Goal: Task Accomplishment & Management: Use online tool/utility

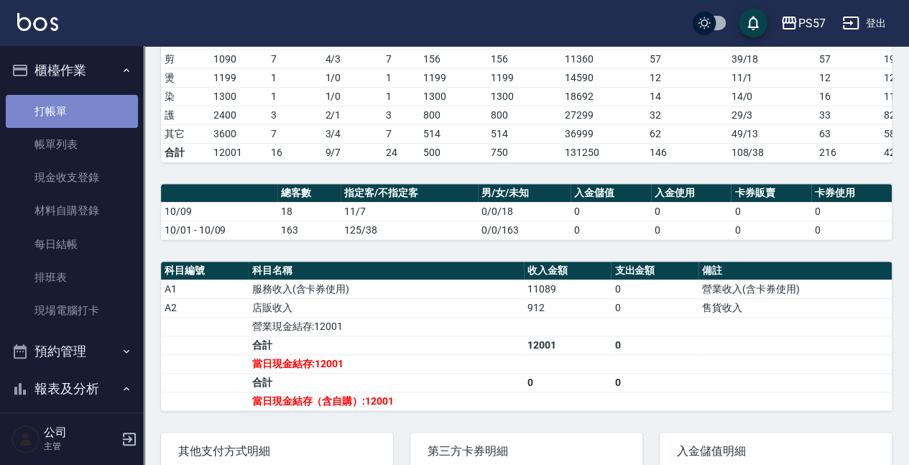
click at [81, 122] on link "打帳單" at bounding box center [72, 111] width 132 height 33
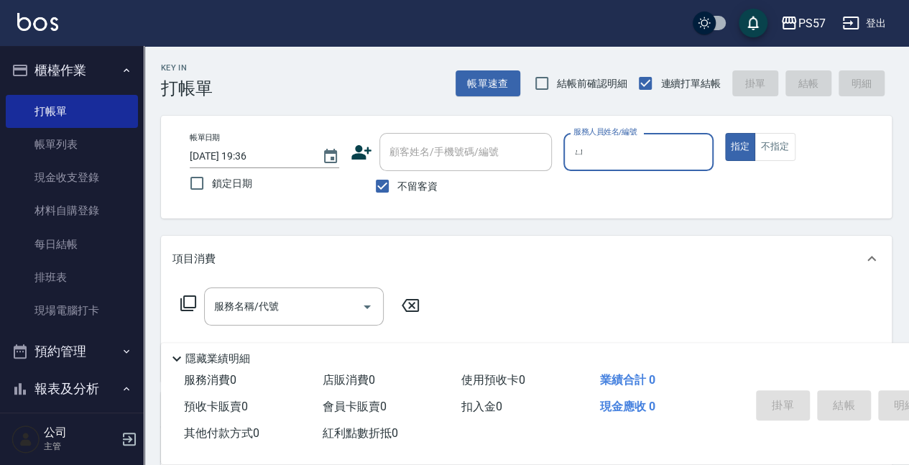
type input "淤"
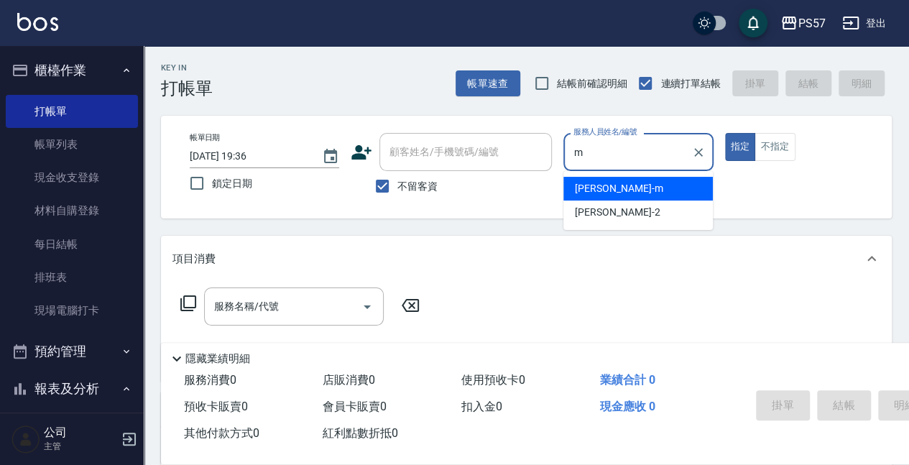
type input "[PERSON_NAME]-m"
type button "true"
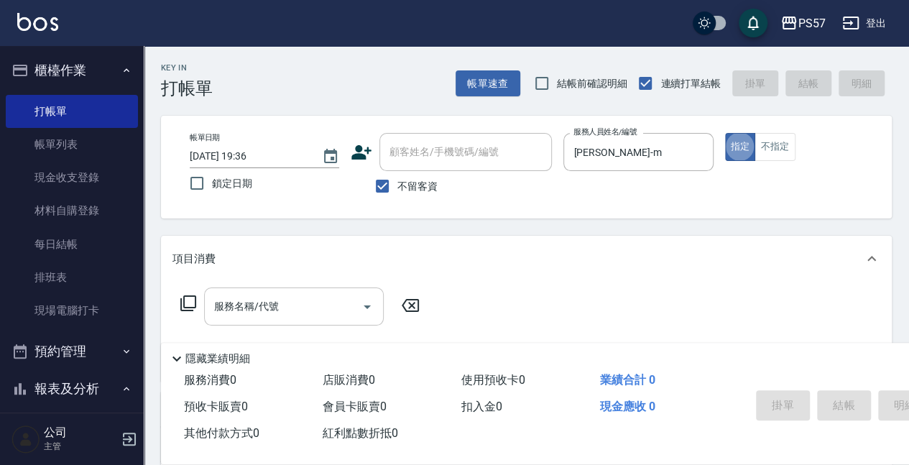
click at [273, 316] on input "服務名稱/代號" at bounding box center [283, 306] width 145 height 25
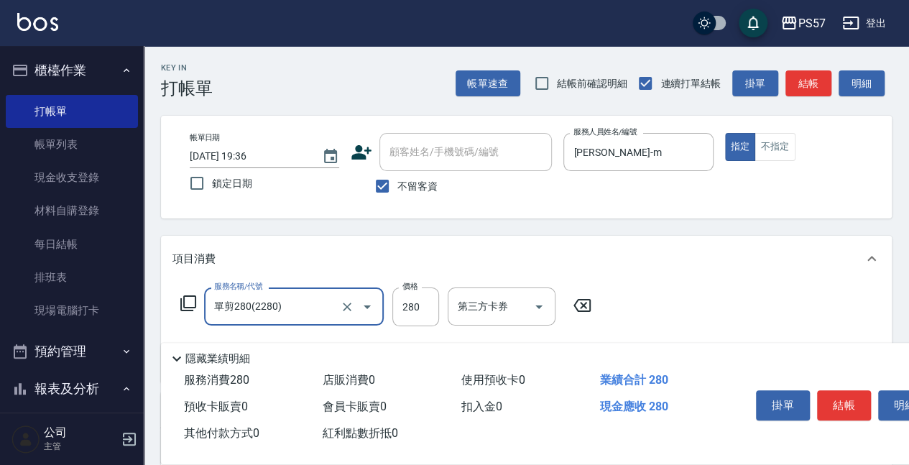
type input "單剪280(2280)"
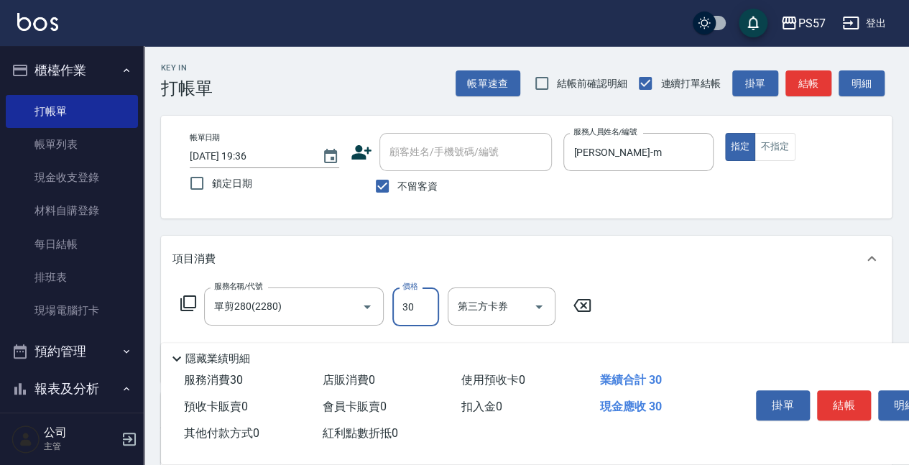
type input "300"
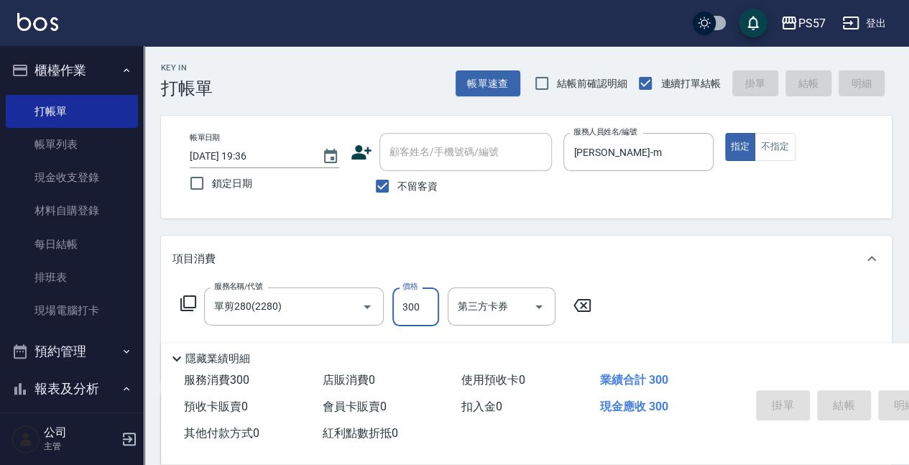
type input "[DATE] 19:37"
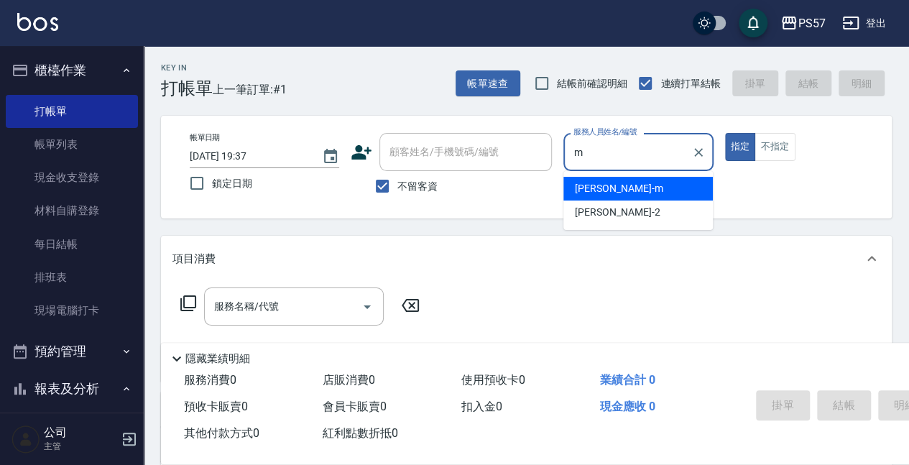
type input "[PERSON_NAME]-m"
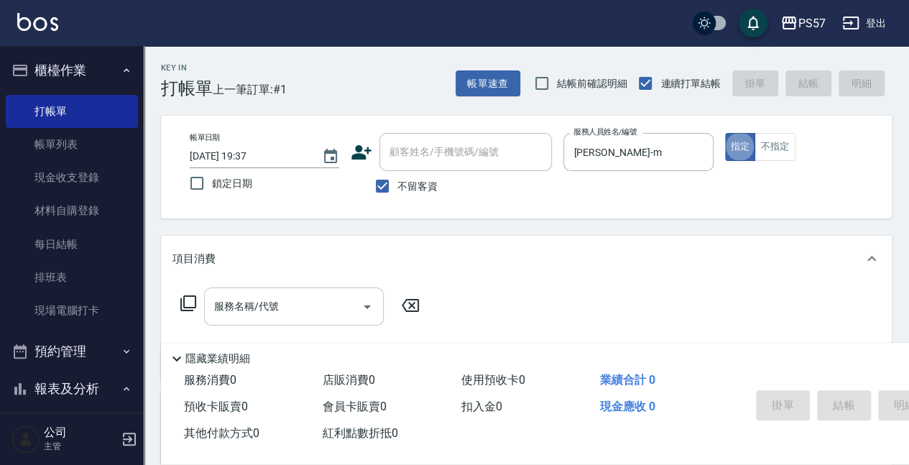
scroll to position [144, 0]
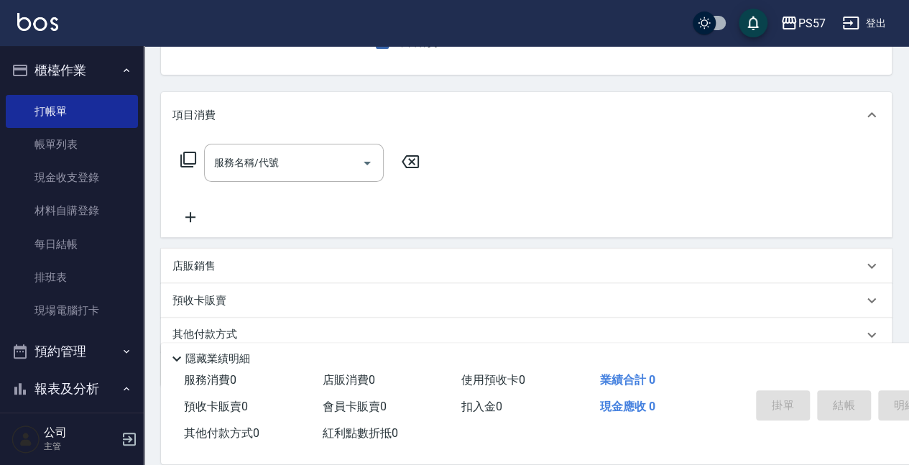
click at [198, 273] on p "店販銷售" at bounding box center [194, 266] width 43 height 15
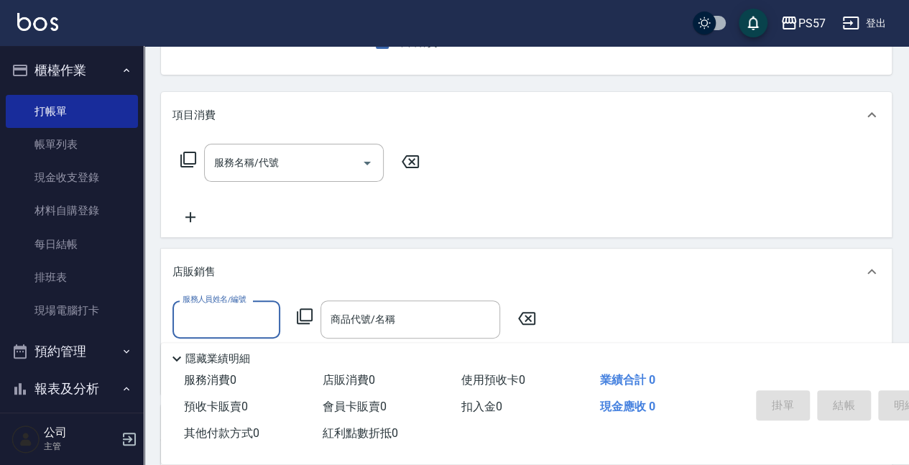
scroll to position [0, 0]
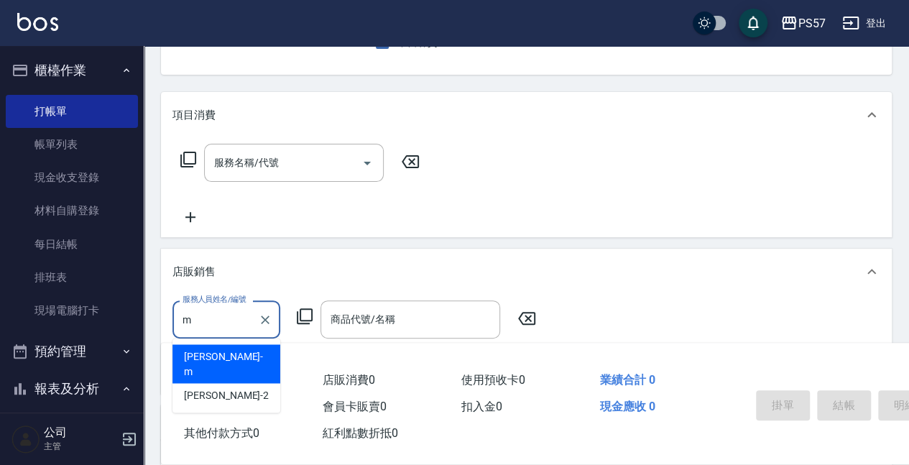
type input "[PERSON_NAME]-m"
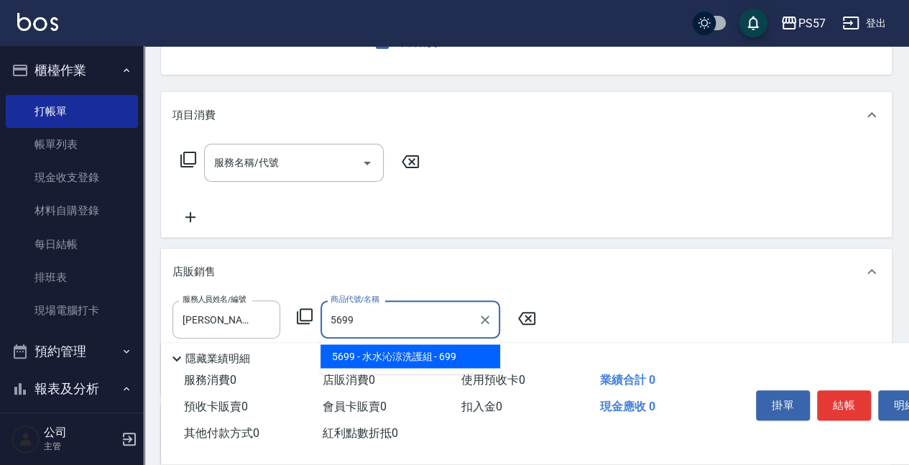
type input "[PERSON_NAME]涼洗護組"
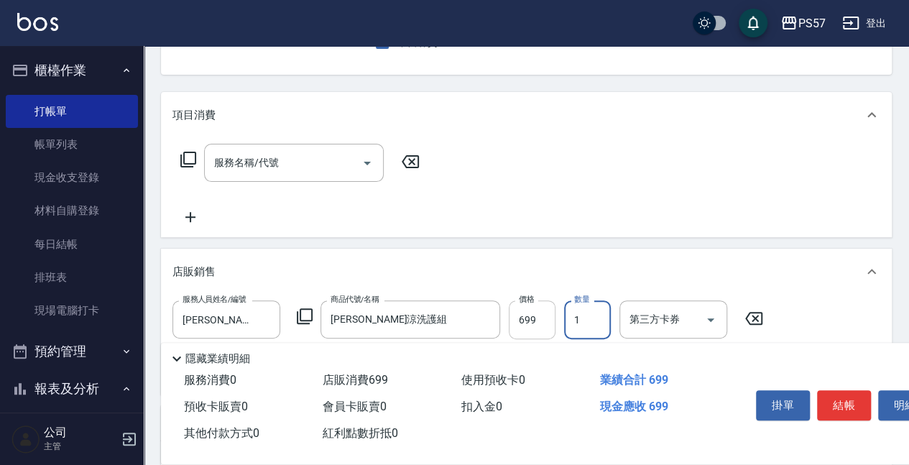
click at [533, 328] on input "699" at bounding box center [532, 319] width 47 height 39
type input "700"
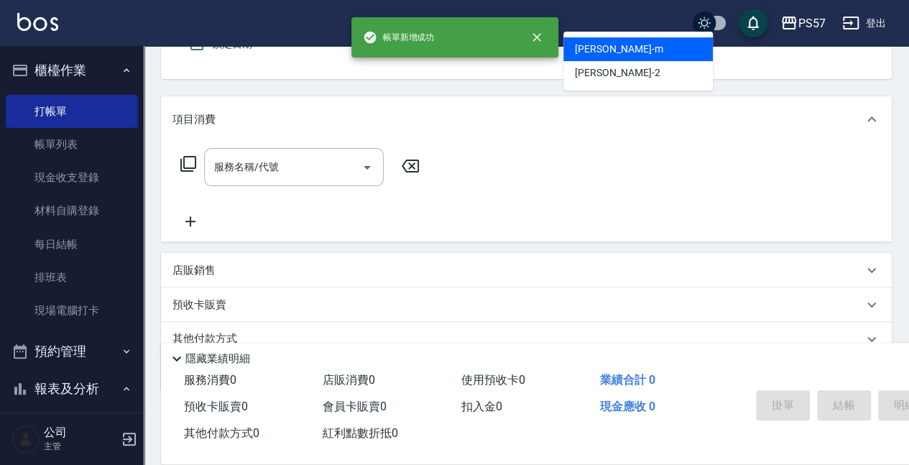
scroll to position [91, 0]
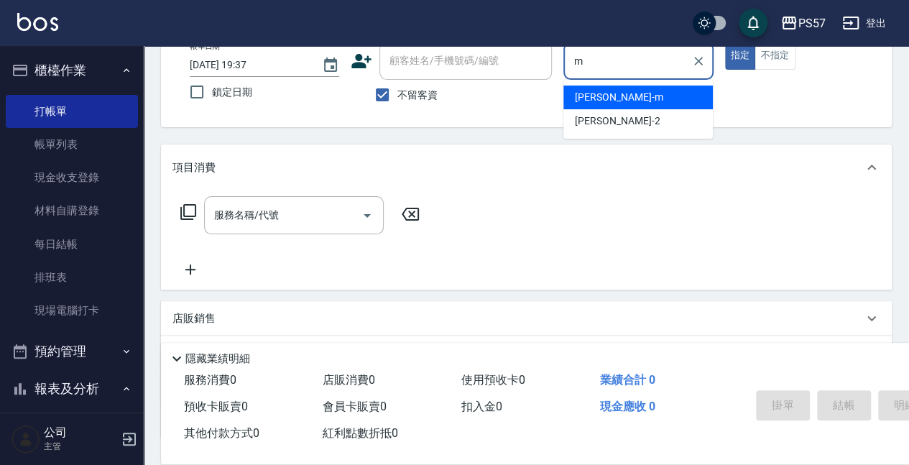
type input "[PERSON_NAME]-m"
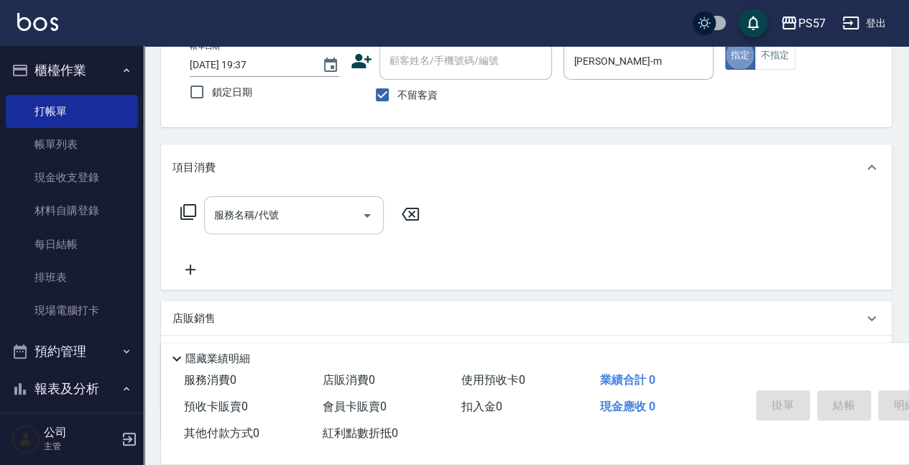
click at [206, 218] on div "服務名稱/代號" at bounding box center [294, 215] width 180 height 38
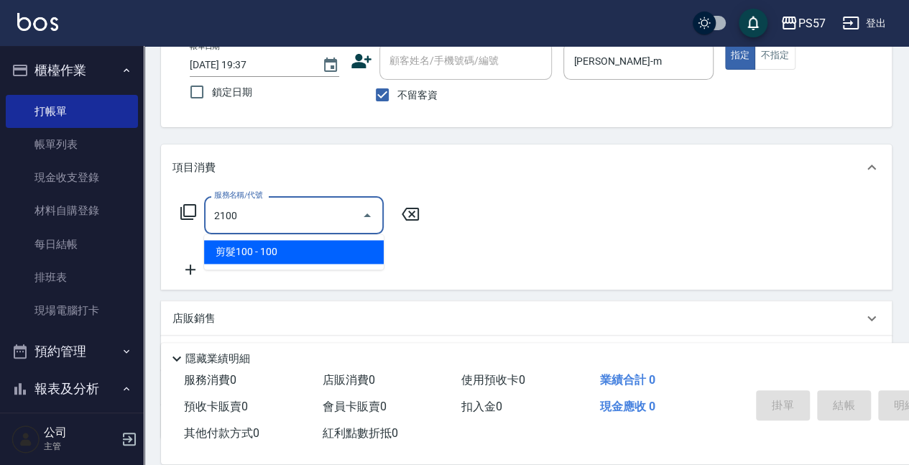
type input "剪髮100(2100)"
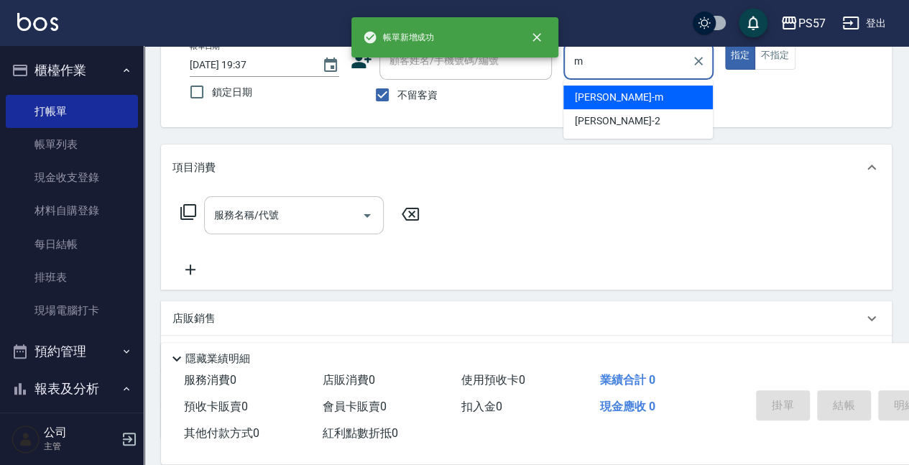
type input "[PERSON_NAME]-m"
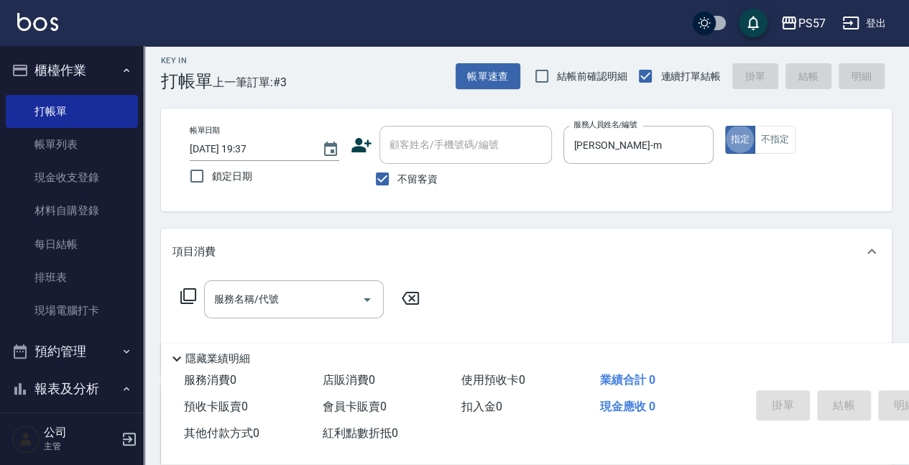
scroll to position [0, 0]
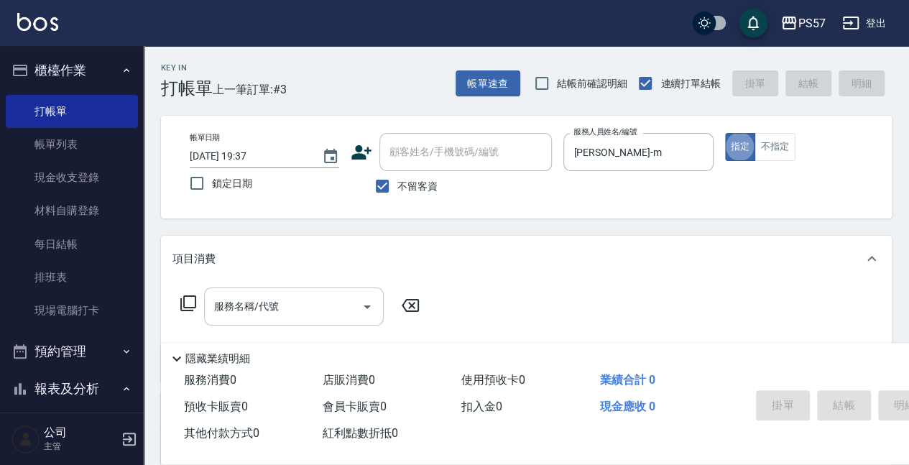
click at [245, 323] on div "服務名稱/代號" at bounding box center [294, 307] width 180 height 38
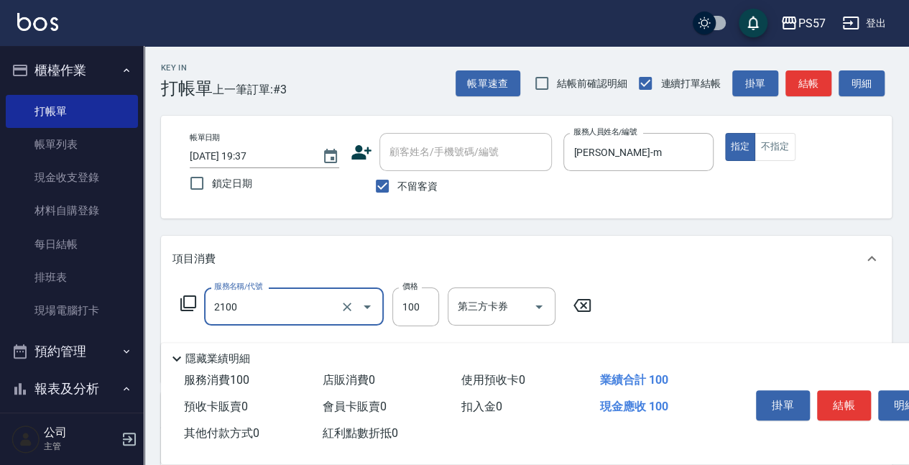
type input "剪髮100(2100)"
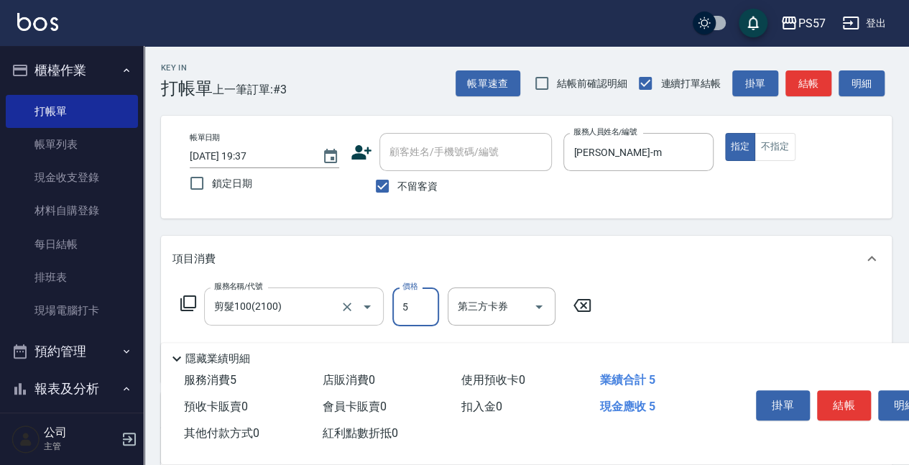
type input "50"
type input "[DATE] 19:38"
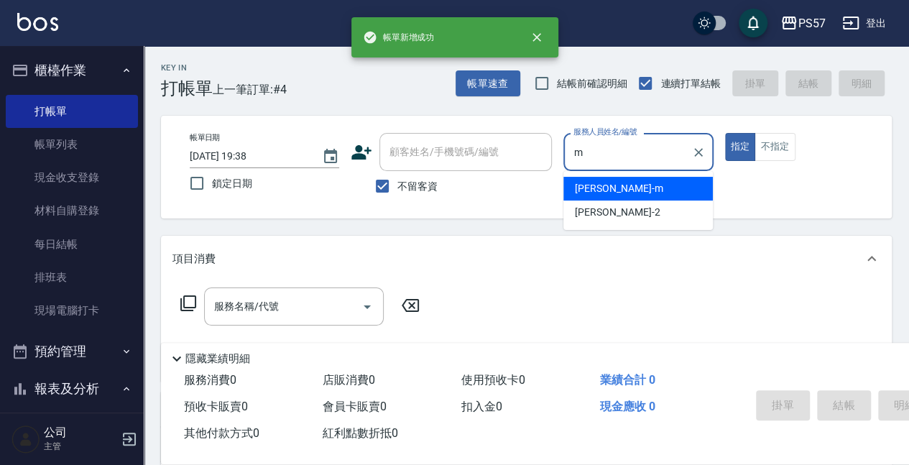
type input "[PERSON_NAME]-m"
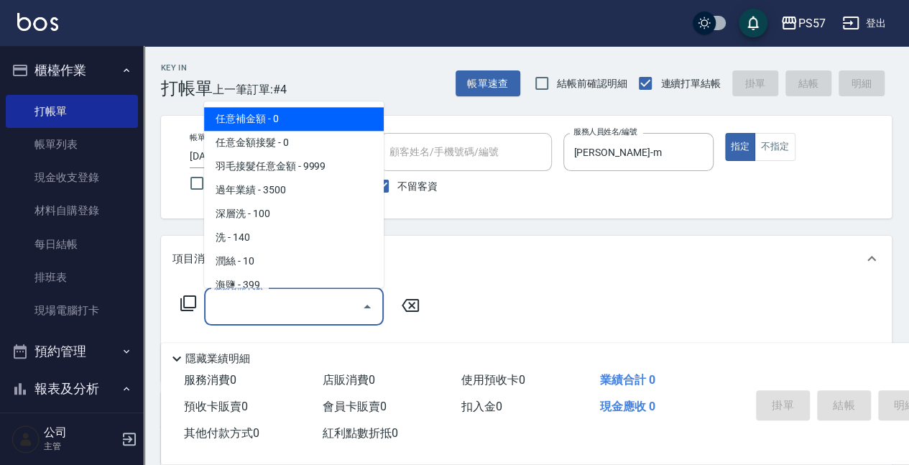
click at [275, 302] on input "服務名稱/代號" at bounding box center [283, 306] width 145 height 25
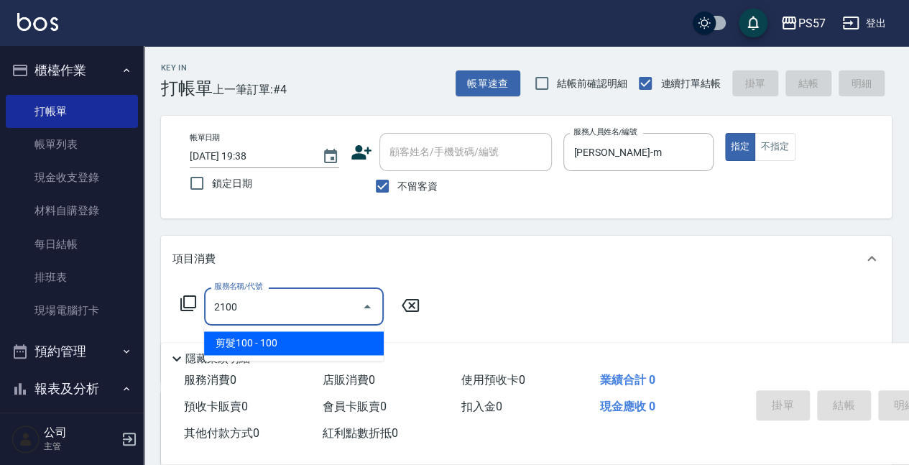
type input "剪髮100(2100)"
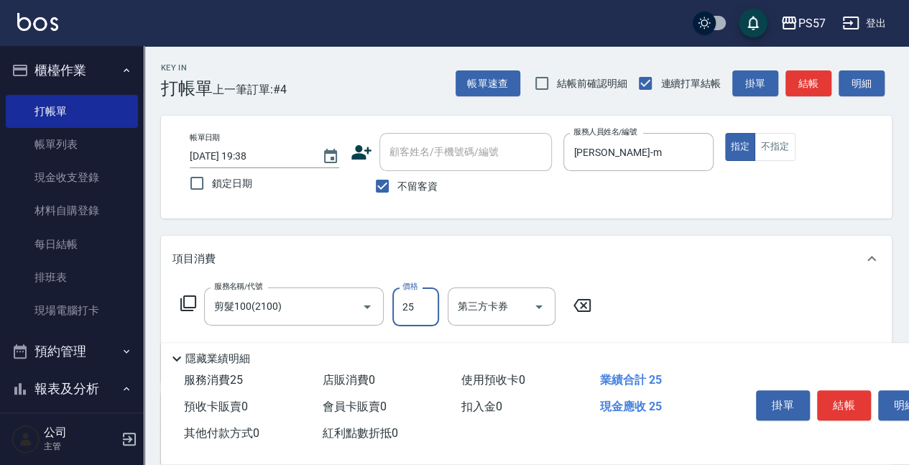
type input "250"
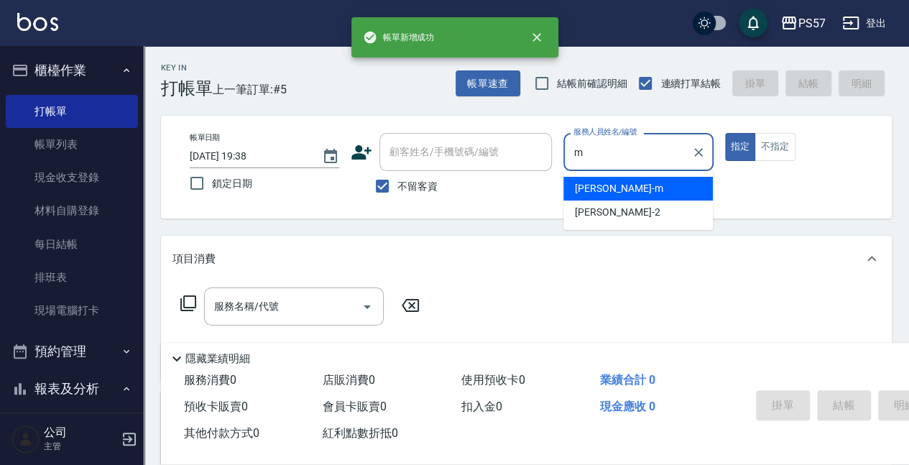
type input "[PERSON_NAME]-m"
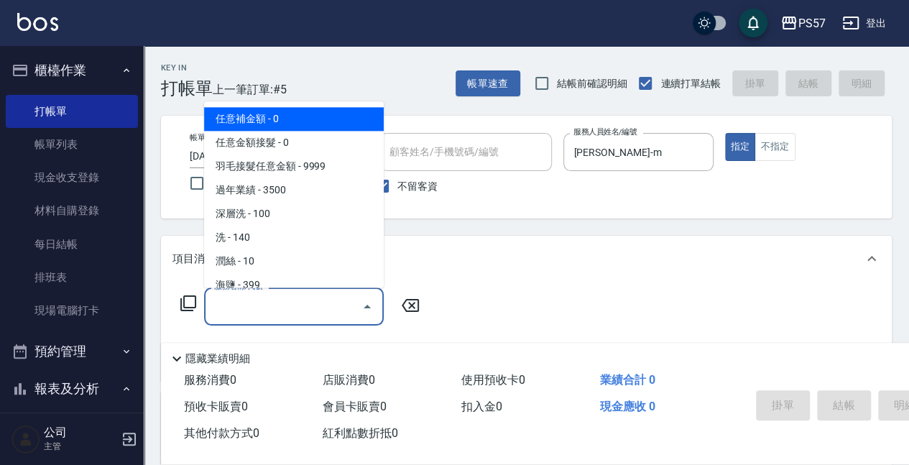
click at [284, 298] on input "服務名稱/代號" at bounding box center [283, 306] width 145 height 25
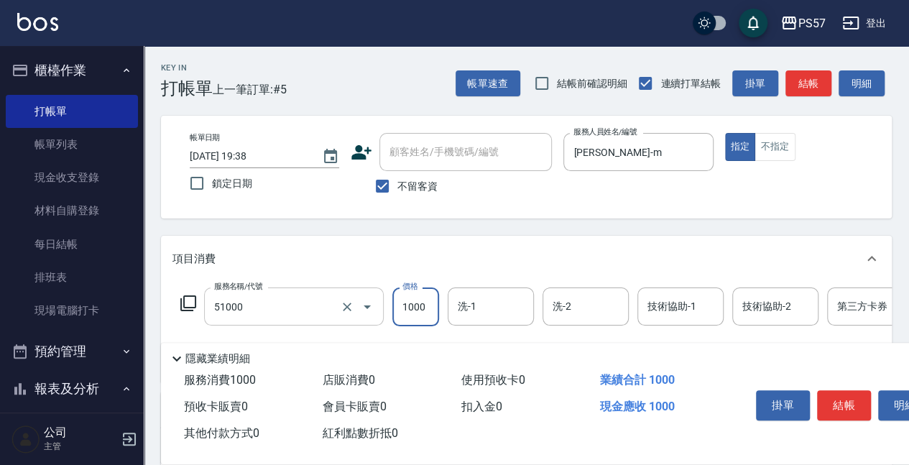
type input "任意金額染髮(51000)"
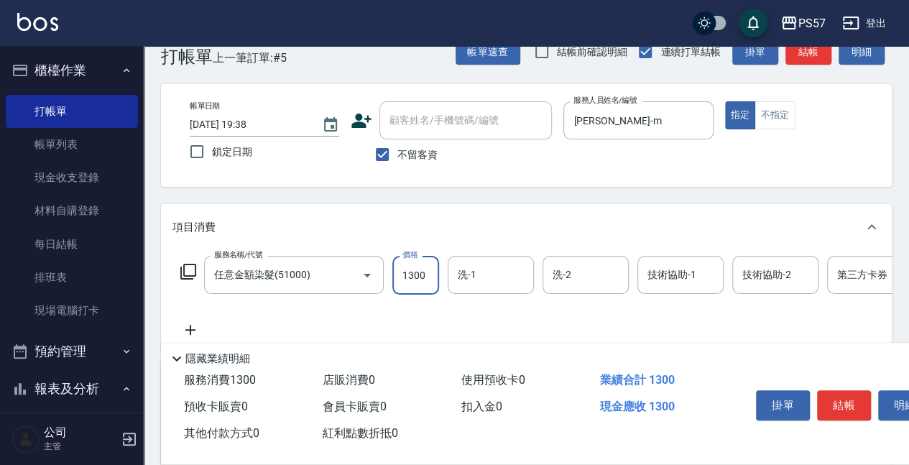
scroll to position [47, 0]
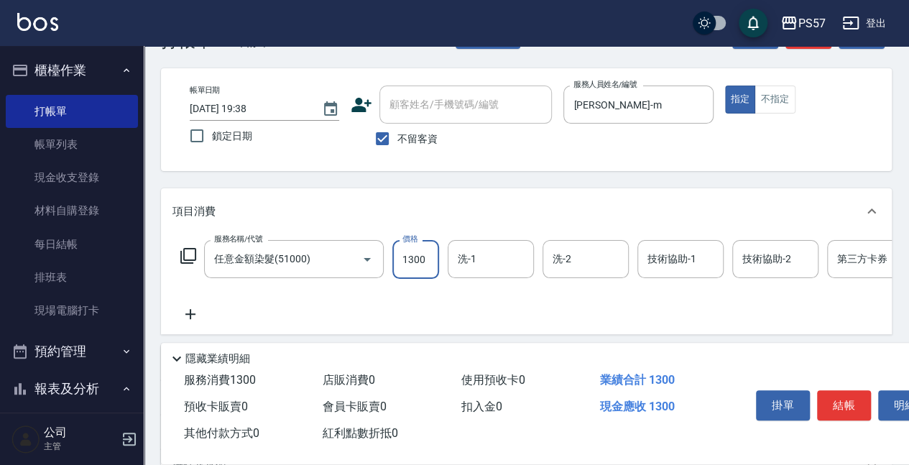
type input "1300"
click at [193, 305] on icon at bounding box center [191, 313] width 36 height 17
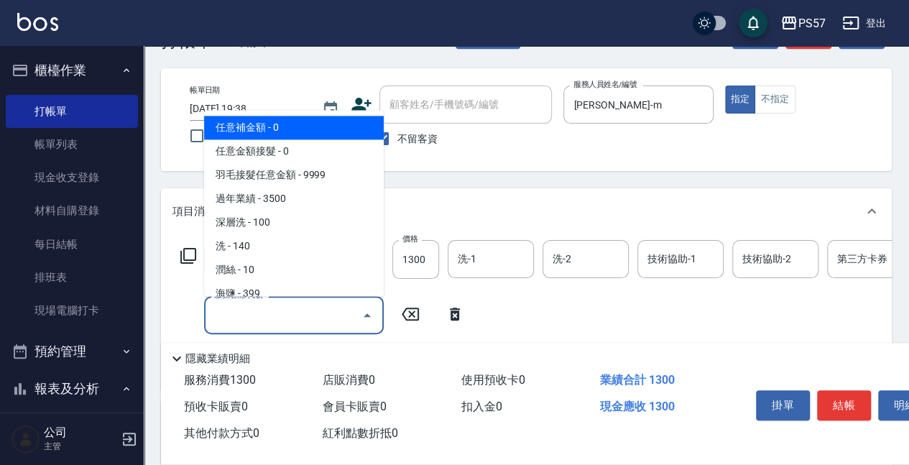
click at [273, 318] on input "服務名稱/代號" at bounding box center [283, 315] width 145 height 25
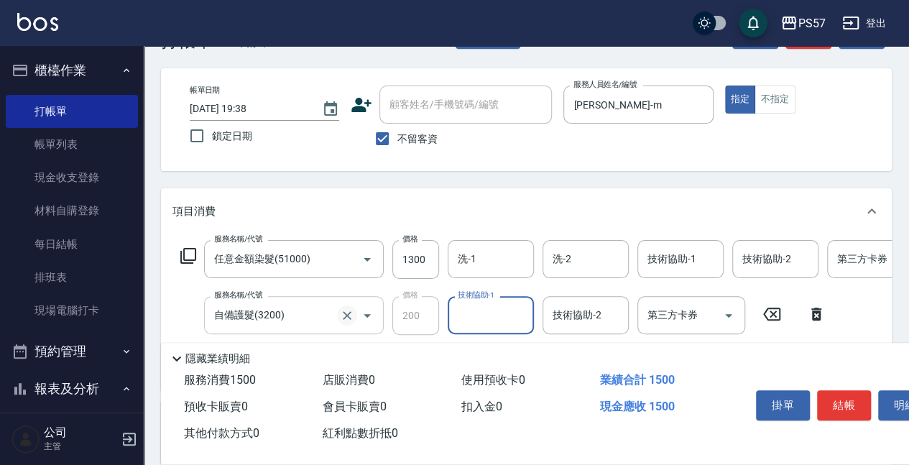
click at [347, 323] on button "Clear" at bounding box center [347, 315] width 20 height 20
type input "自備護髮(3200)"
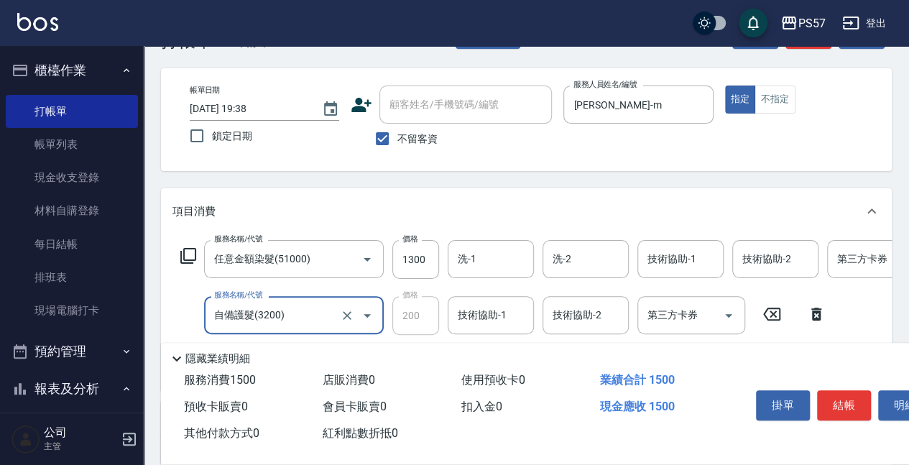
click at [332, 323] on input "自備護髮(3200)" at bounding box center [274, 315] width 127 height 25
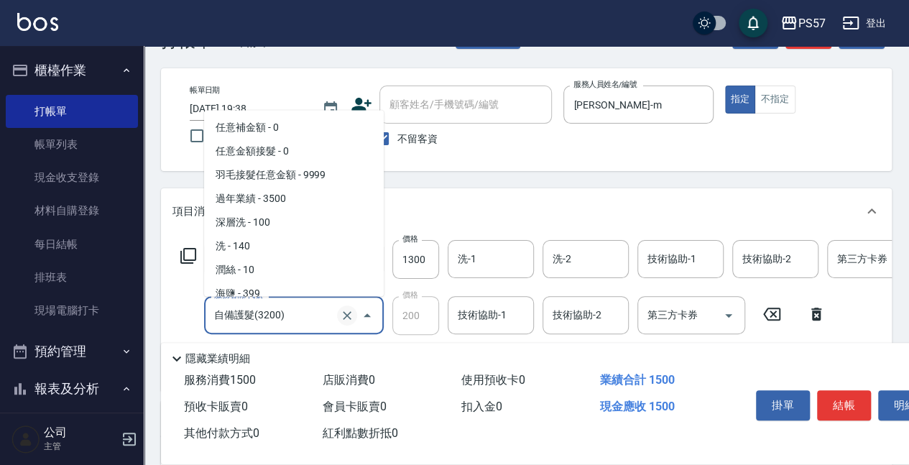
scroll to position [436, 0]
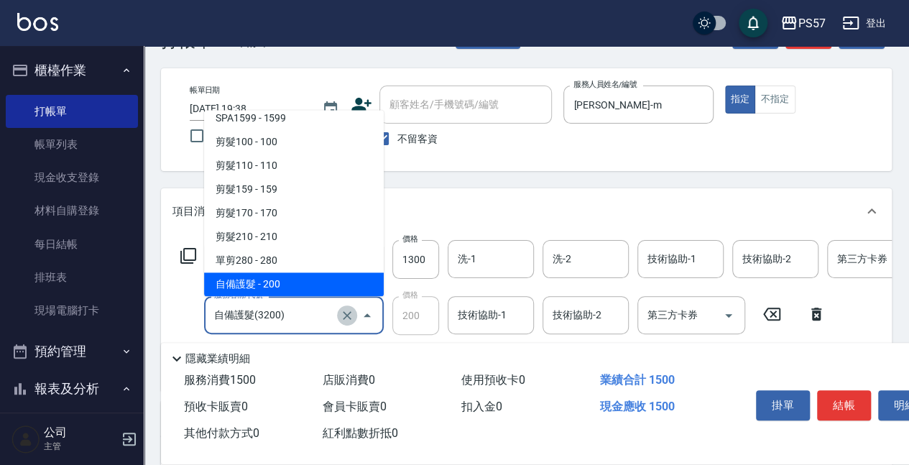
click at [348, 312] on icon "Clear" at bounding box center [347, 315] width 14 height 14
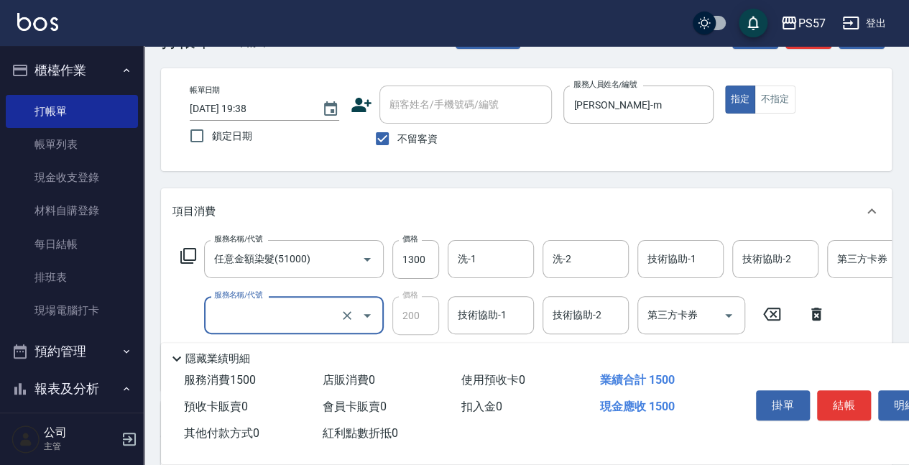
click at [318, 318] on input "服務名稱/代號" at bounding box center [274, 315] width 127 height 25
type input "韓氏鍍膜(33000)"
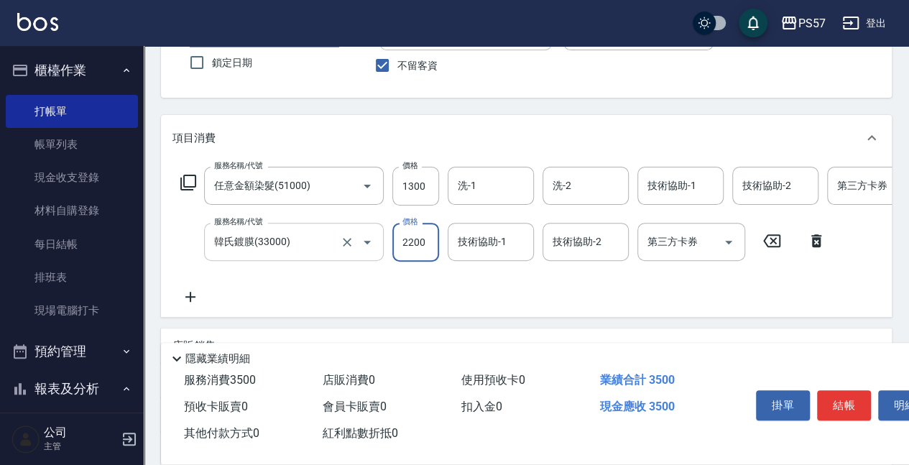
scroll to position [266, 0]
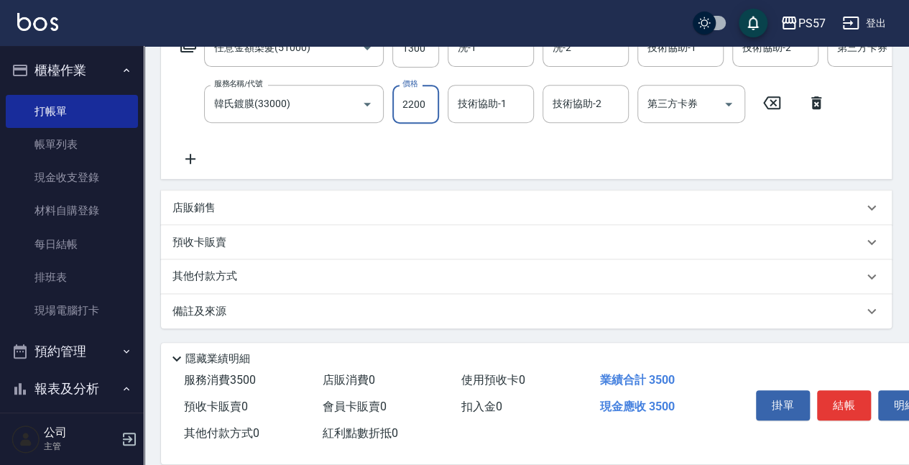
type input "2200"
click at [187, 152] on icon at bounding box center [191, 158] width 36 height 17
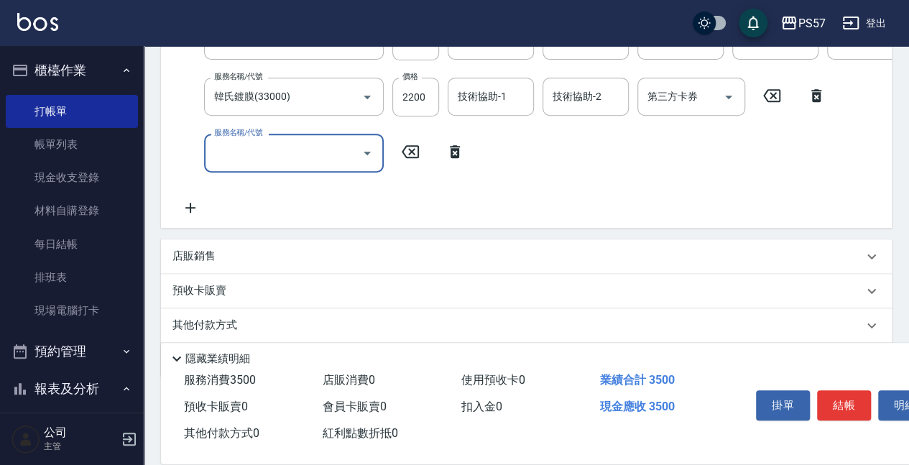
click at [303, 161] on input "服務名稱/代號" at bounding box center [283, 152] width 145 height 25
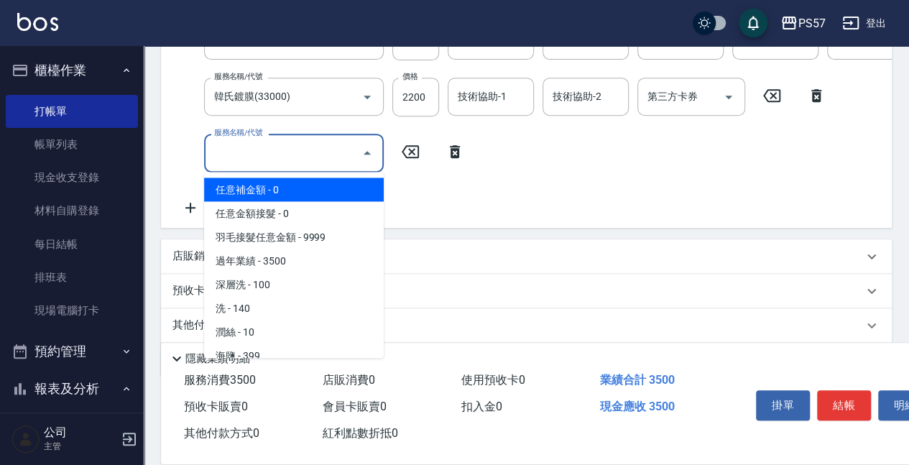
click at [329, 137] on div "服務名稱/代號" at bounding box center [294, 153] width 180 height 38
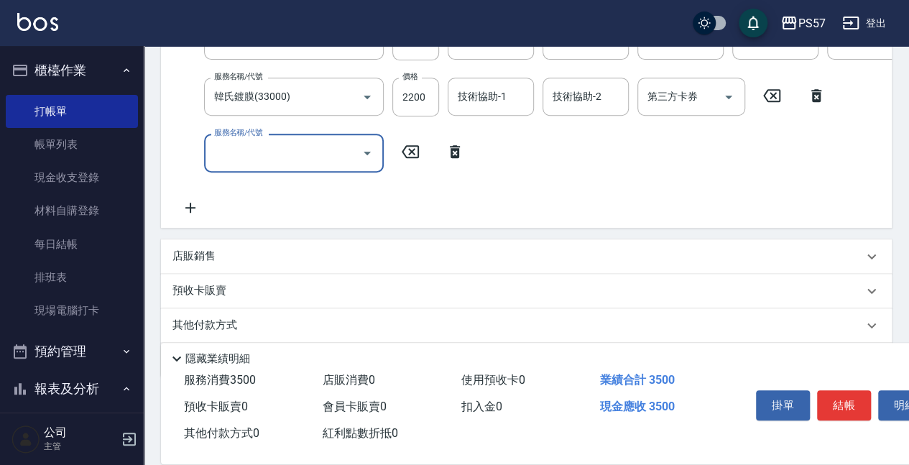
click at [329, 137] on div "服務名稱/代號" at bounding box center [294, 153] width 180 height 38
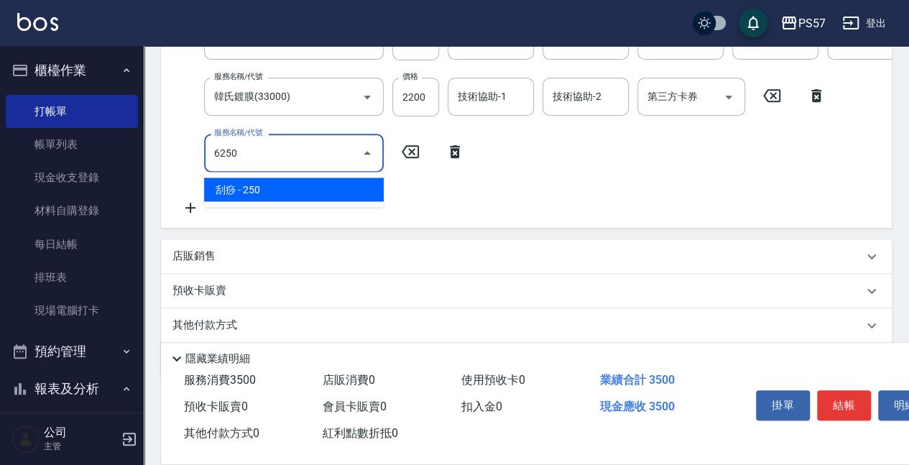
type input "刮痧(6250)"
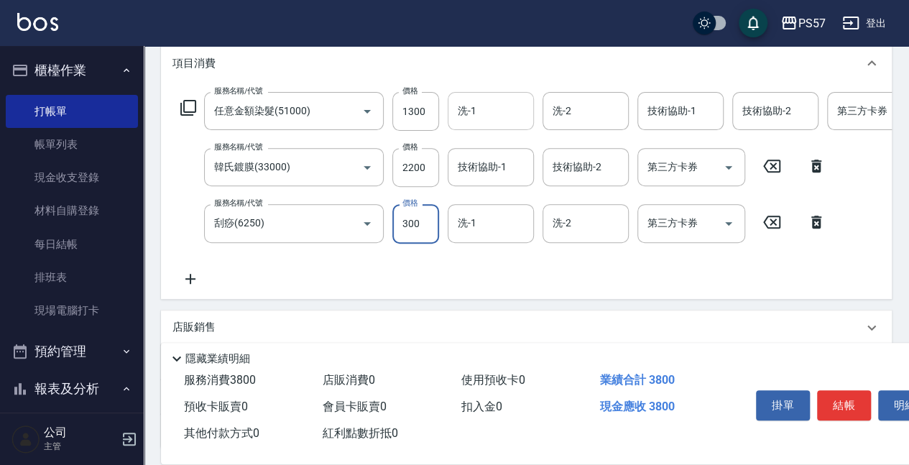
scroll to position [219, 0]
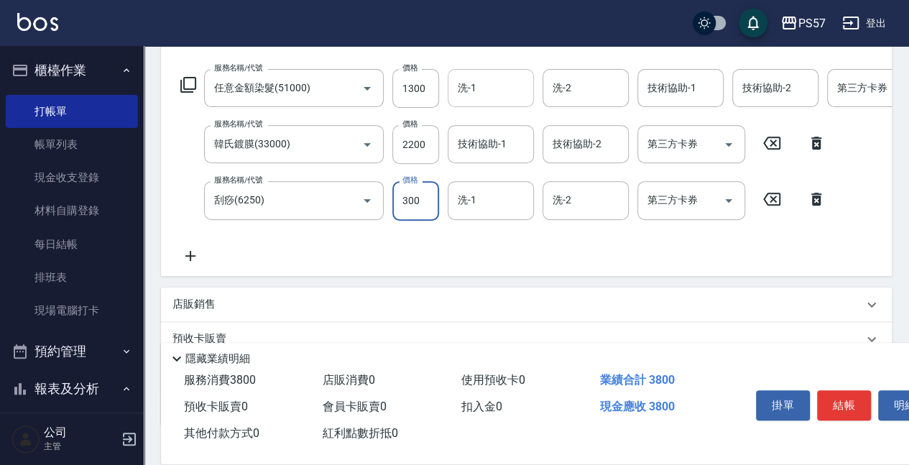
type input "300"
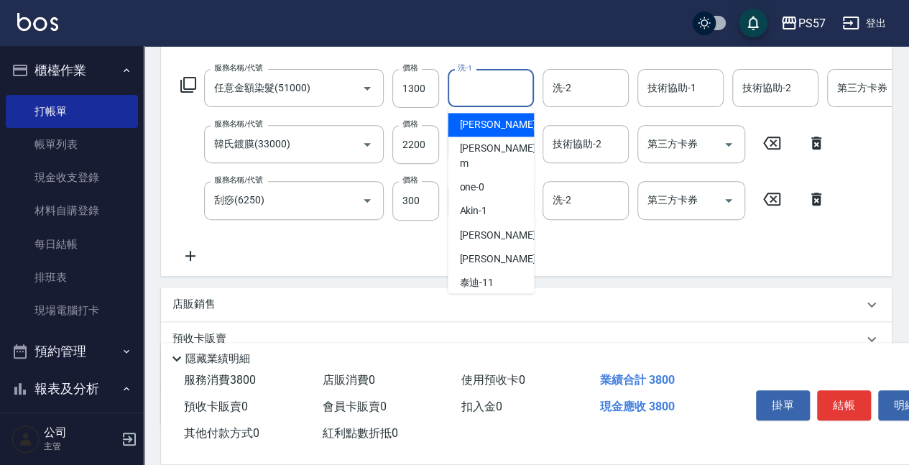
click at [510, 97] on input "洗-1" at bounding box center [490, 87] width 73 height 25
type input "[PERSON_NAME]-22"
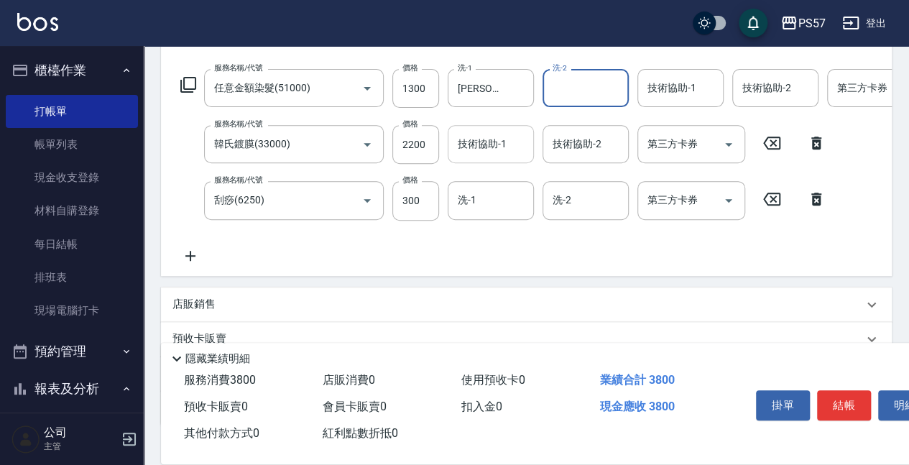
click at [493, 155] on input "技術協助-1" at bounding box center [490, 144] width 73 height 25
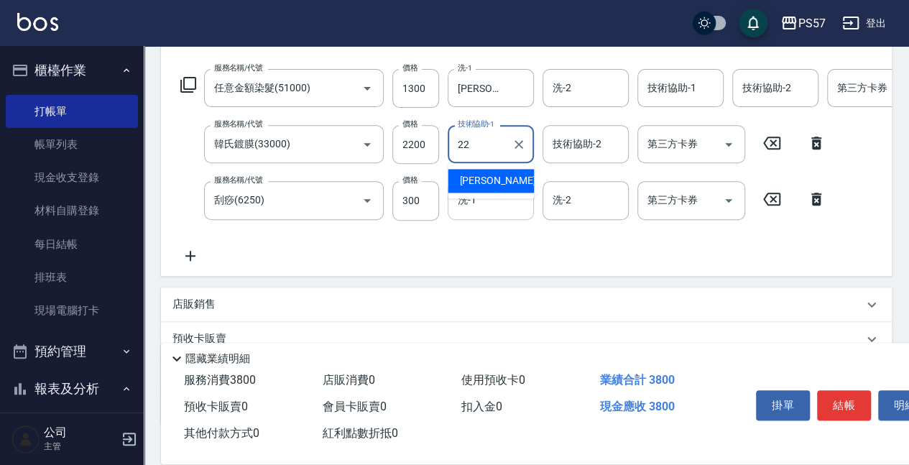
type input "[PERSON_NAME]-22"
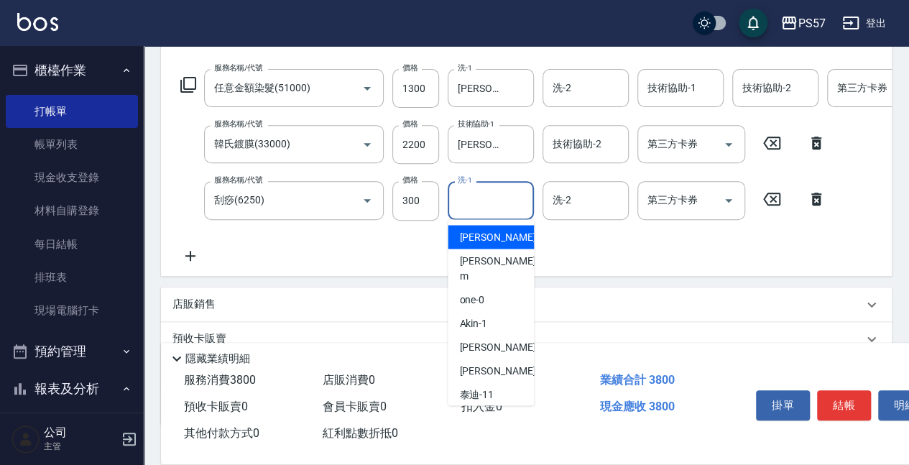
click at [498, 199] on input "洗-1" at bounding box center [490, 200] width 73 height 25
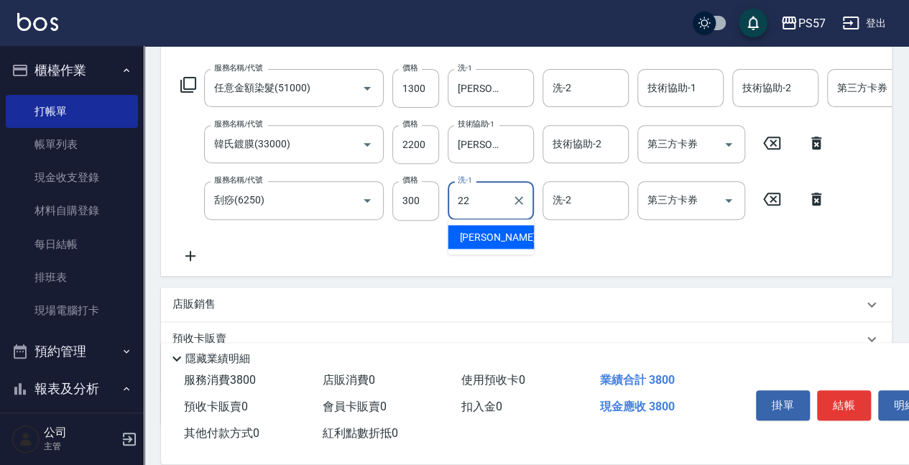
type input "[PERSON_NAME]-22"
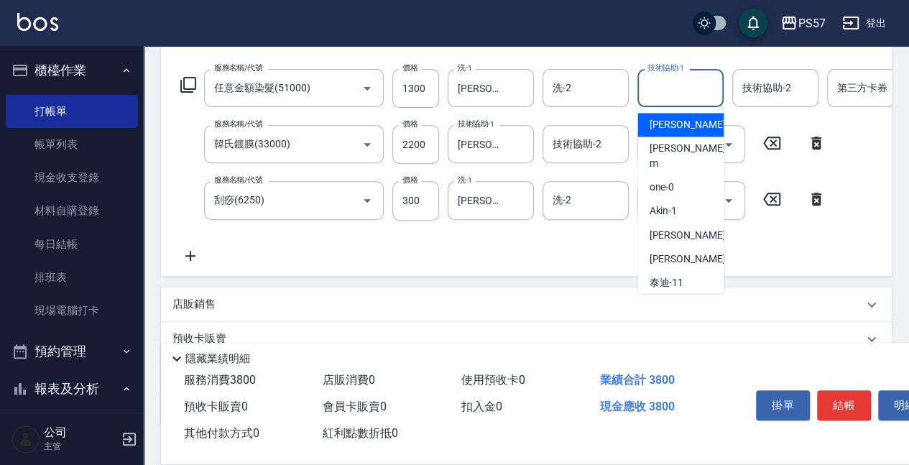
click at [693, 85] on input "技術協助-1" at bounding box center [680, 87] width 73 height 25
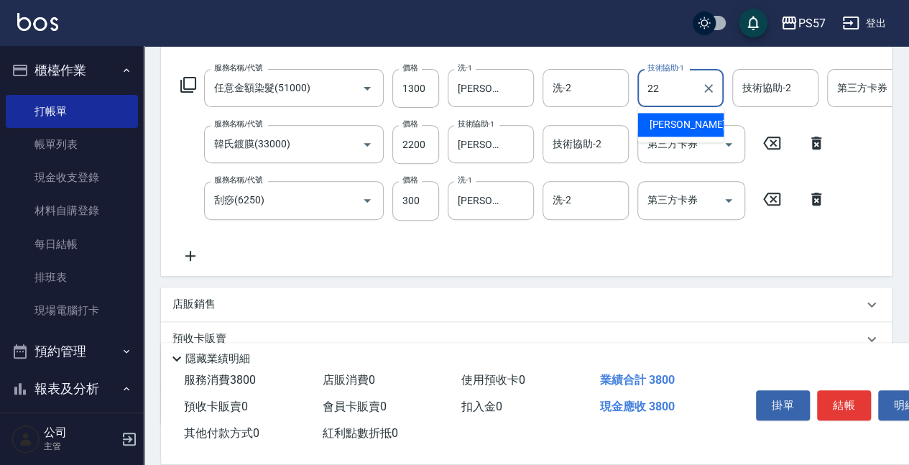
type input "[PERSON_NAME]-22"
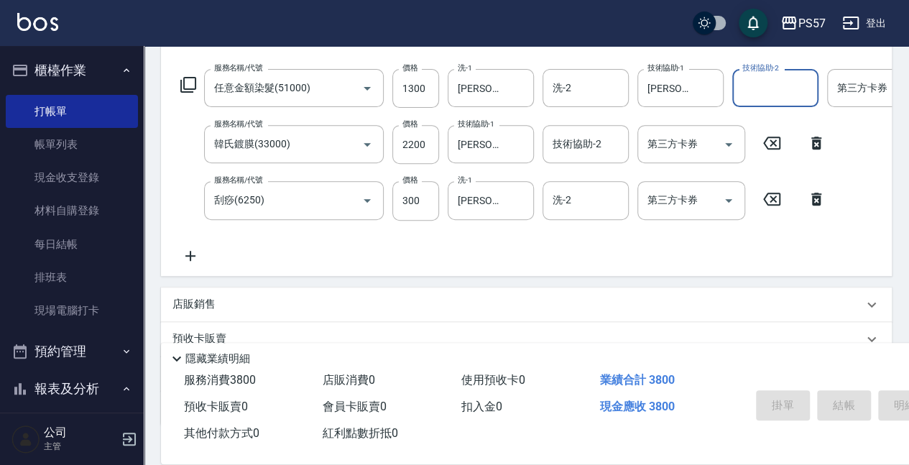
scroll to position [0, 0]
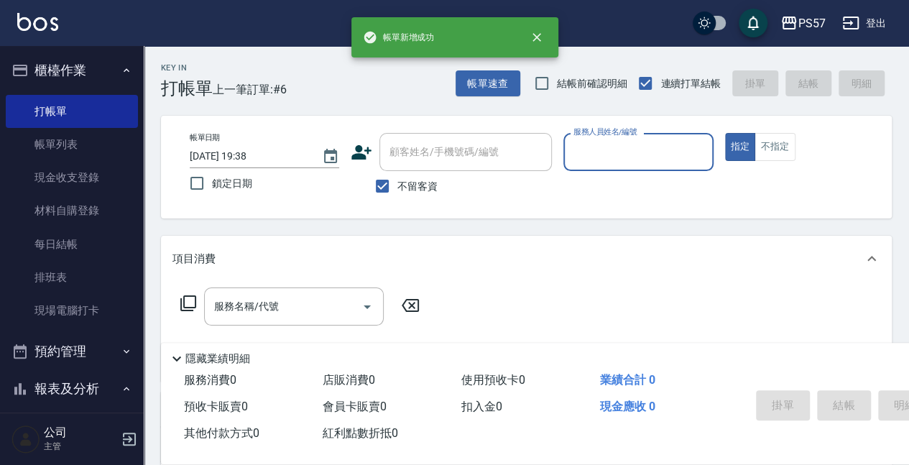
click at [652, 150] on input "服務人員姓名/編號" at bounding box center [638, 151] width 137 height 25
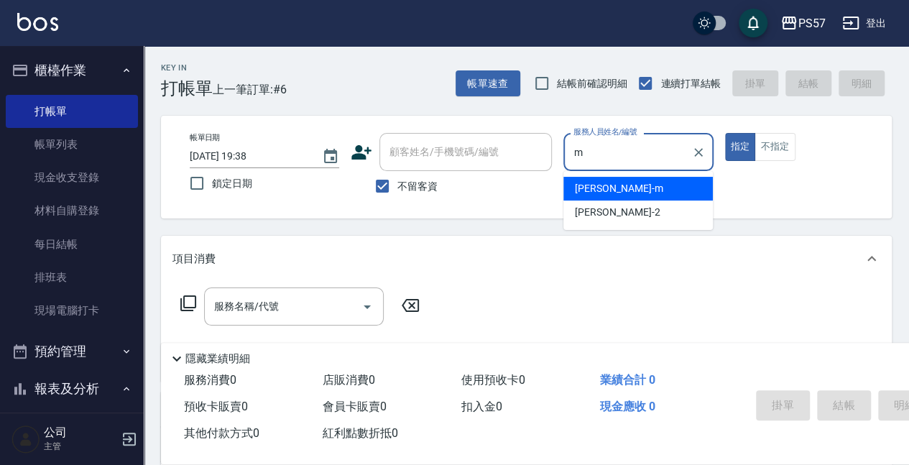
type input "[PERSON_NAME]-m"
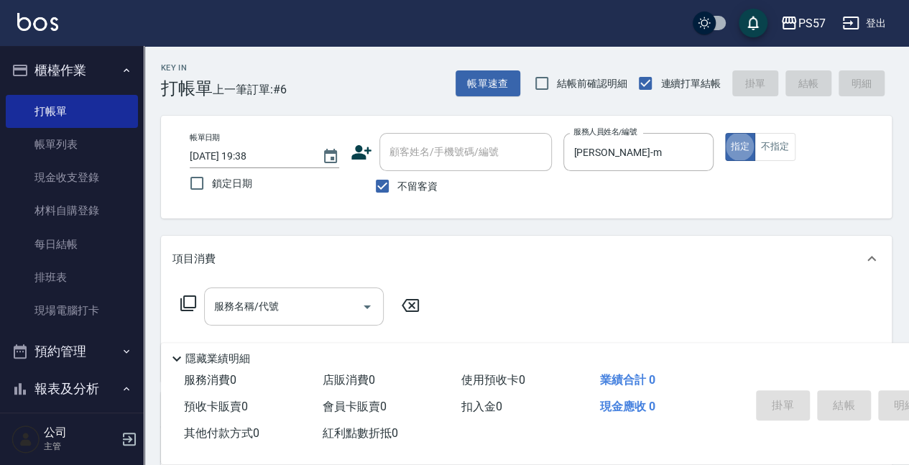
click at [319, 314] on input "服務名稱/代號" at bounding box center [283, 306] width 145 height 25
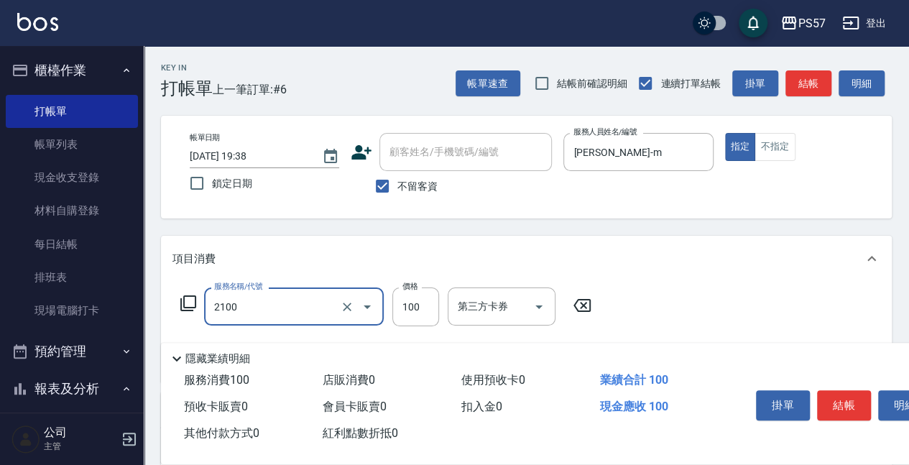
type input "剪髮100(2100)"
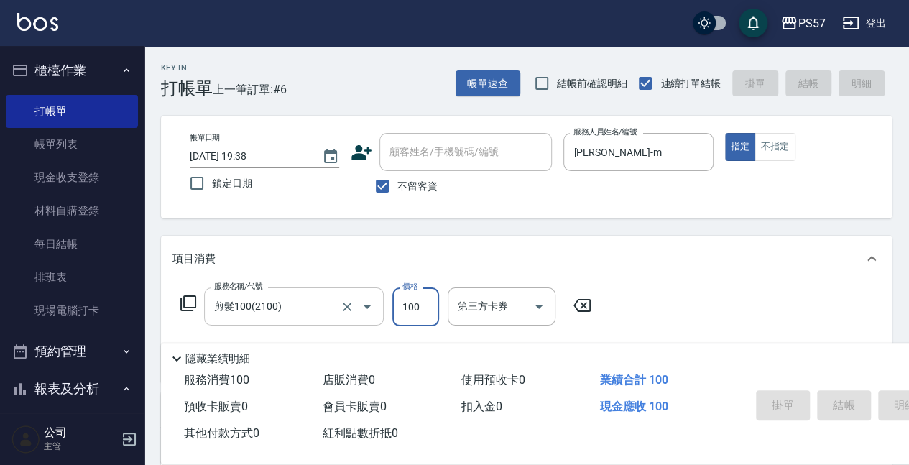
type input "[DATE] 19:39"
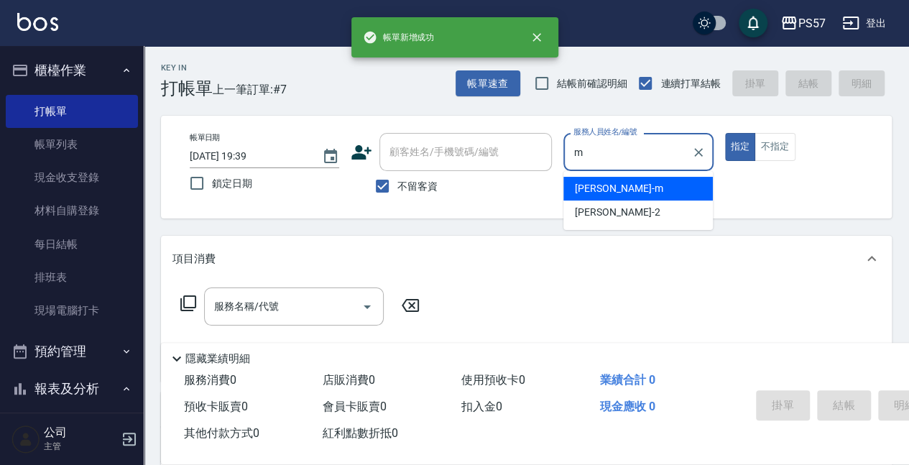
type input "[PERSON_NAME]-m"
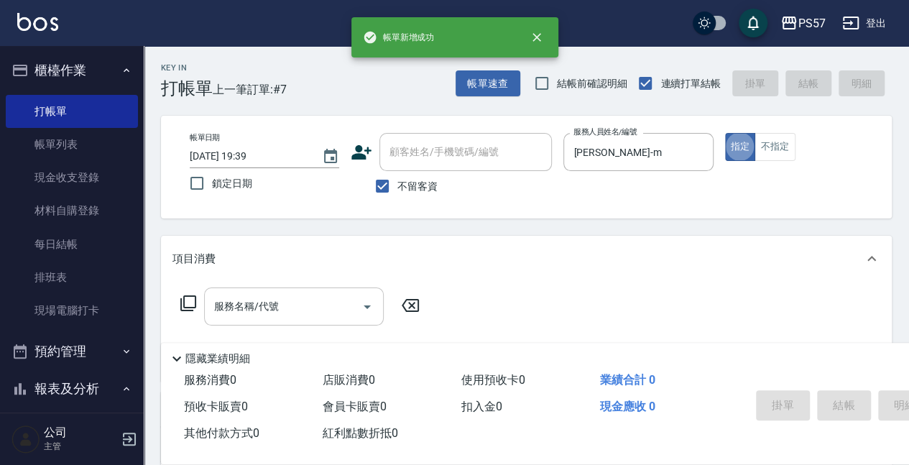
click at [305, 301] on input "服務名稱/代號" at bounding box center [283, 306] width 145 height 25
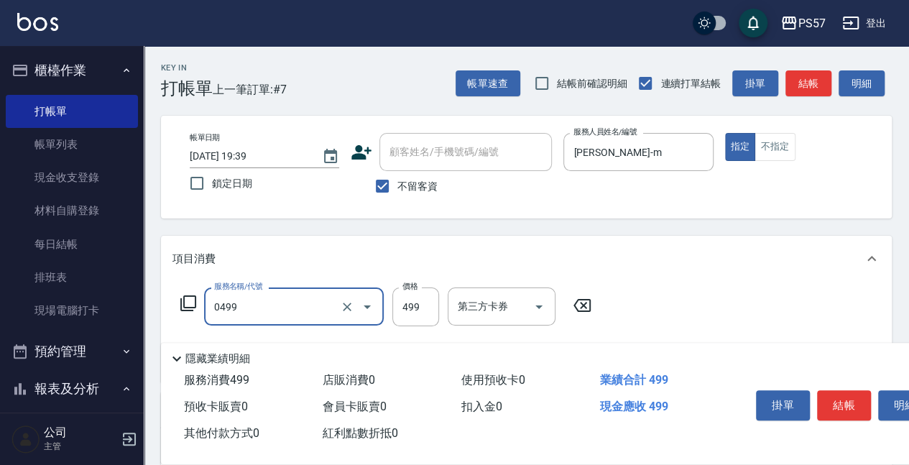
type input "SPA499(0499)"
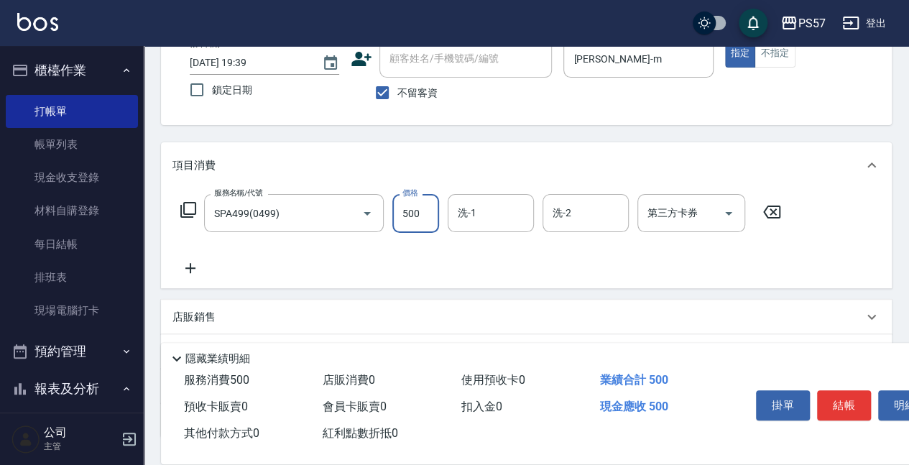
scroll to position [96, 0]
type input "500"
click at [203, 266] on icon at bounding box center [191, 265] width 36 height 17
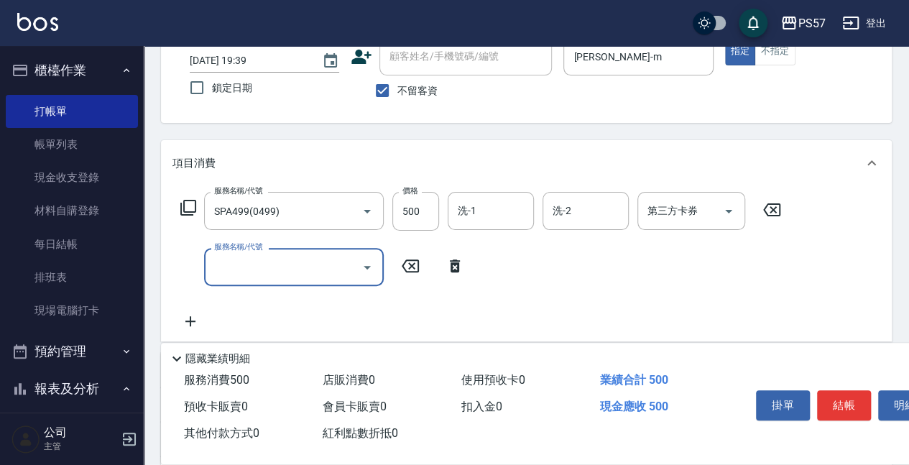
click at [277, 270] on input "服務名稱/代號" at bounding box center [283, 266] width 145 height 25
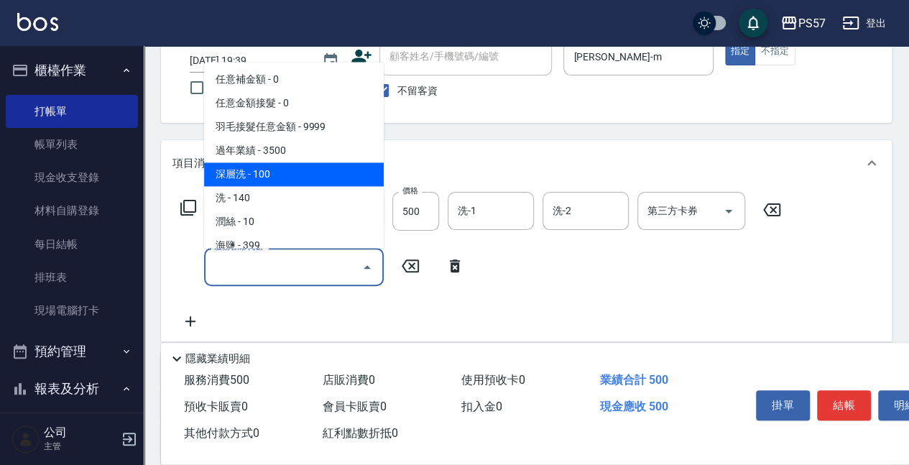
click at [266, 170] on span "深層洗 - 100" at bounding box center [294, 175] width 180 height 24
type input "深層洗(100)"
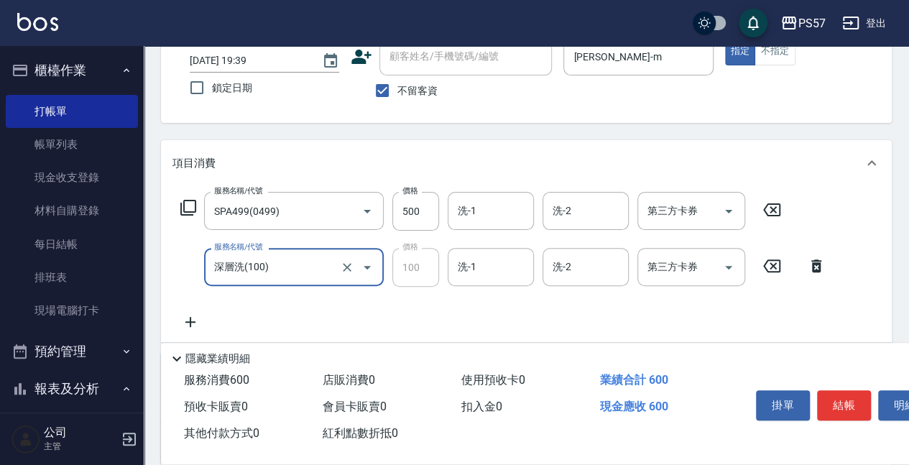
click at [187, 321] on icon at bounding box center [190, 322] width 10 height 10
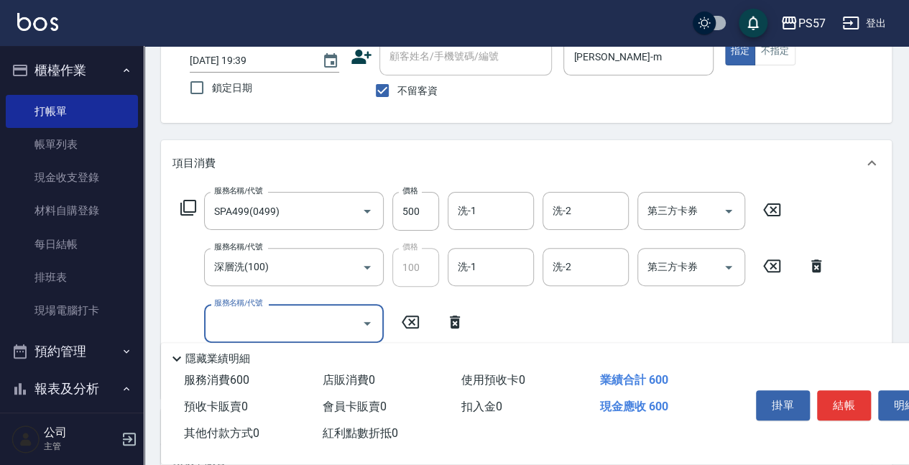
click at [265, 343] on div "隱藏業績明細" at bounding box center [598, 355] width 875 height 24
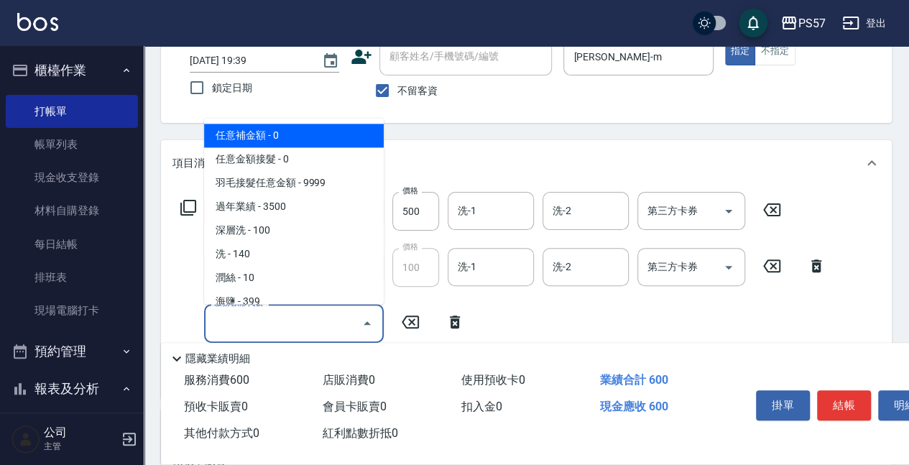
click at [265, 326] on input "服務名稱/代號" at bounding box center [283, 323] width 145 height 25
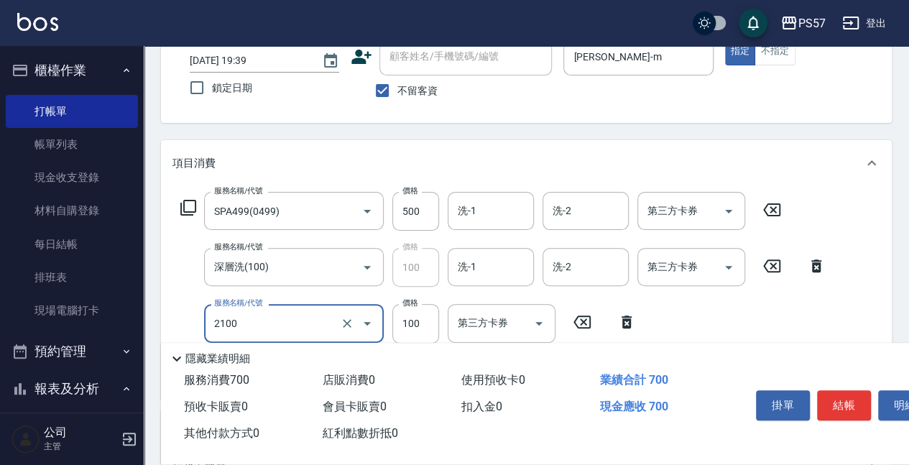
type input "剪髮100(2100)"
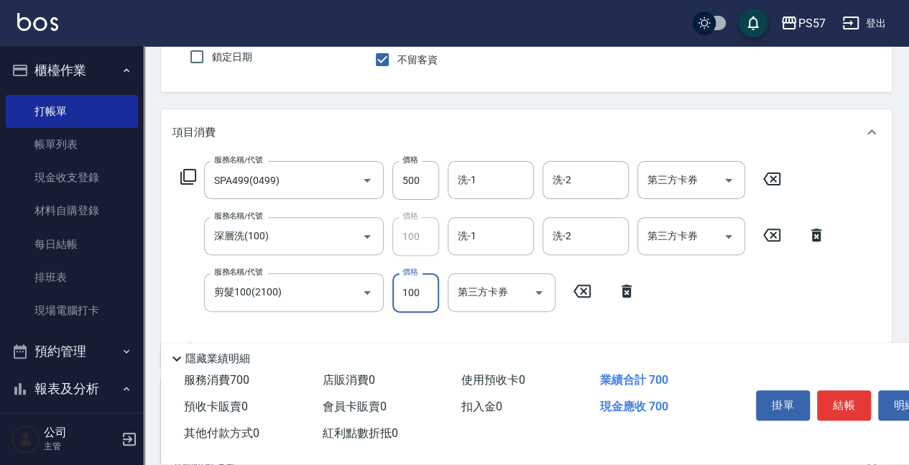
scroll to position [144, 0]
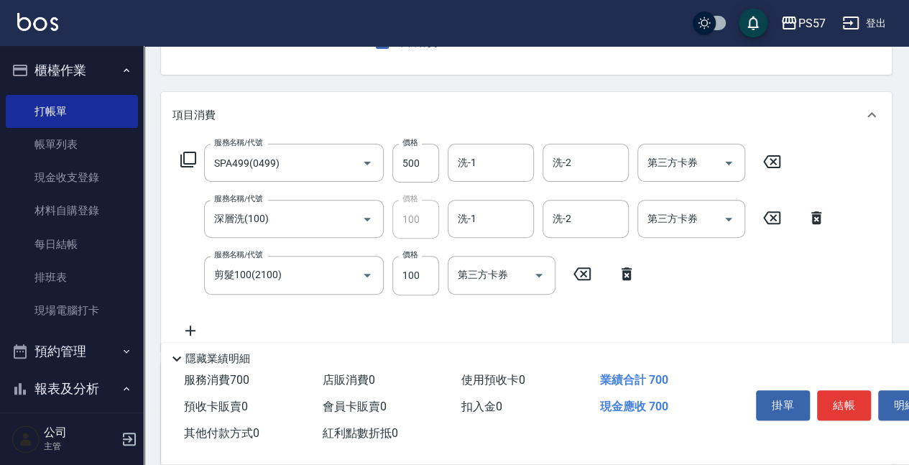
click at [187, 329] on icon at bounding box center [190, 331] width 10 height 10
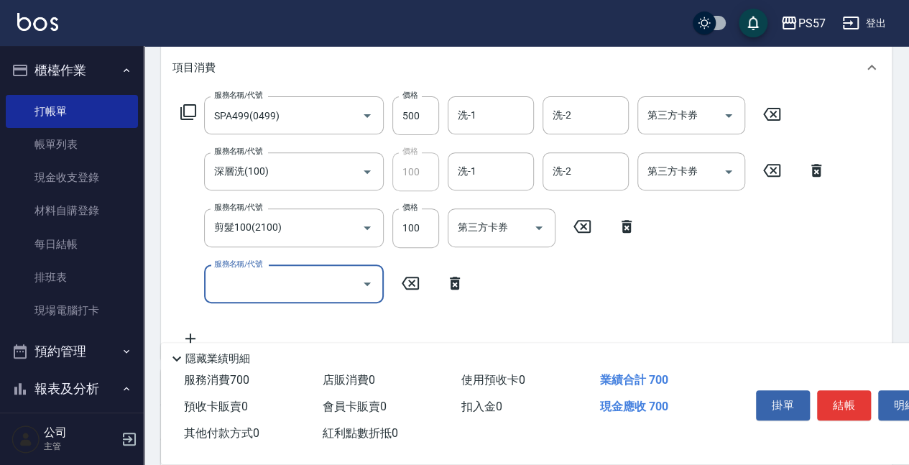
scroll to position [239, 0]
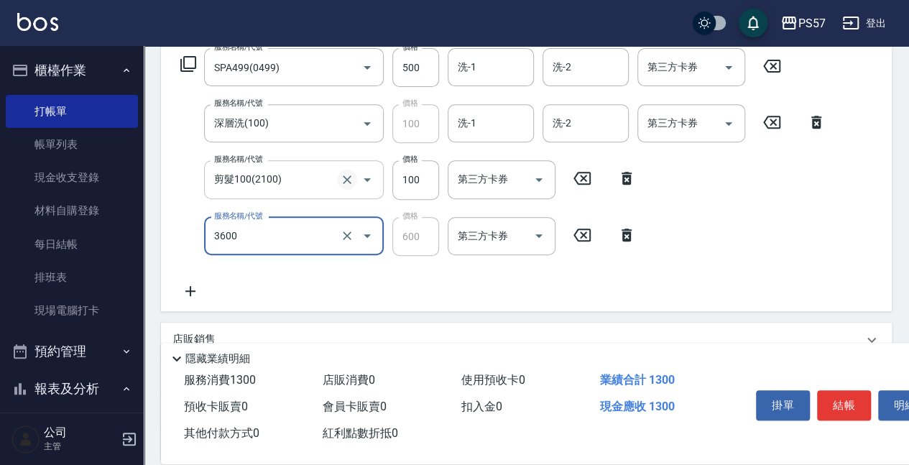
type input "600護(3600)"
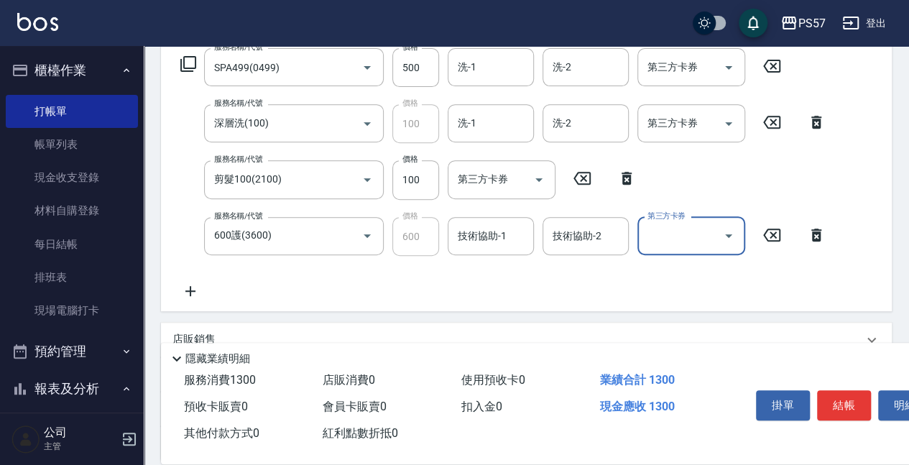
click at [477, 90] on div "服務名稱/代號 SPA499(0499) 服務名稱/代號 價格 500 價格 洗-1 洗-1 洗-2 洗-2 第三方卡券 第三方卡券 服務名稱/代號 深層洗(…" at bounding box center [504, 174] width 662 height 252
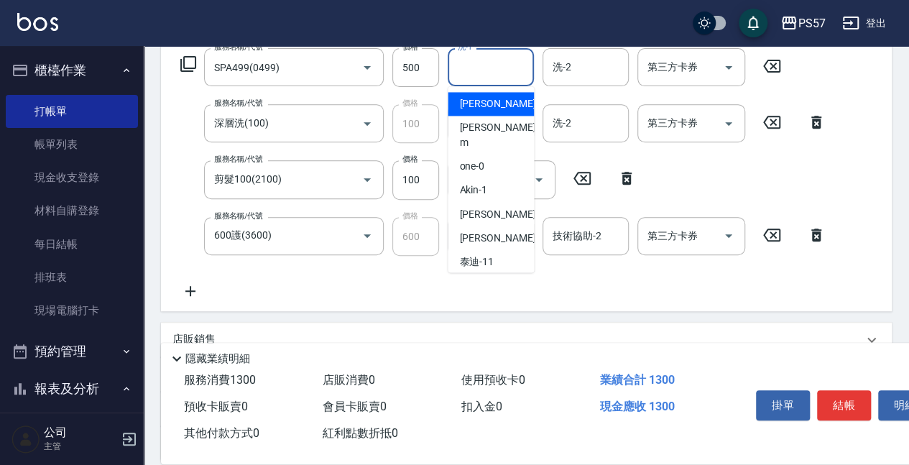
click at [477, 74] on input "洗-1" at bounding box center [490, 67] width 73 height 25
type input "[PERSON_NAME]-22"
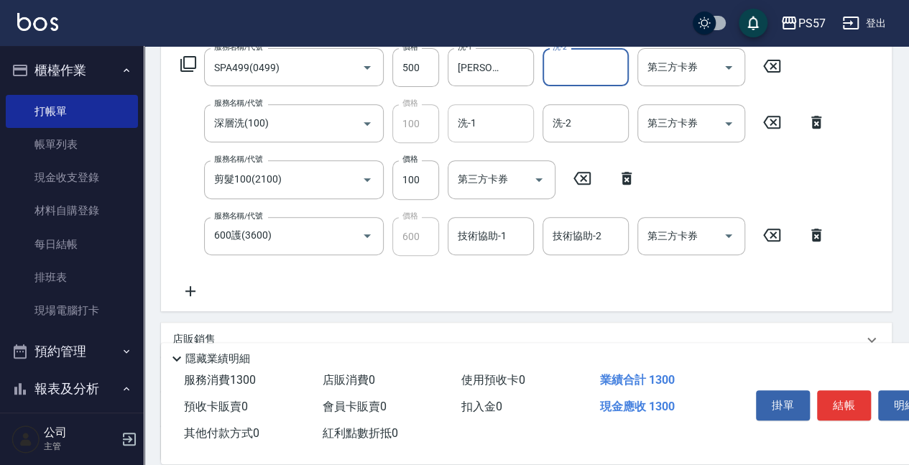
click at [485, 111] on input "洗-1" at bounding box center [490, 123] width 73 height 25
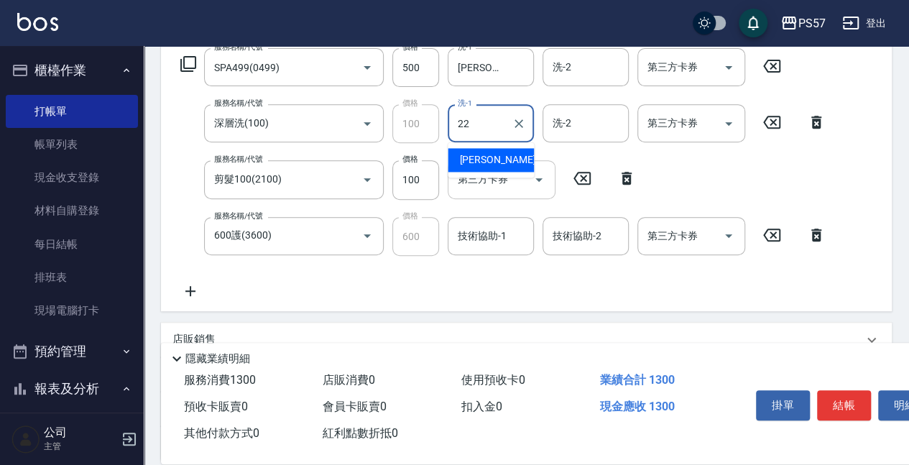
type input "[PERSON_NAME]-22"
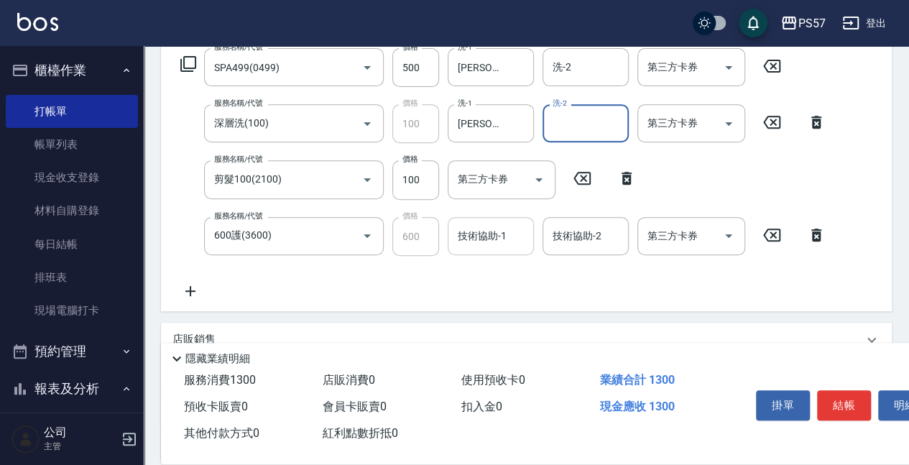
click at [466, 226] on input "技術協助-1" at bounding box center [490, 236] width 73 height 25
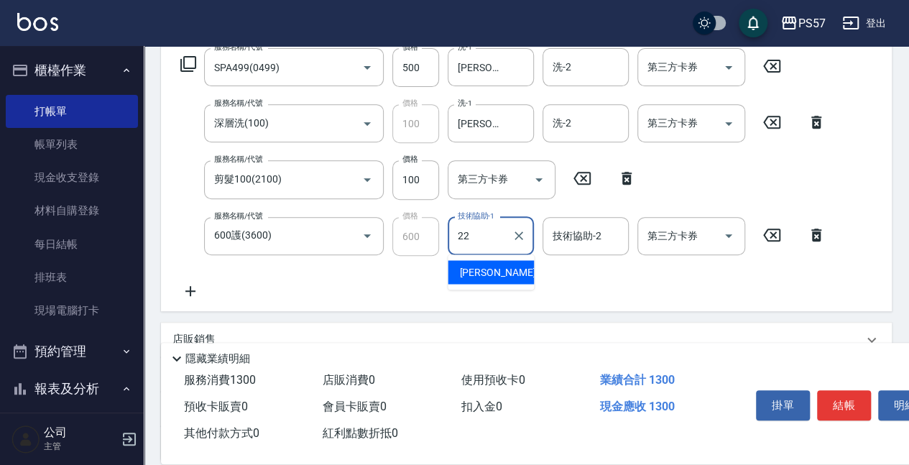
type input "[PERSON_NAME]-22"
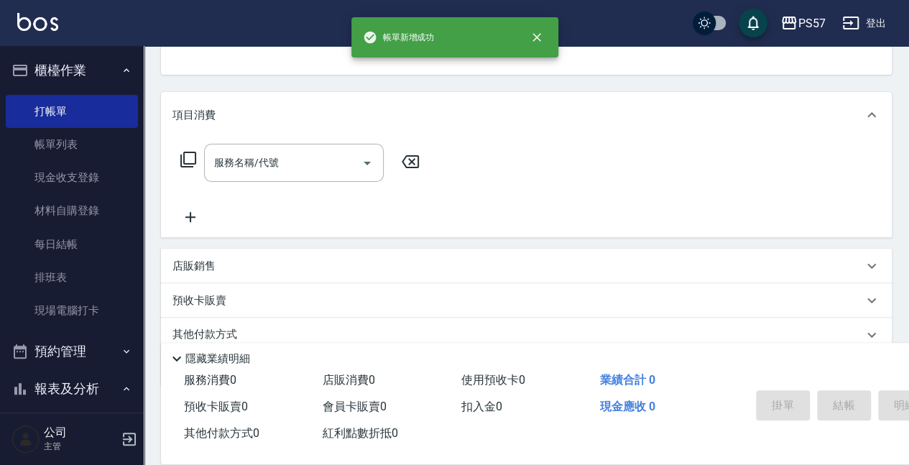
scroll to position [139, 0]
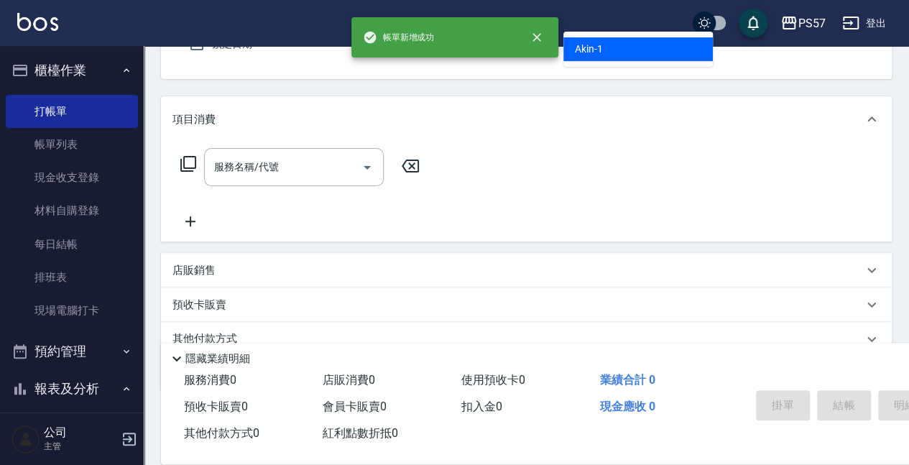
type input "Akin-1"
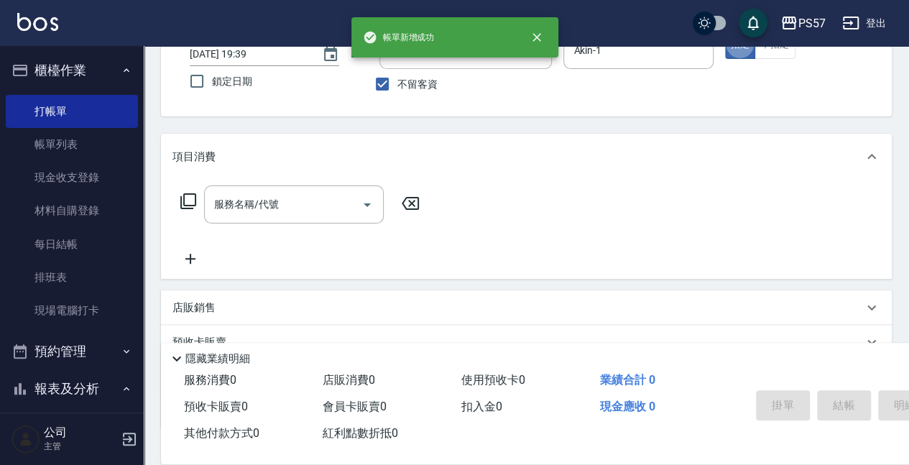
scroll to position [85, 0]
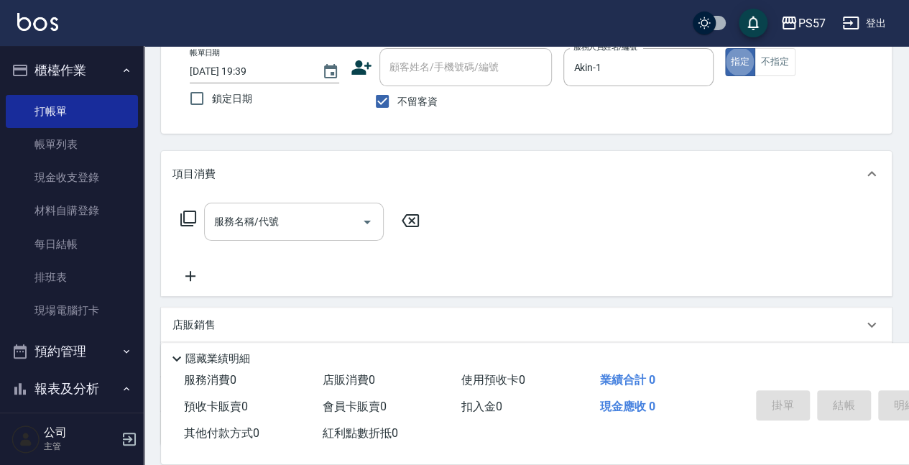
click at [282, 233] on input "服務名稱/代號" at bounding box center [283, 221] width 145 height 25
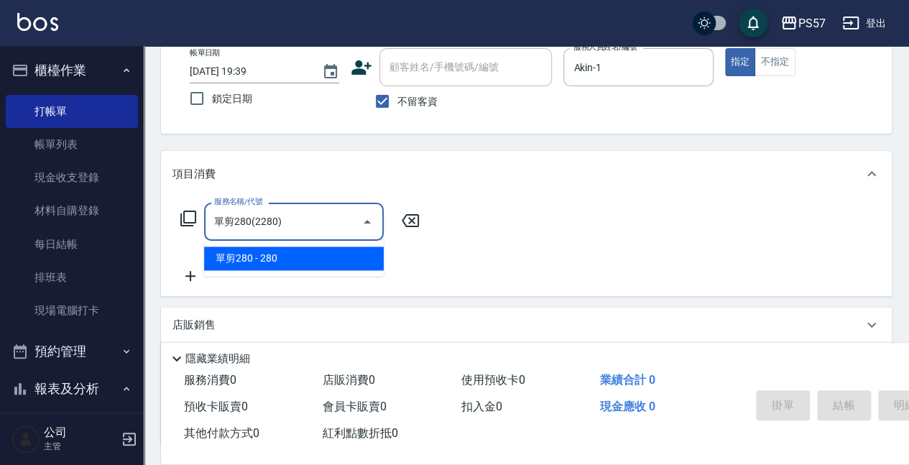
type input "單剪280(2280)"
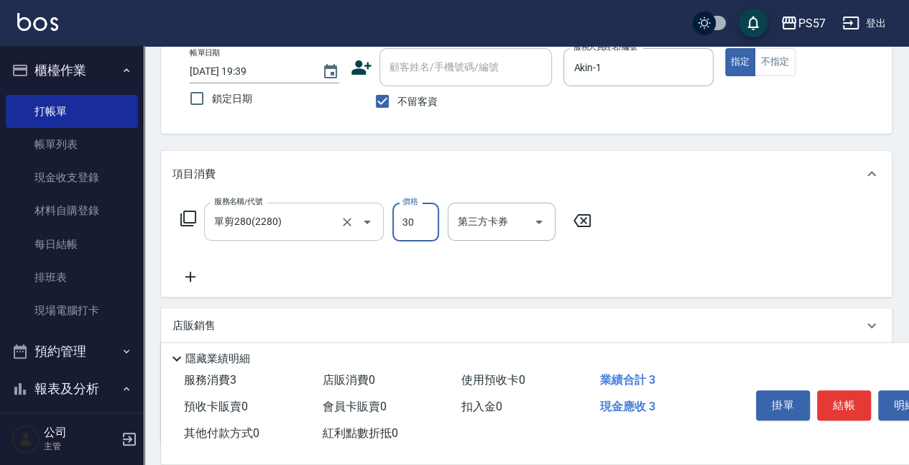
type input "300"
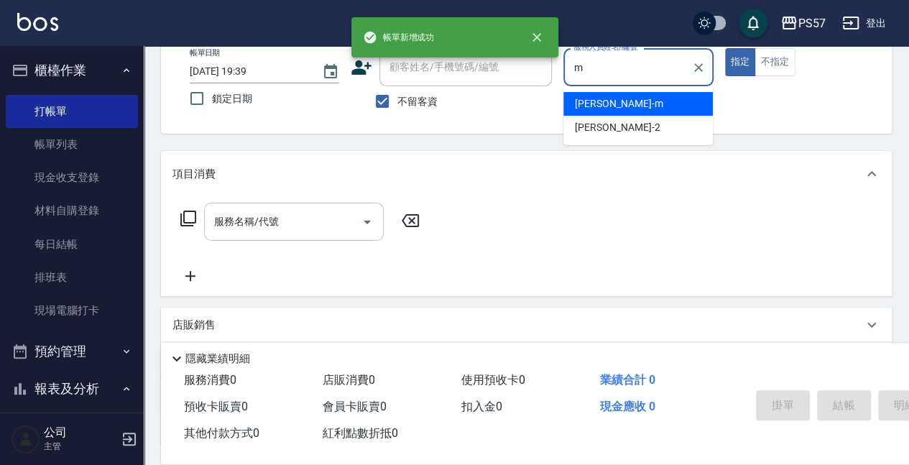
type input "[PERSON_NAME]-m"
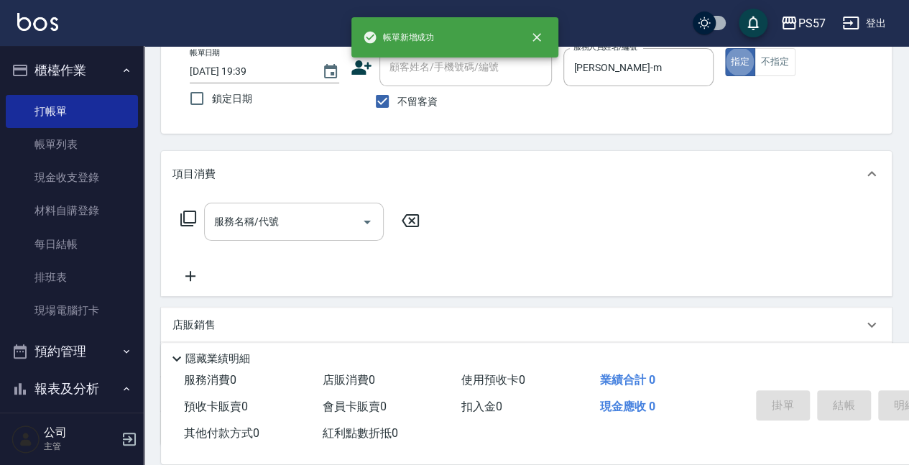
click at [292, 215] on input "服務名稱/代號" at bounding box center [283, 221] width 145 height 25
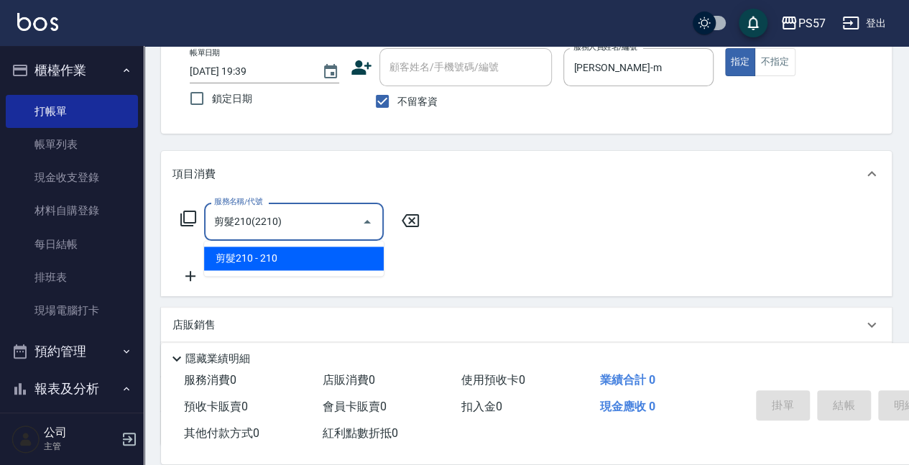
type input "剪髮210(2210)"
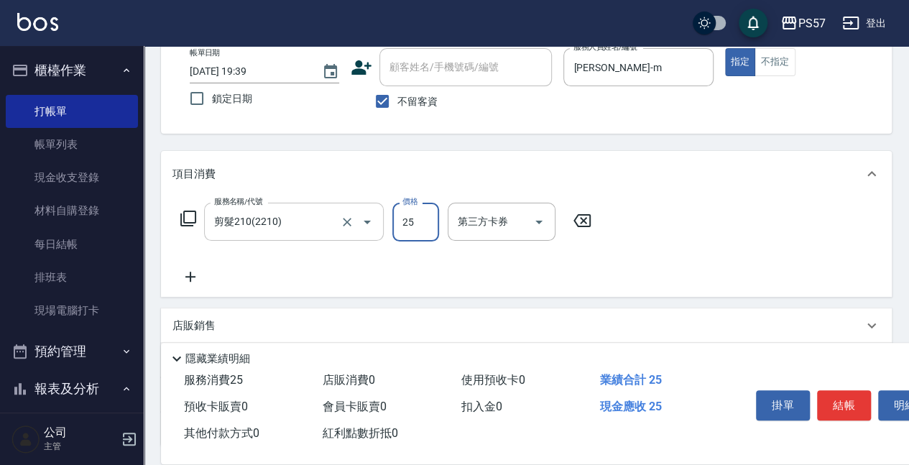
type input "250"
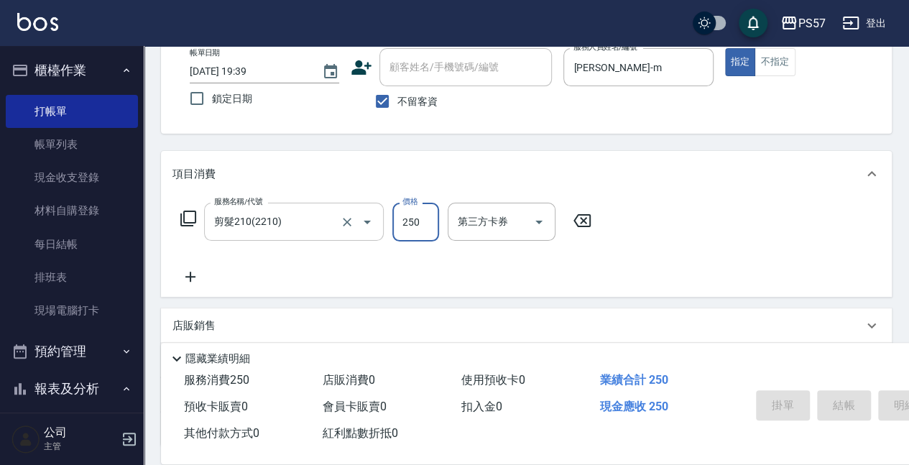
type input "[DATE] 19:40"
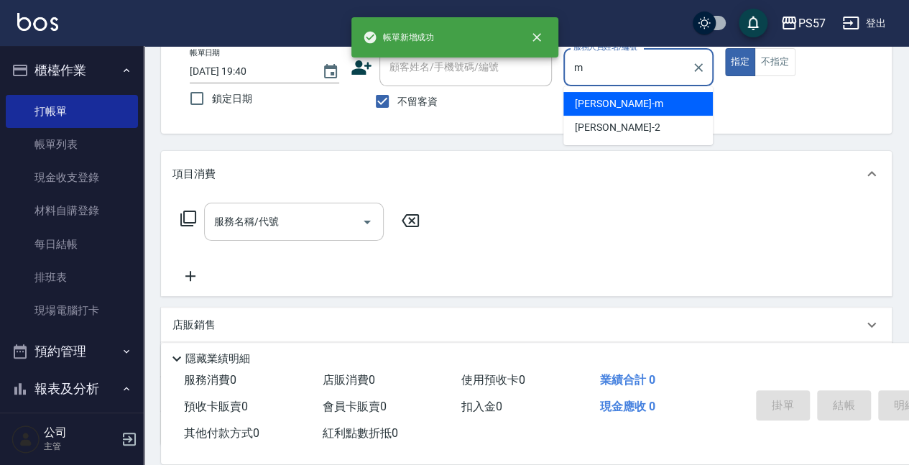
type input "[PERSON_NAME]-m"
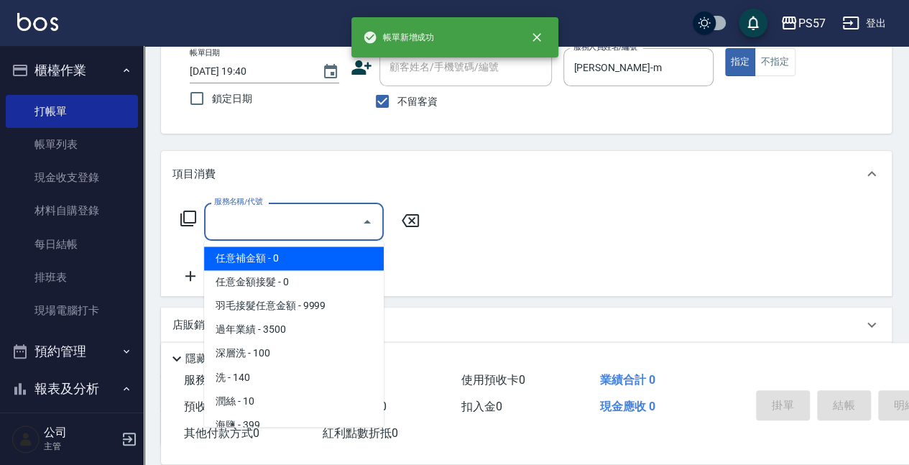
click at [259, 216] on input "服務名稱/代號" at bounding box center [283, 221] width 145 height 25
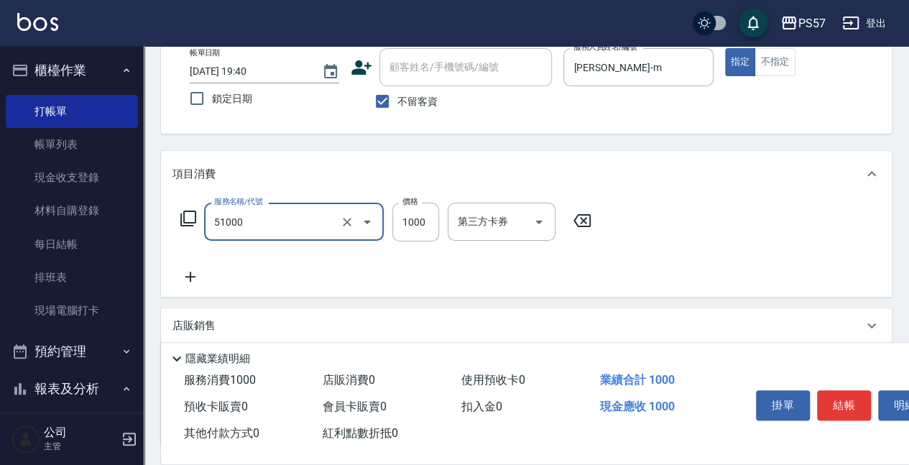
type input "任意金額染髮(51000)"
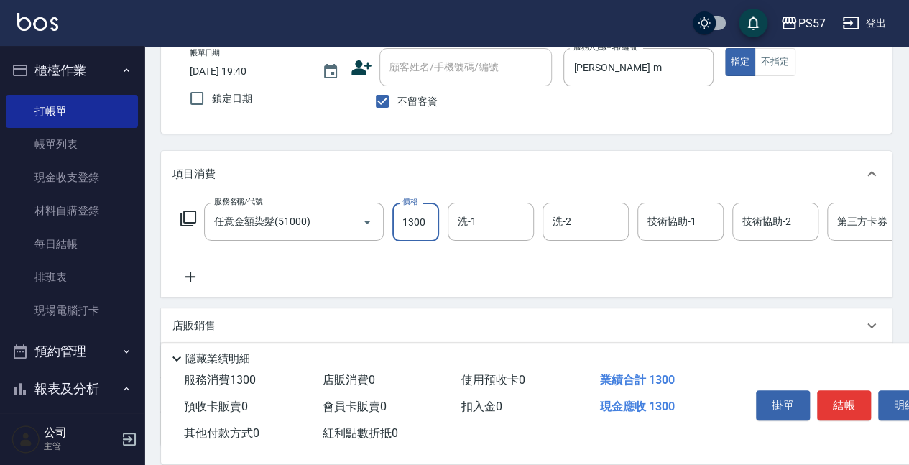
type input "1300"
click at [180, 280] on icon at bounding box center [191, 276] width 36 height 17
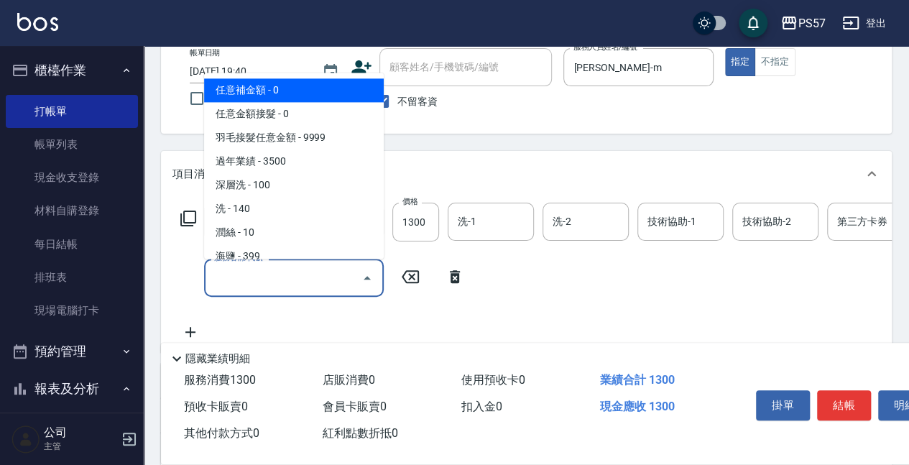
click at [216, 283] on input "服務名稱/代號" at bounding box center [283, 277] width 145 height 25
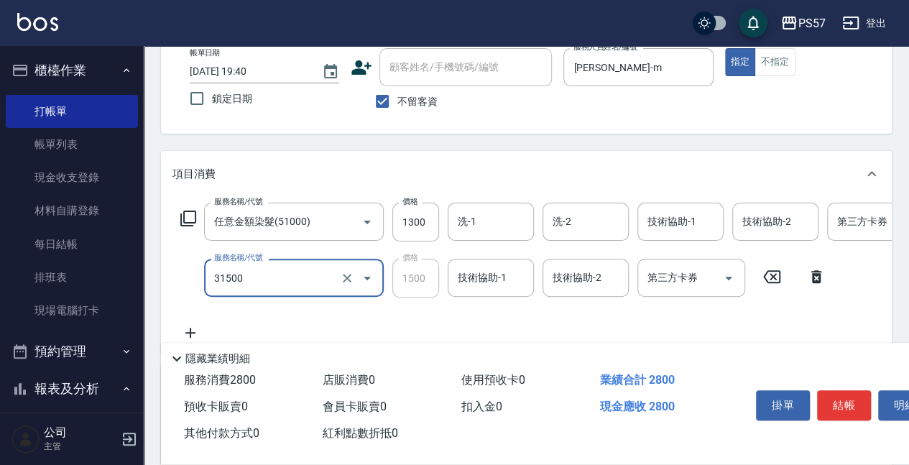
scroll to position [133, 0]
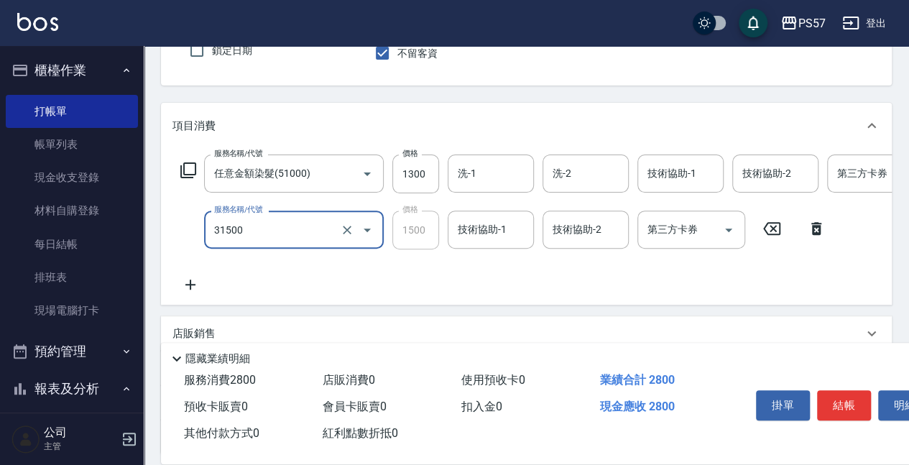
type input "1500護(31500)"
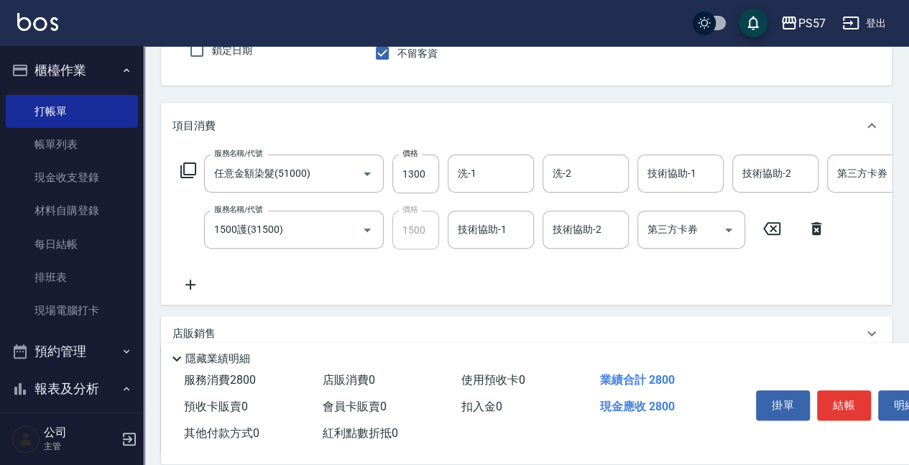
click at [196, 283] on icon at bounding box center [191, 284] width 36 height 17
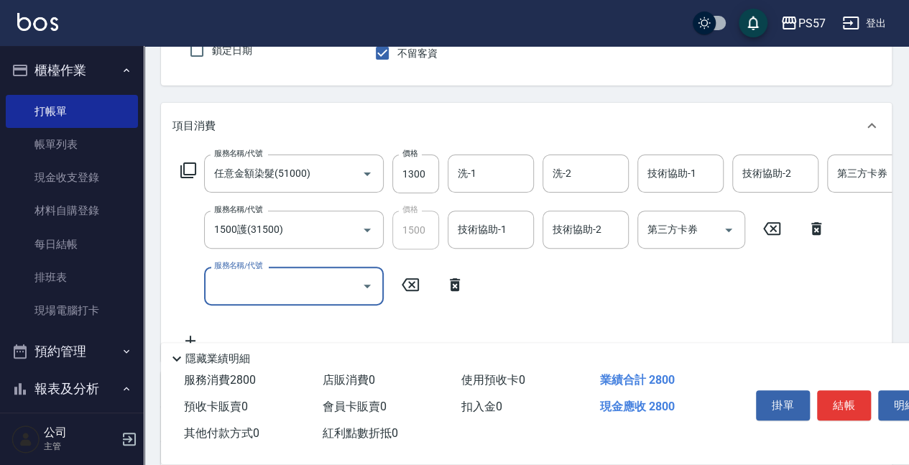
click at [224, 284] on input "服務名稱/代號" at bounding box center [283, 285] width 145 height 25
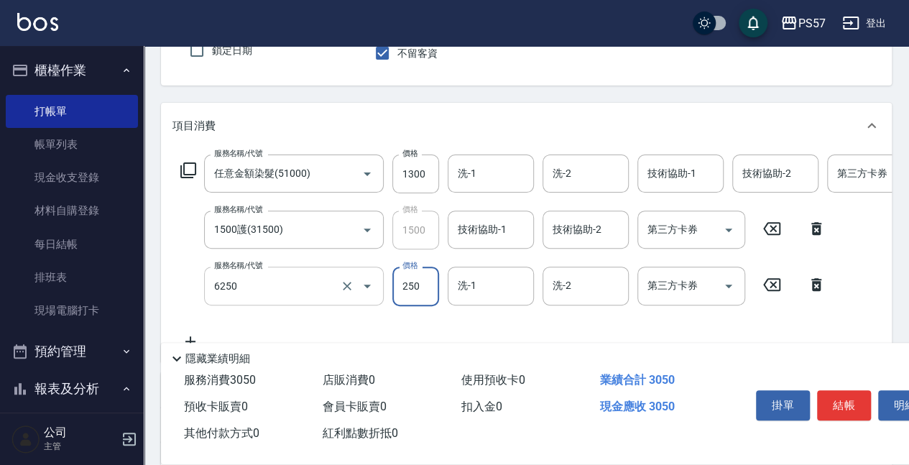
type input "刮痧(6250)"
type input "300"
click at [468, 174] on input "洗-1" at bounding box center [490, 173] width 73 height 25
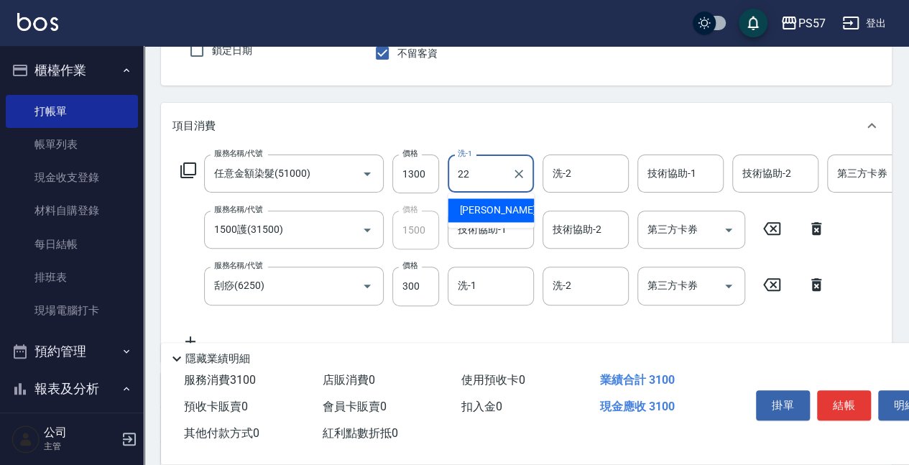
type input "[PERSON_NAME]-22"
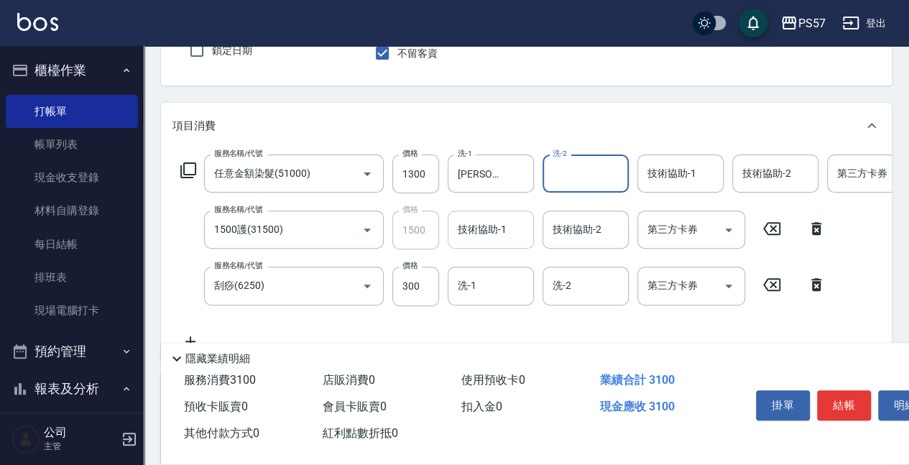
click at [458, 226] on input "技術協助-1" at bounding box center [490, 229] width 73 height 25
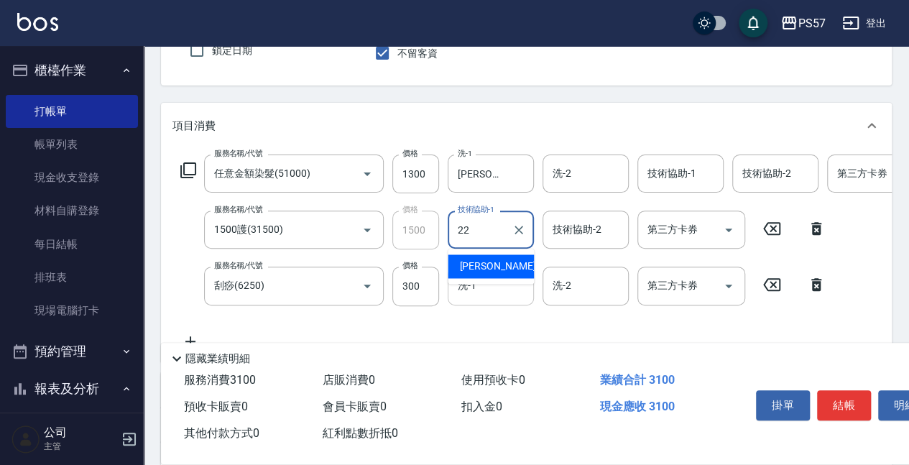
type input "[PERSON_NAME]-22"
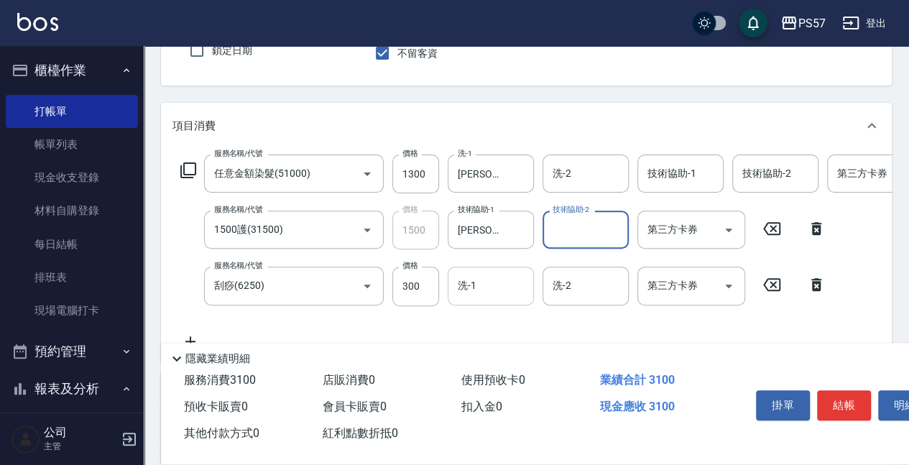
click at [473, 287] on input "洗-1" at bounding box center [490, 285] width 73 height 25
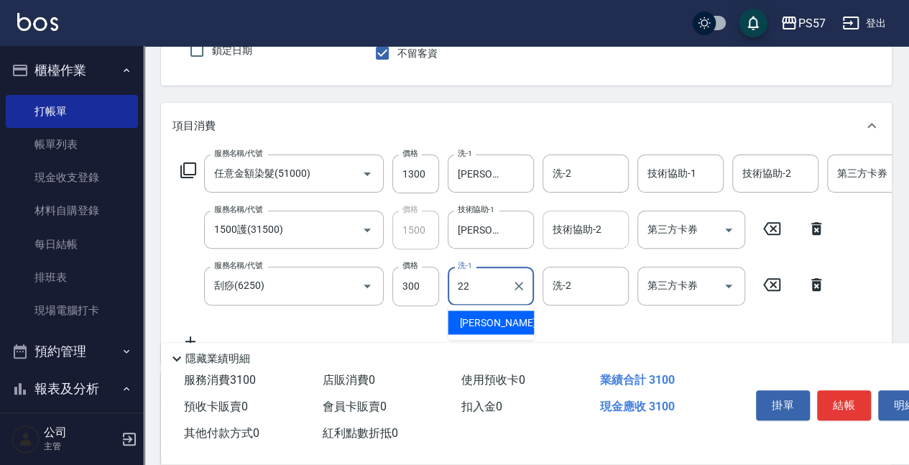
type input "[PERSON_NAME]-22"
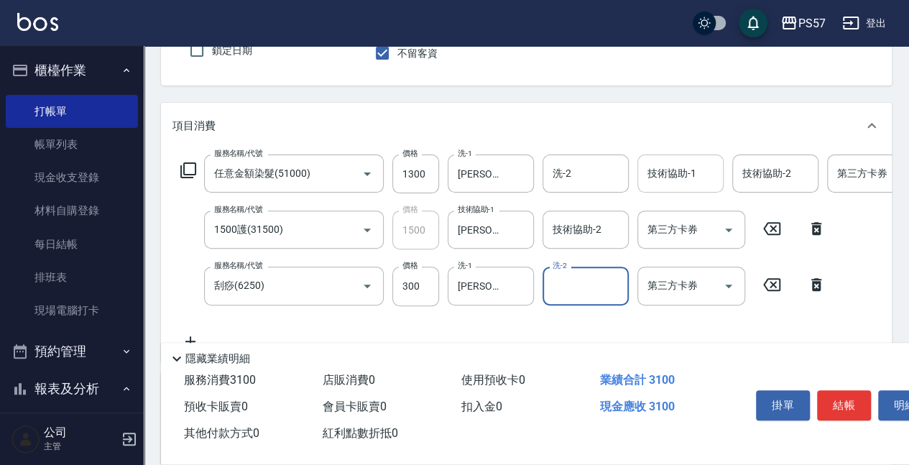
click at [644, 191] on div "技術協助-1" at bounding box center [681, 174] width 86 height 38
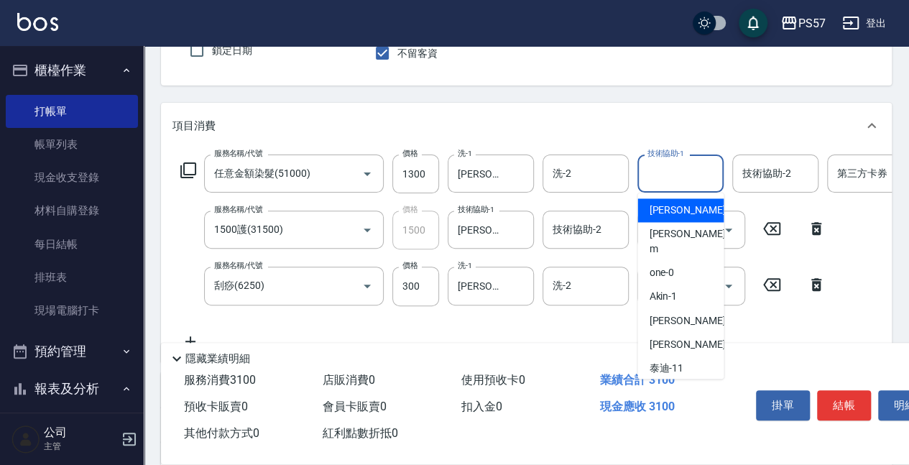
click at [644, 191] on div "技術協助-1" at bounding box center [681, 174] width 86 height 38
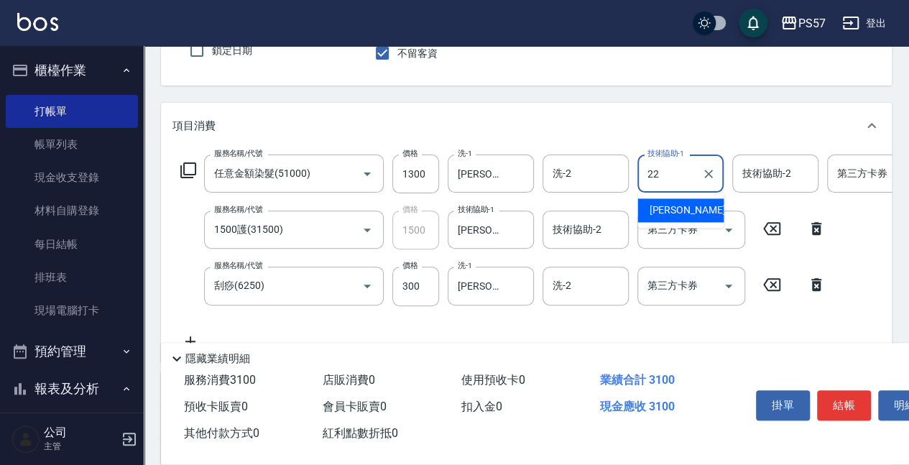
type input "[PERSON_NAME]-22"
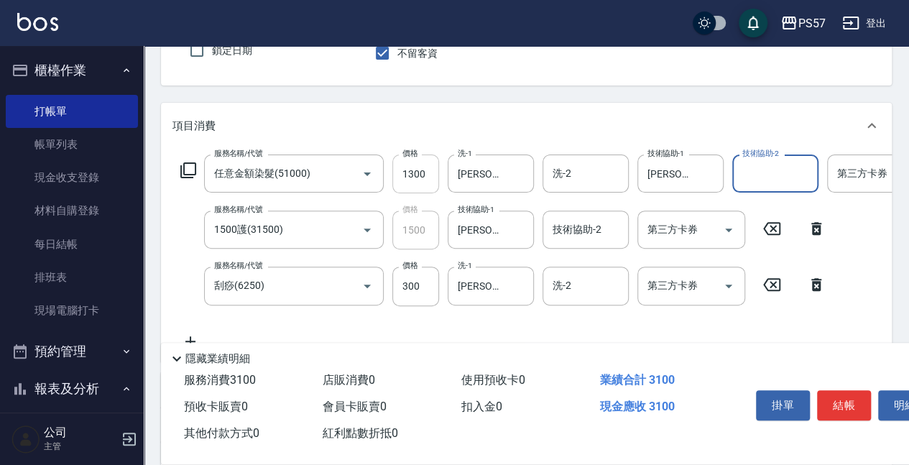
click at [411, 175] on input "1300" at bounding box center [415, 174] width 47 height 39
type input "1200"
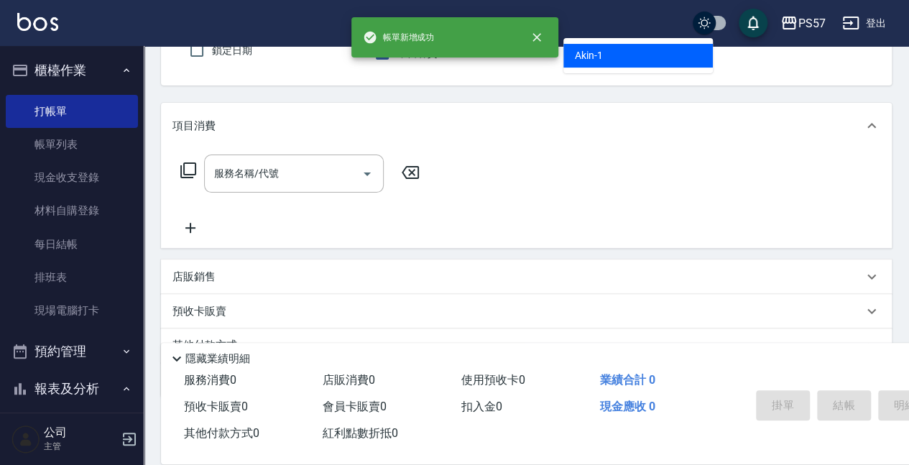
type input "Akin-1"
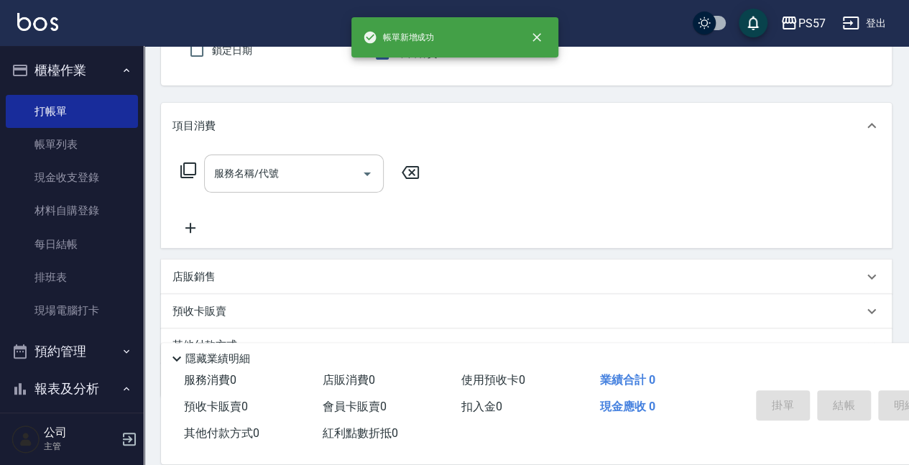
click at [315, 180] on input "服務名稱/代號" at bounding box center [283, 173] width 145 height 25
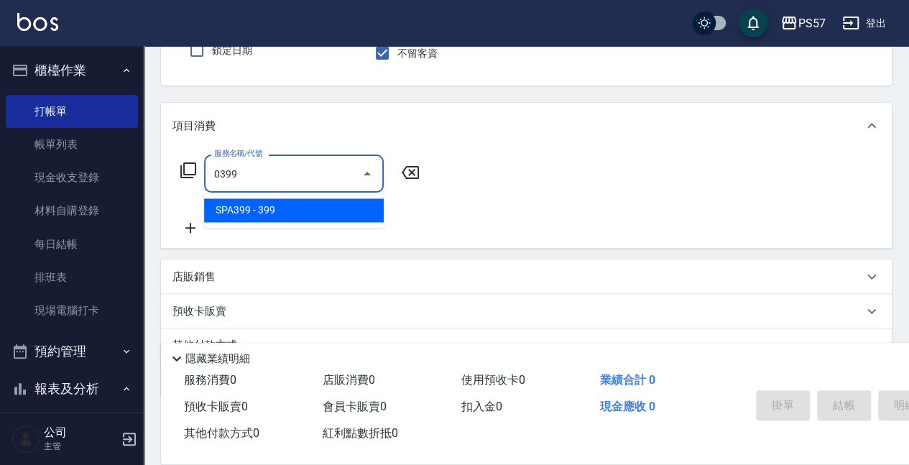
type input "SPA399(0399)"
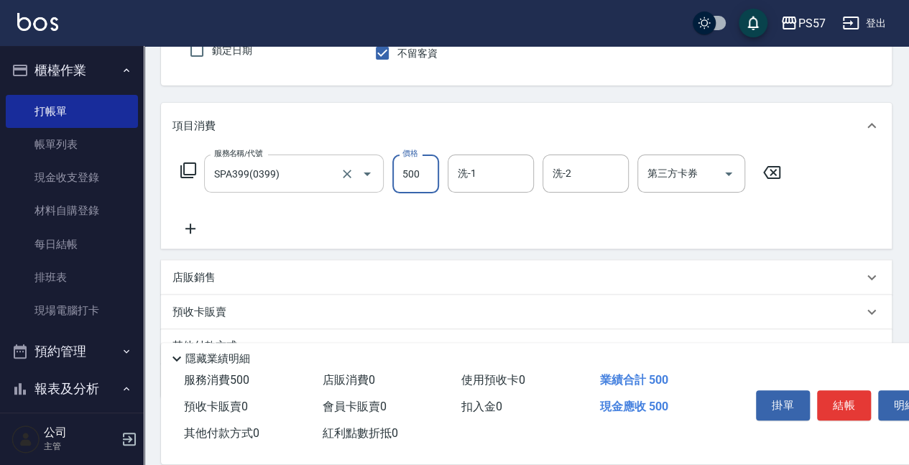
type input "500"
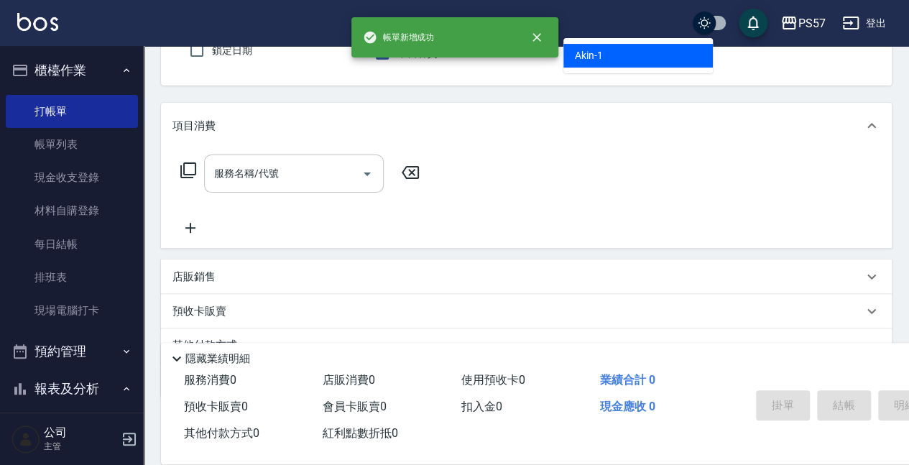
type input "Akin-1"
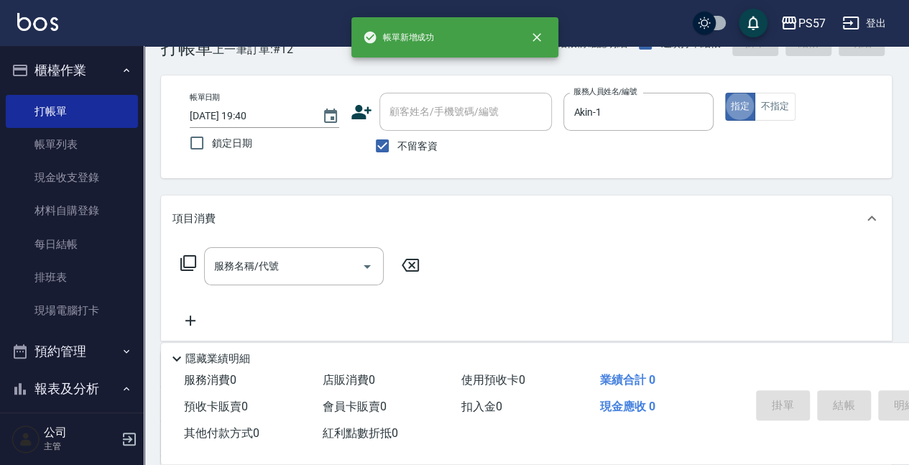
scroll to position [37, 0]
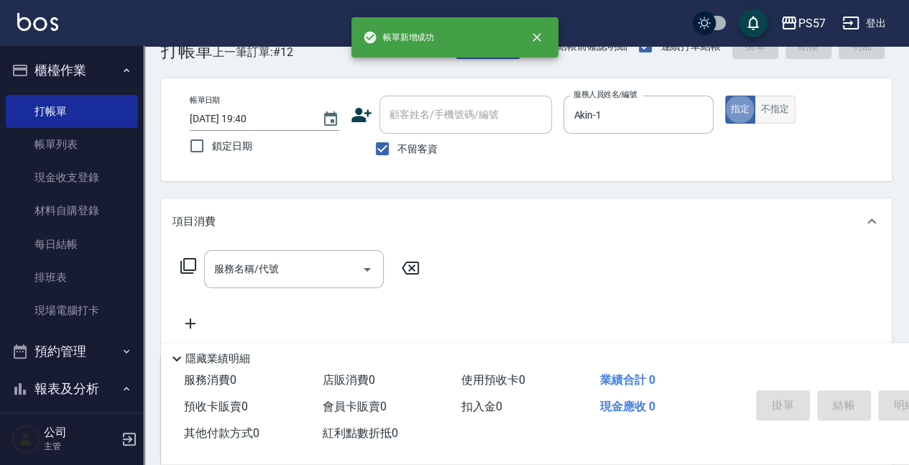
click at [769, 117] on button "不指定" at bounding box center [775, 110] width 40 height 28
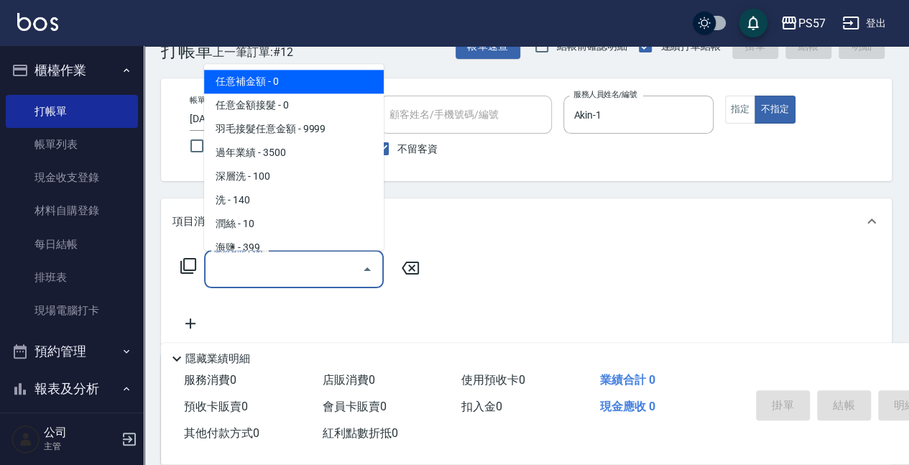
click at [288, 279] on input "服務名稱/代號" at bounding box center [283, 269] width 145 height 25
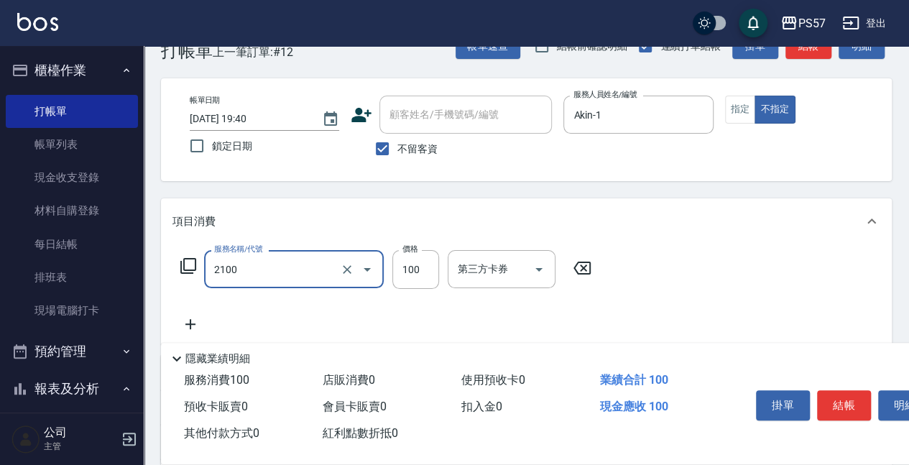
type input "剪髮100(2100)"
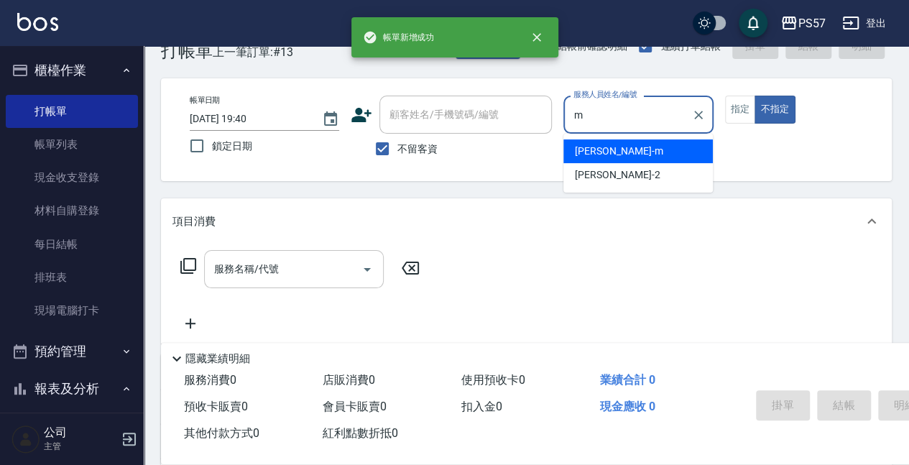
type input "[PERSON_NAME]-m"
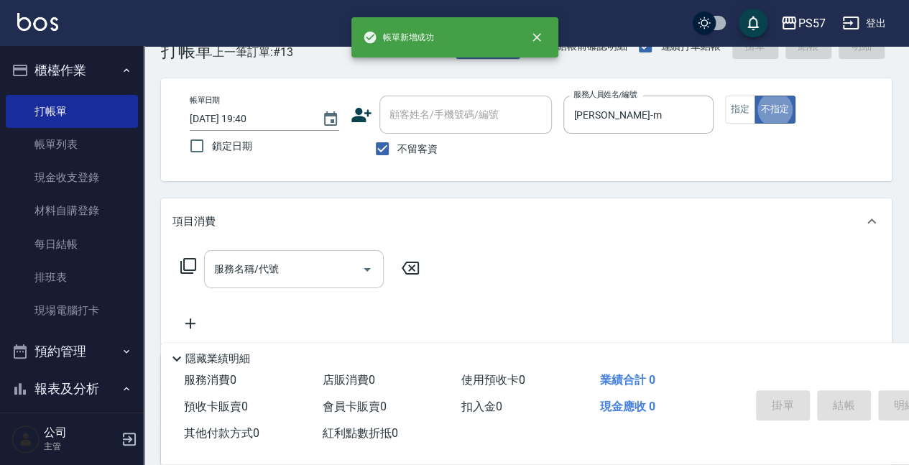
type button "false"
click at [299, 272] on input "服務名稱/代號" at bounding box center [283, 269] width 145 height 25
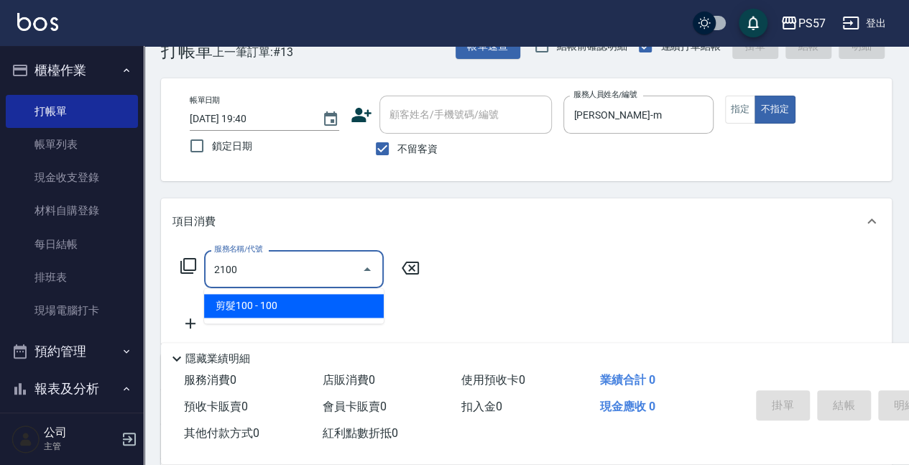
type input "剪髮100(2100)"
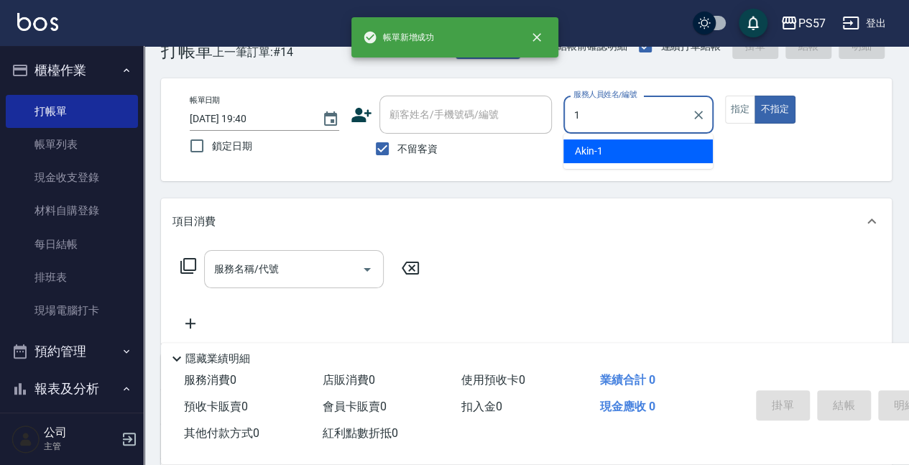
type input "Akin-1"
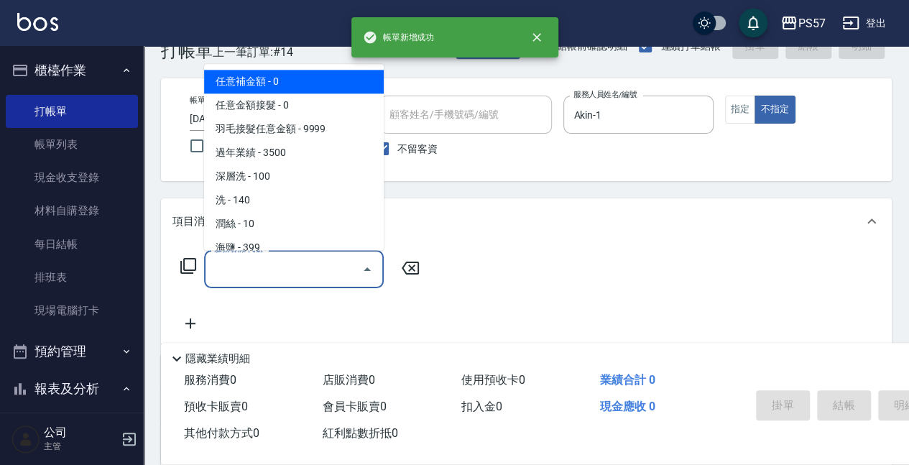
click at [301, 269] on input "服務名稱/代號" at bounding box center [283, 269] width 145 height 25
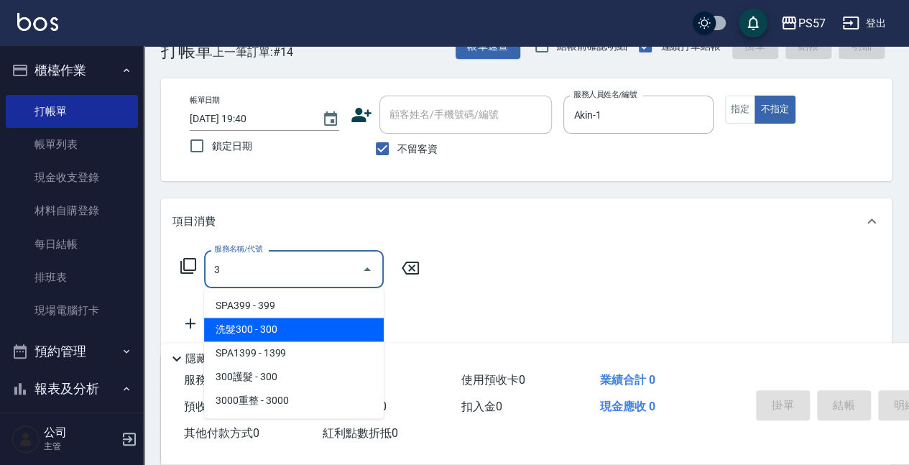
click at [318, 329] on span "洗髮300 - 300" at bounding box center [294, 330] width 180 height 24
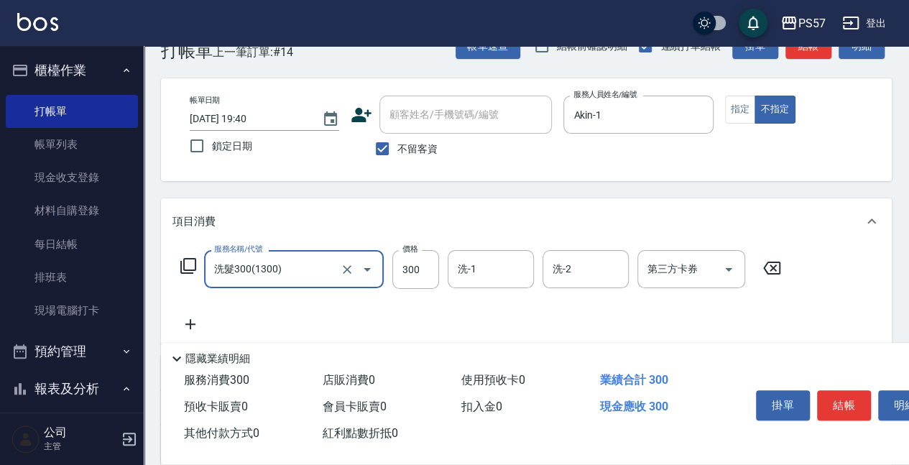
type input "洗髮300(1300)"
click at [183, 326] on icon at bounding box center [191, 324] width 36 height 17
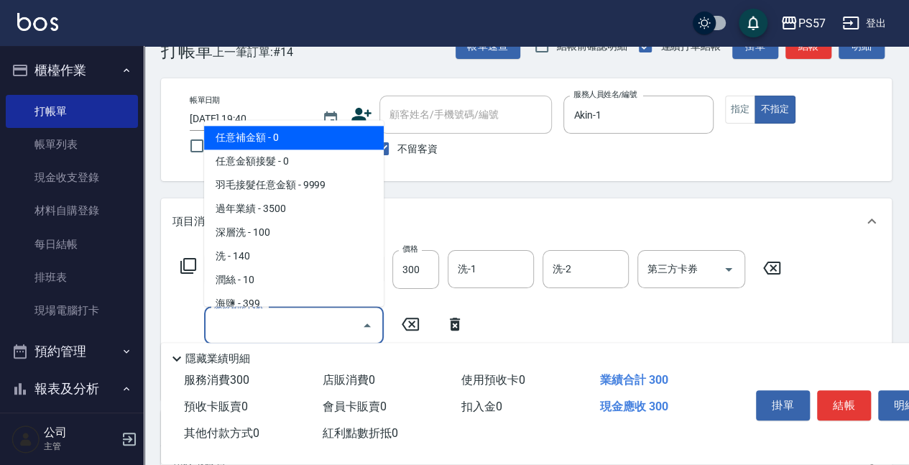
click at [240, 334] on input "服務名稱/代號" at bounding box center [283, 325] width 145 height 25
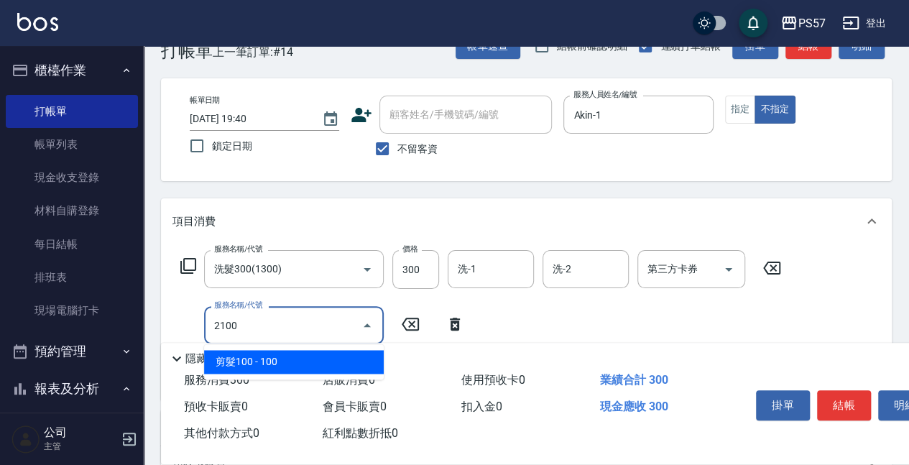
type input "剪髮100(2100)"
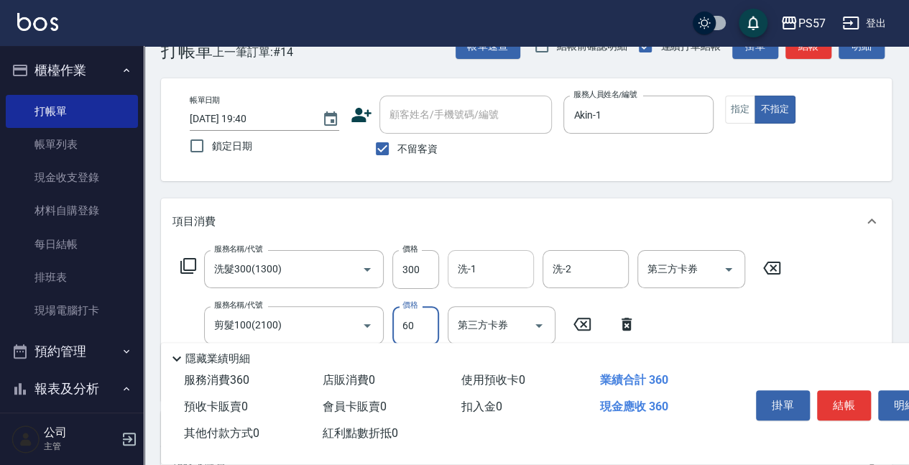
click at [513, 254] on div "洗-1" at bounding box center [491, 269] width 86 height 38
type input "60"
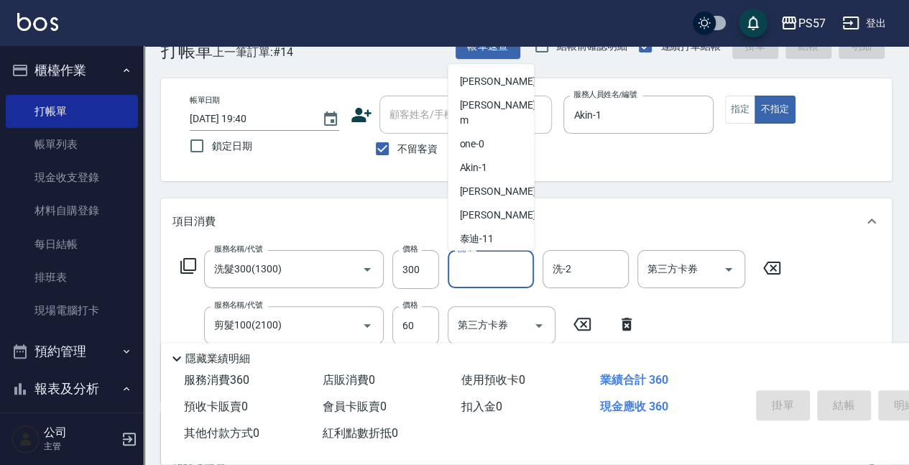
type input "[DATE] 19:41"
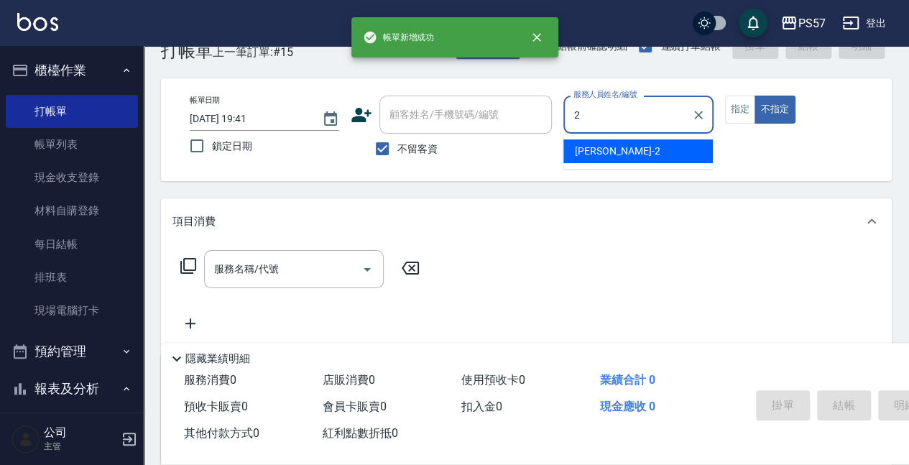
type input "圓圓-2"
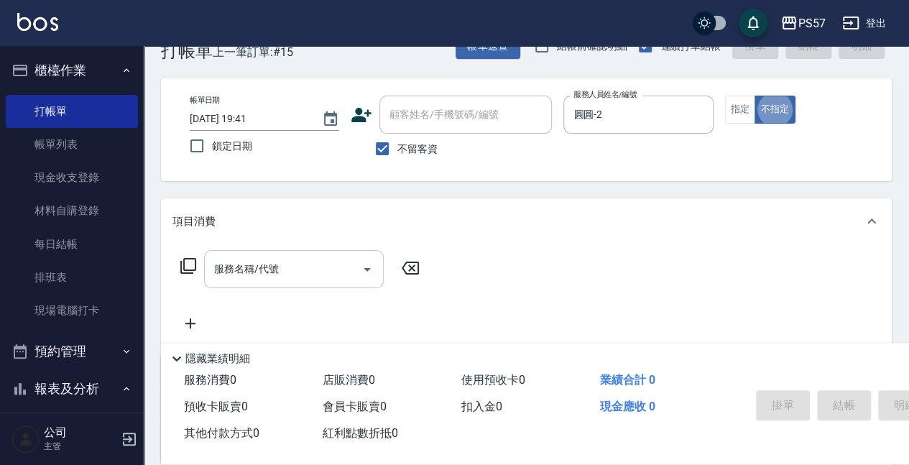
click at [289, 273] on input "服務名稱/代號" at bounding box center [283, 269] width 145 height 25
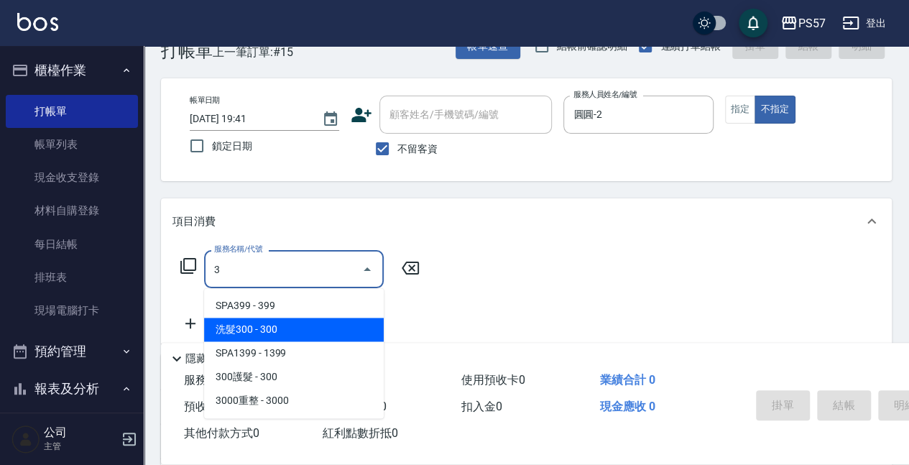
click at [277, 319] on span "洗髮300 - 300" at bounding box center [294, 330] width 180 height 24
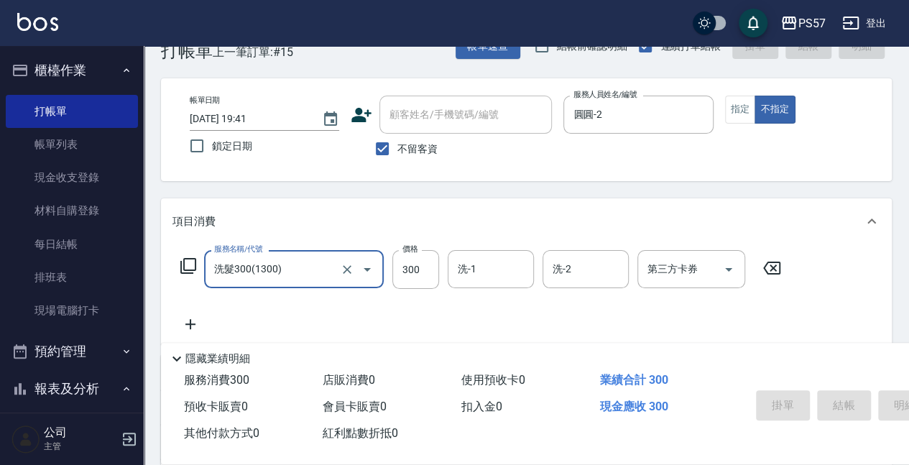
type input "洗髮300(1300)"
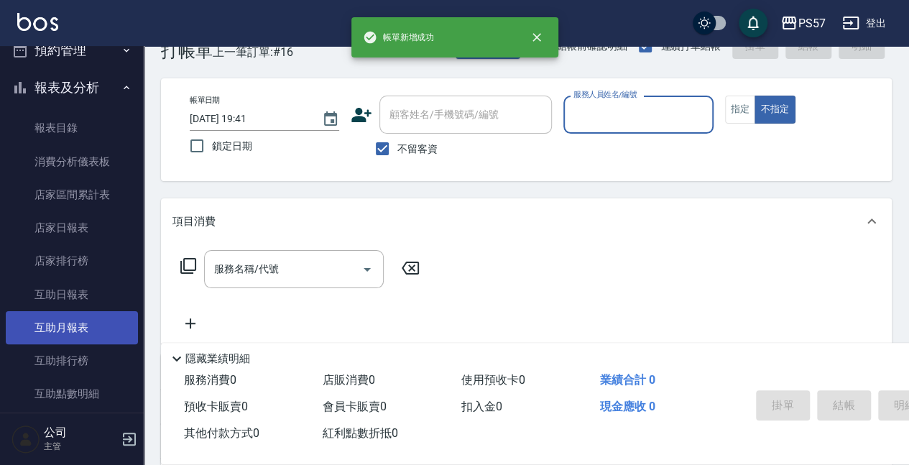
scroll to position [479, 0]
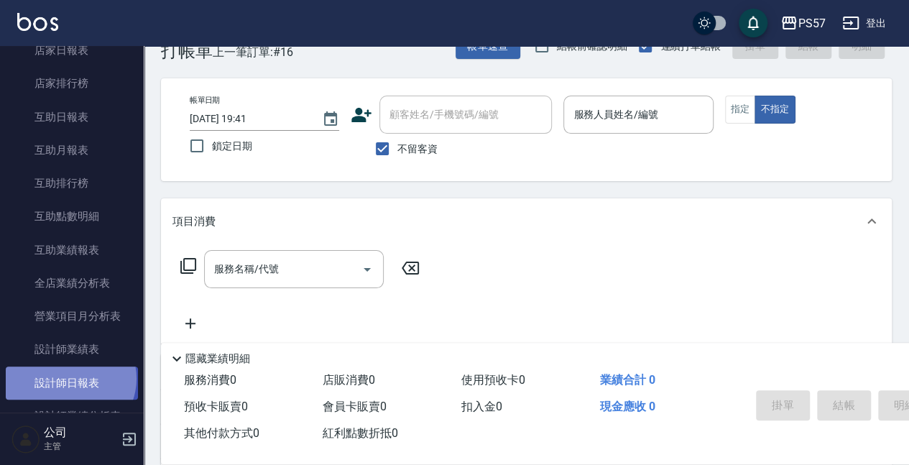
click at [69, 378] on link "設計師日報表" at bounding box center [72, 383] width 132 height 33
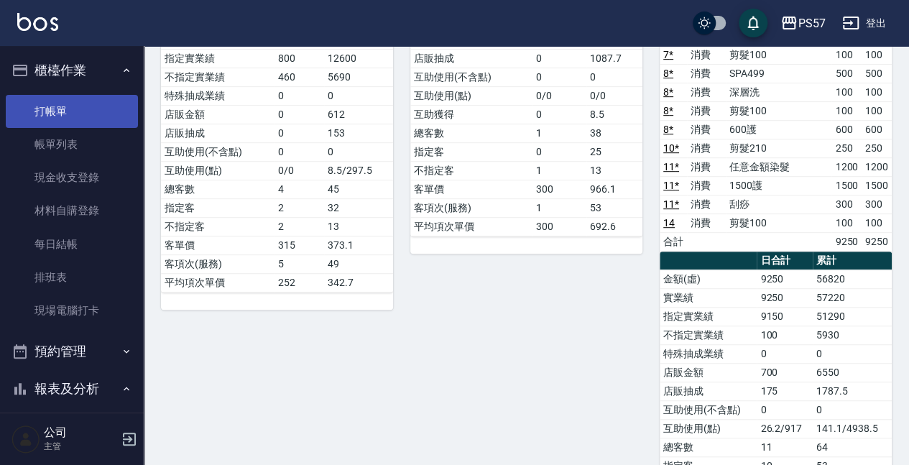
click at [61, 111] on link "打帳單" at bounding box center [72, 111] width 132 height 33
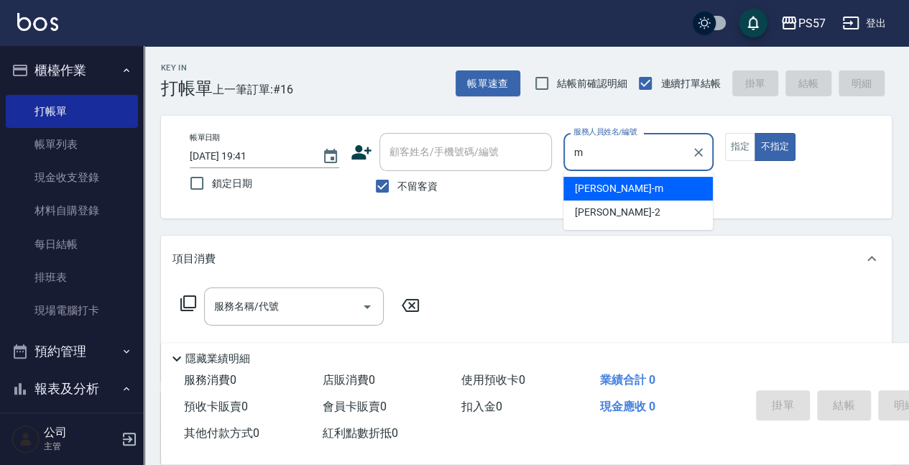
type input "[PERSON_NAME]-m"
type button "false"
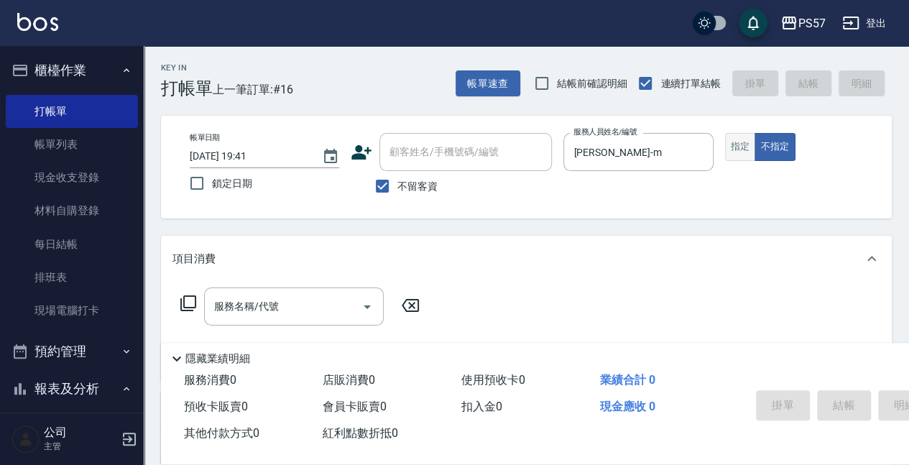
drag, startPoint x: 743, startPoint y: 142, endPoint x: 732, endPoint y: 151, distance: 13.8
click at [741, 142] on button "指定" at bounding box center [740, 147] width 31 height 28
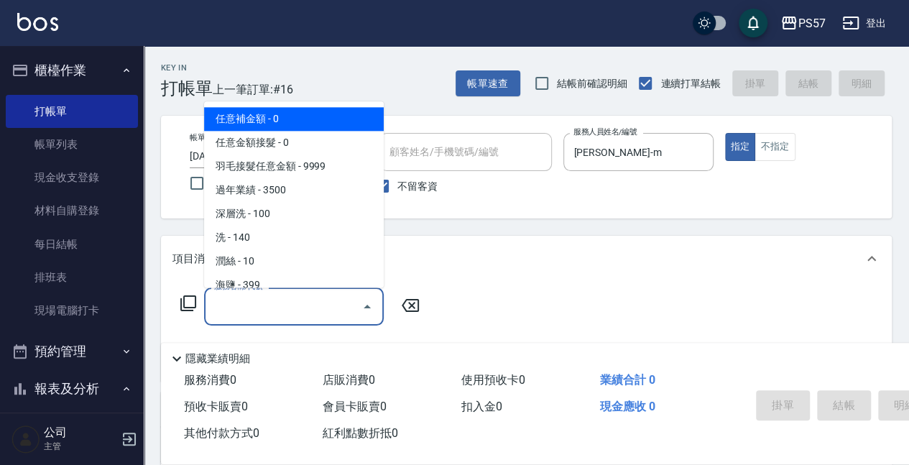
click at [235, 298] on input "服務名稱/代號" at bounding box center [283, 306] width 145 height 25
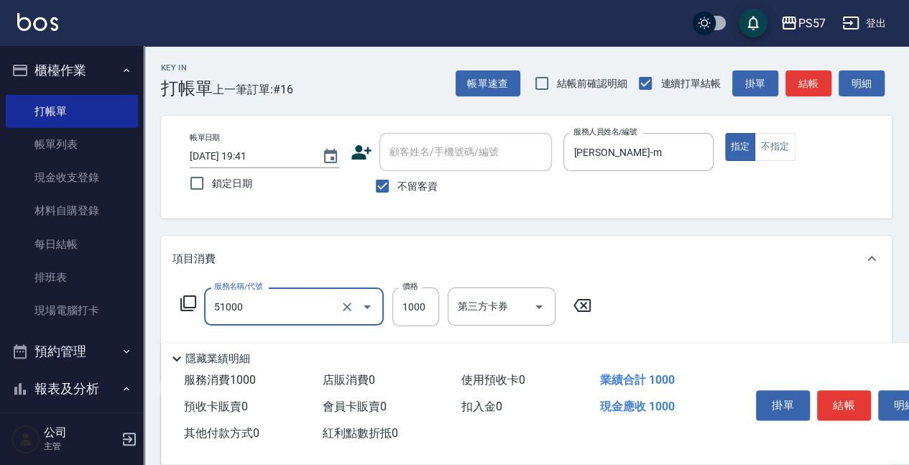
type input "任意金額染髮(51000)"
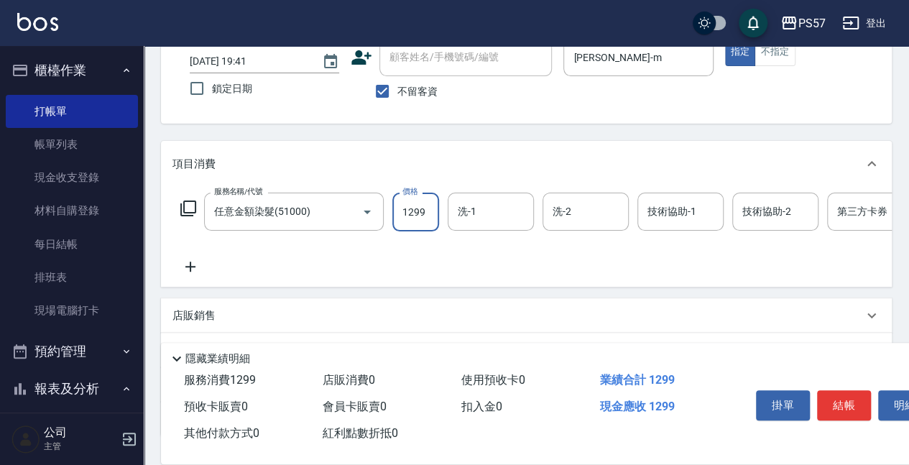
scroll to position [96, 0]
type input "1299"
click at [190, 255] on div "服務名稱/代號 任意金額染髮(51000) 服務名稱/代號 價格 1299 價格 洗-1 洗-1 洗-2 洗-2 技術協助-1 技術協助-1 技術協助-2 技…" at bounding box center [576, 233] width 807 height 83
click at [196, 262] on icon at bounding box center [191, 265] width 36 height 17
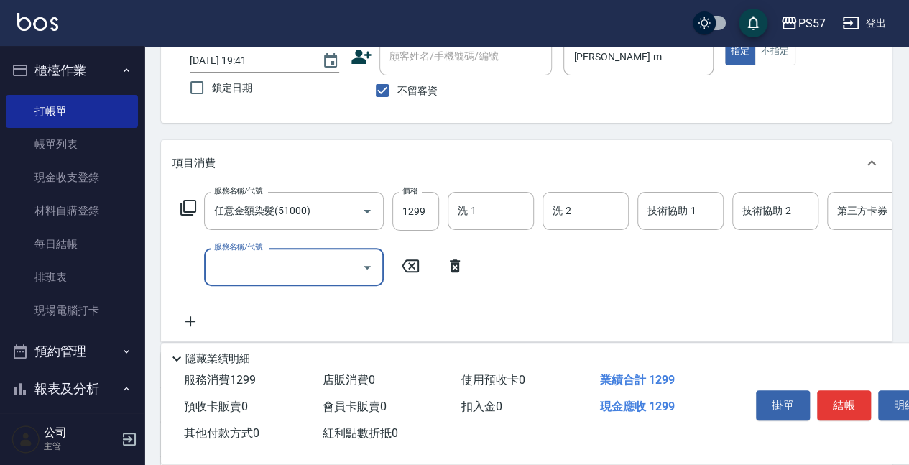
drag, startPoint x: 196, startPoint y: 262, endPoint x: 216, endPoint y: 267, distance: 20.0
click at [216, 267] on input "服務名稱/代號" at bounding box center [283, 266] width 145 height 25
type input "任意金額染髮(51000)"
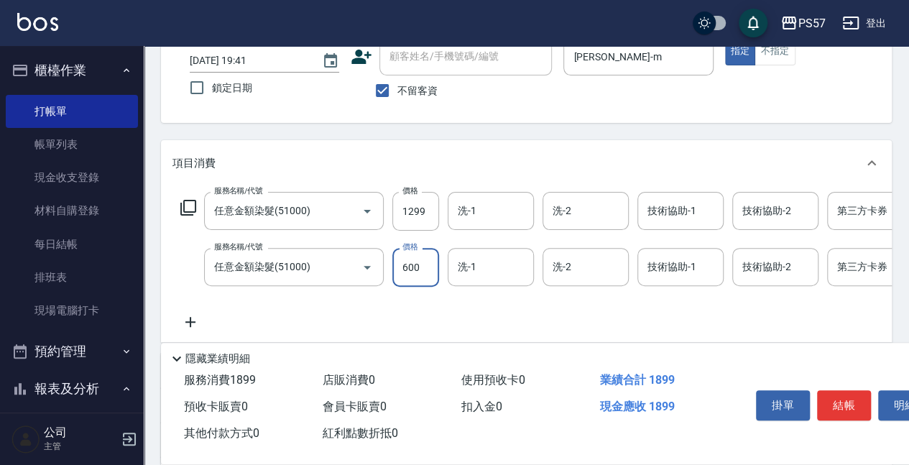
type input "600"
click at [190, 319] on icon at bounding box center [190, 322] width 10 height 10
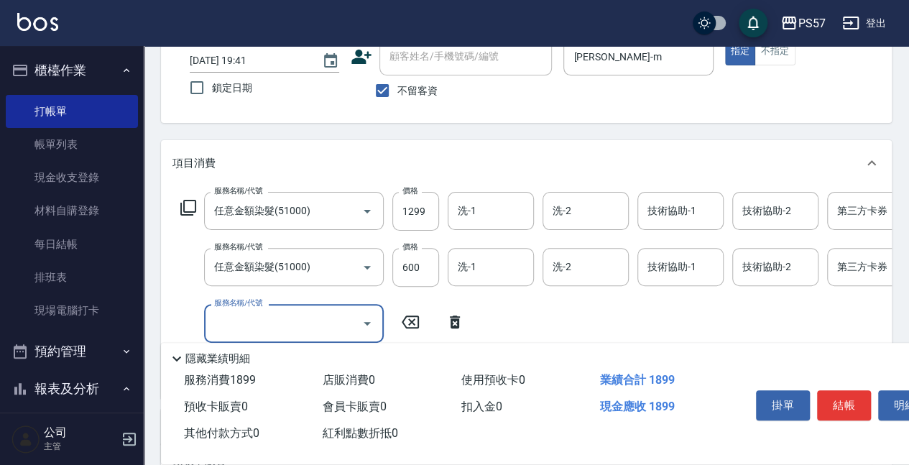
click at [233, 319] on input "服務名稱/代號" at bounding box center [283, 323] width 145 height 25
type input "護髮800(3800)"
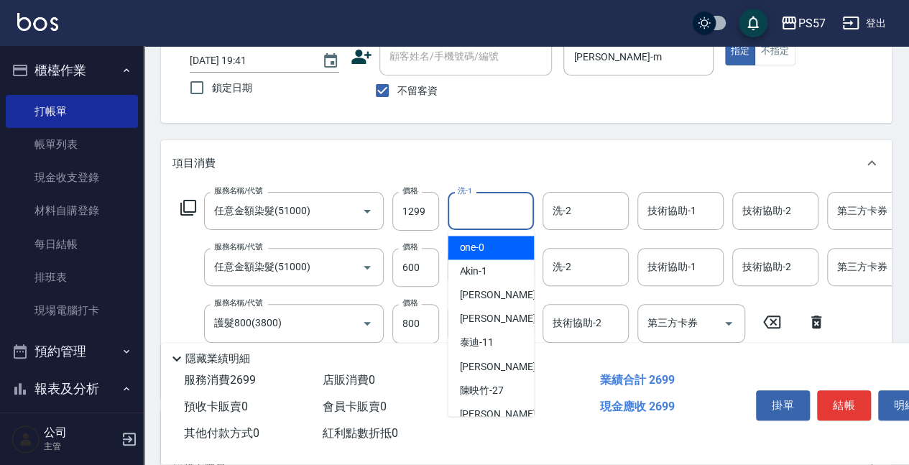
click at [503, 220] on input "洗-1" at bounding box center [490, 210] width 73 height 25
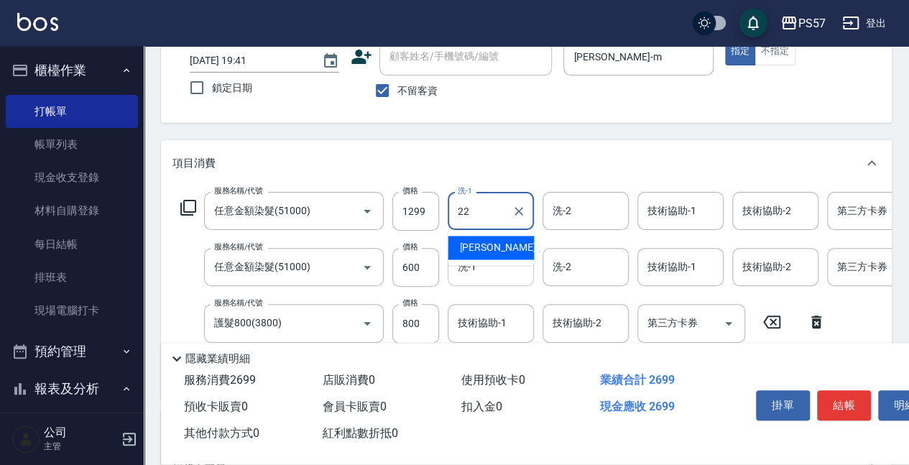
type input "[PERSON_NAME]-22"
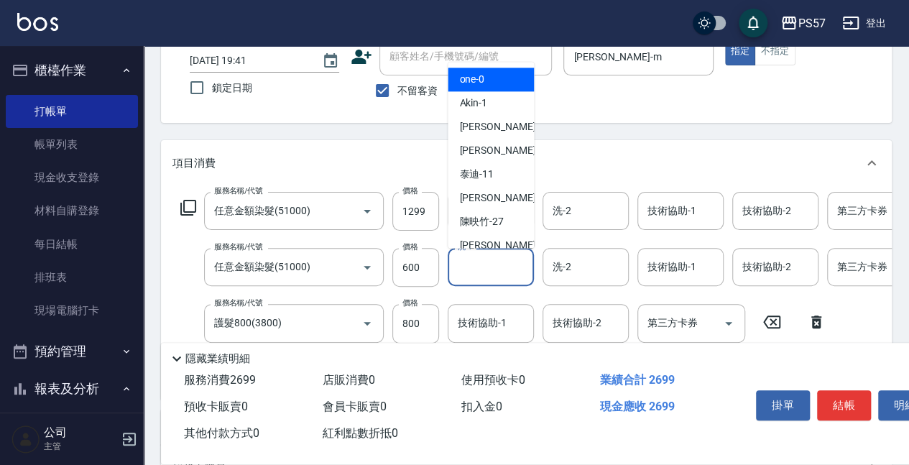
click at [495, 272] on input "洗-1" at bounding box center [490, 266] width 73 height 25
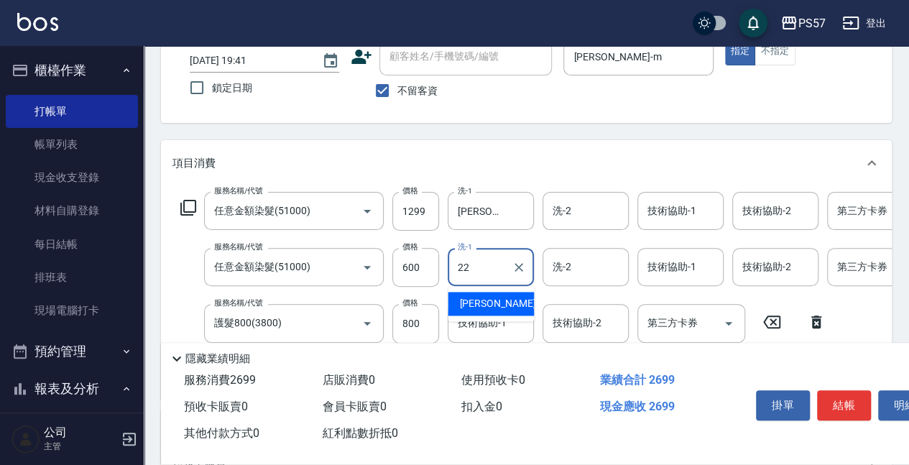
type input "[PERSON_NAME]-22"
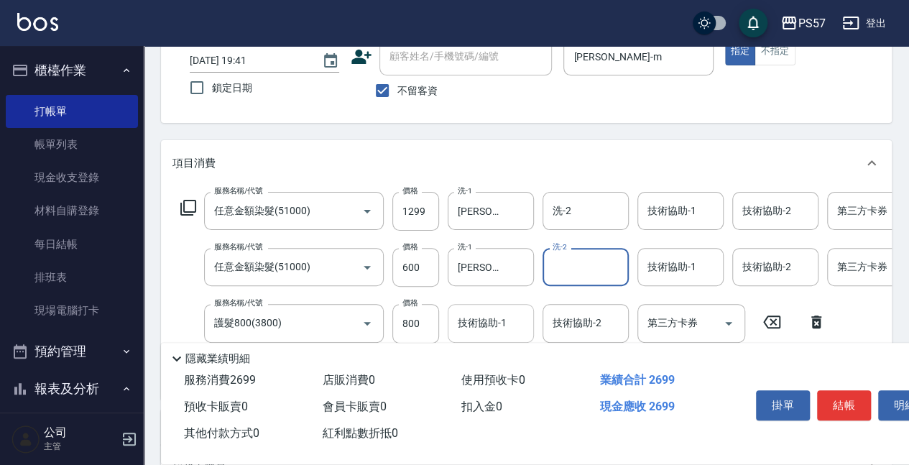
click at [497, 308] on div "技術協助-1" at bounding box center [491, 323] width 86 height 38
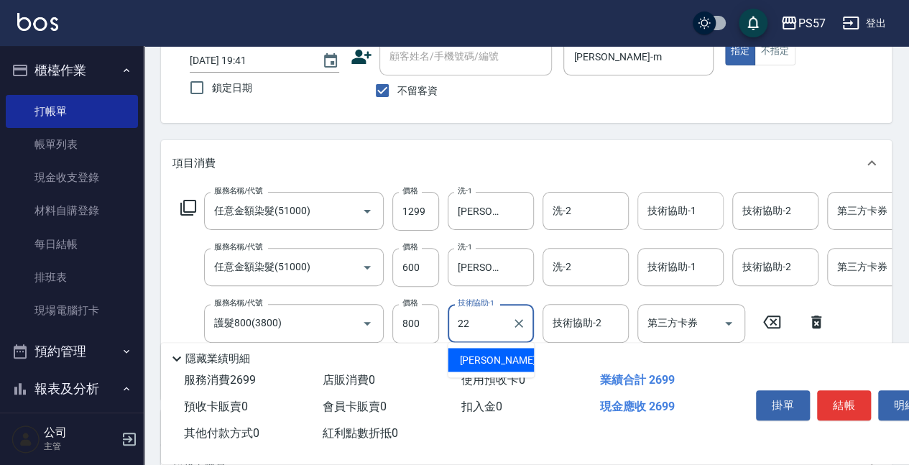
type input "[PERSON_NAME]-22"
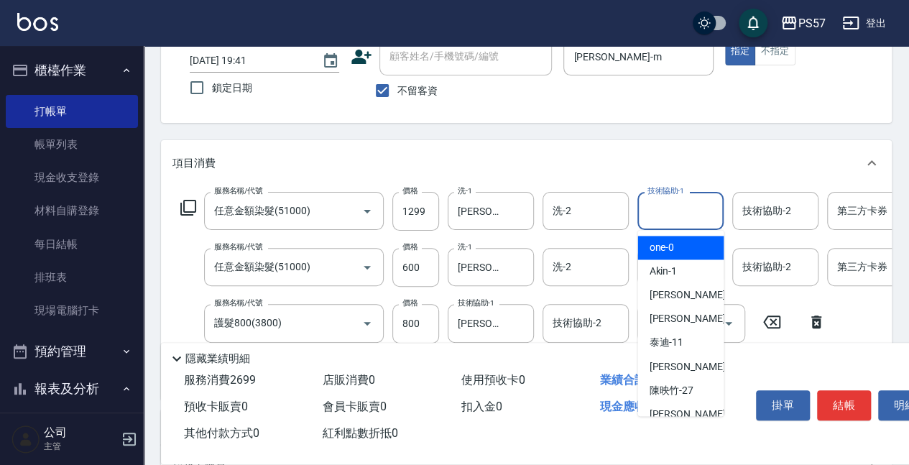
click at [662, 220] on input "技術協助-1" at bounding box center [680, 210] width 73 height 25
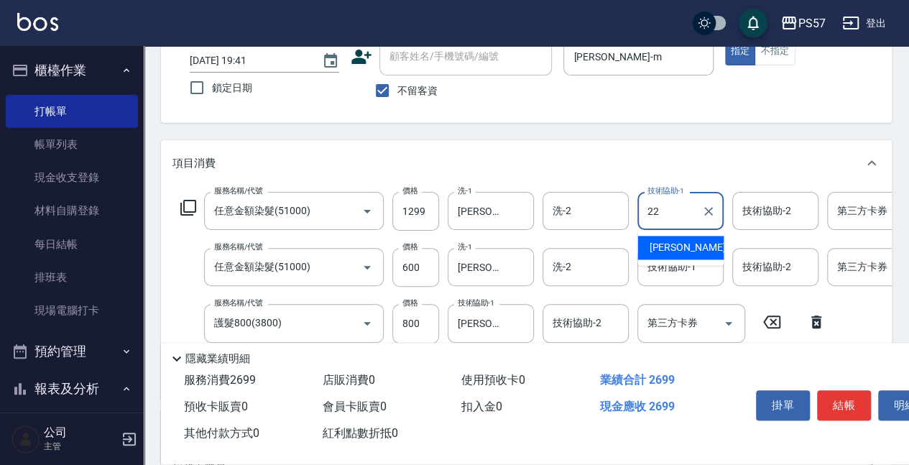
type input "[PERSON_NAME]-22"
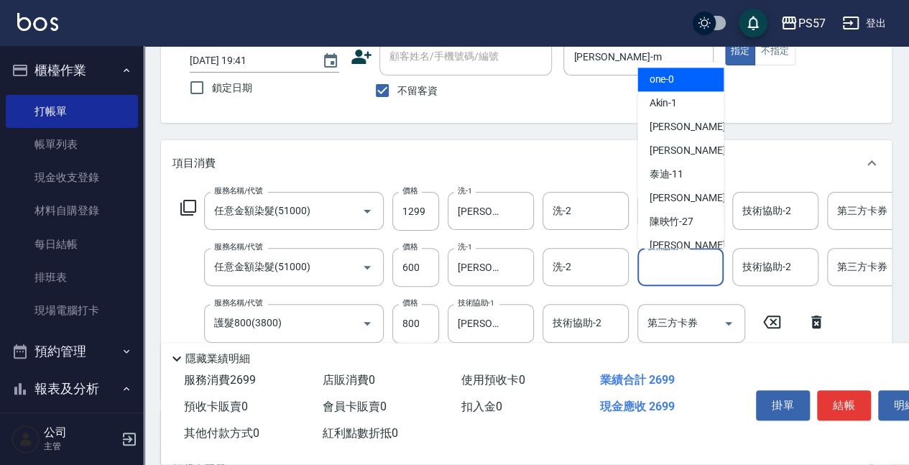
click at [667, 270] on input "技術協助-1" at bounding box center [680, 266] width 73 height 25
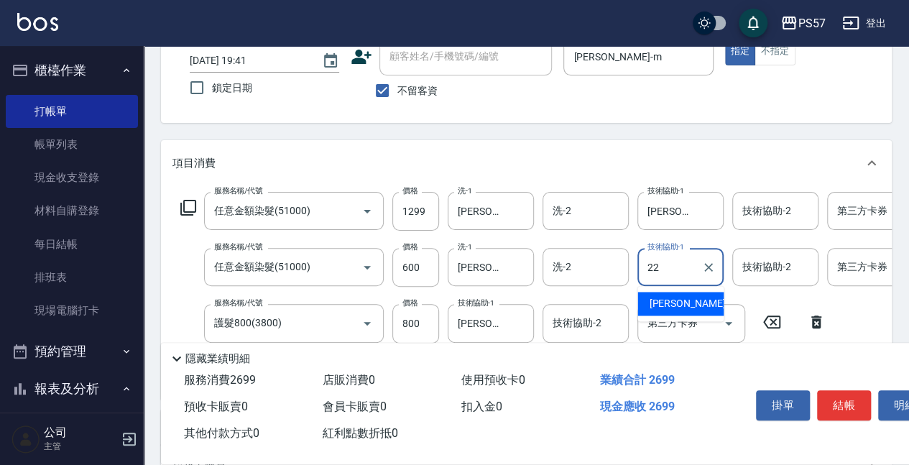
type input "[PERSON_NAME]-22"
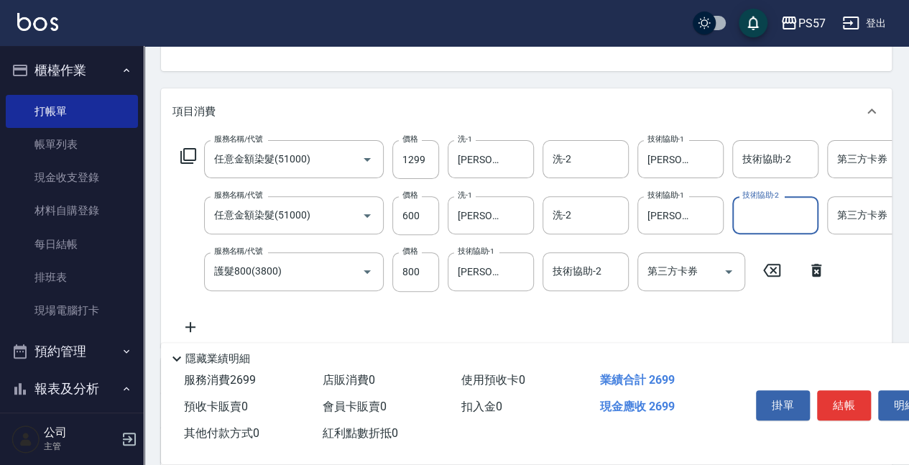
scroll to position [288, 0]
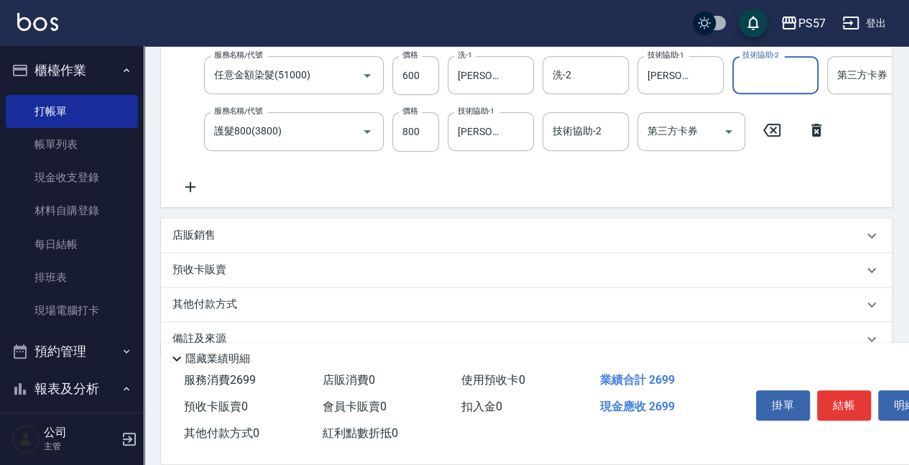
click at [194, 235] on p "店販銷售" at bounding box center [194, 235] width 43 height 15
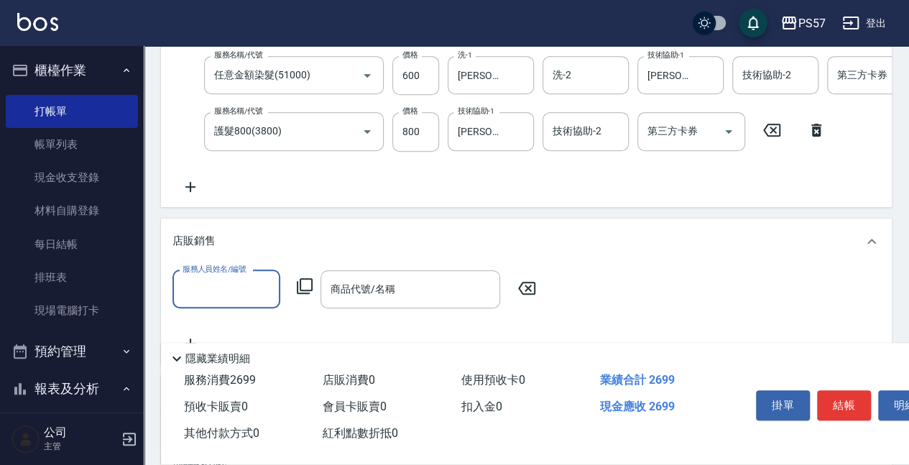
scroll to position [0, 0]
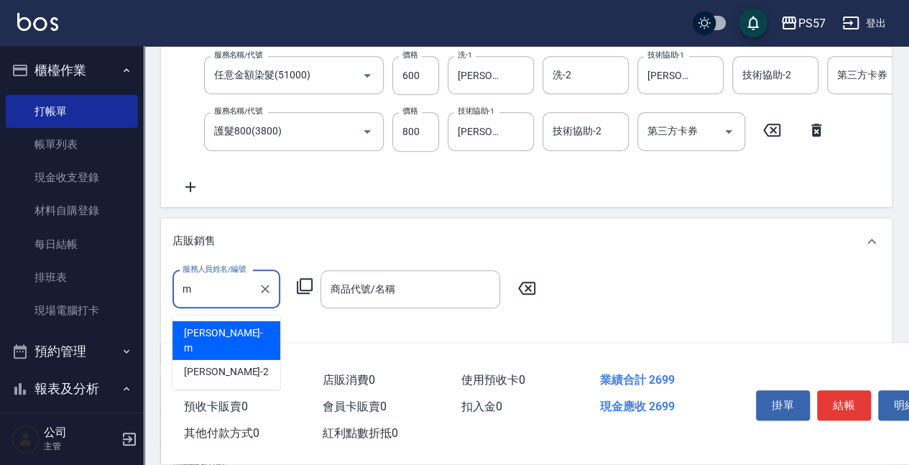
type input "[PERSON_NAME]-m"
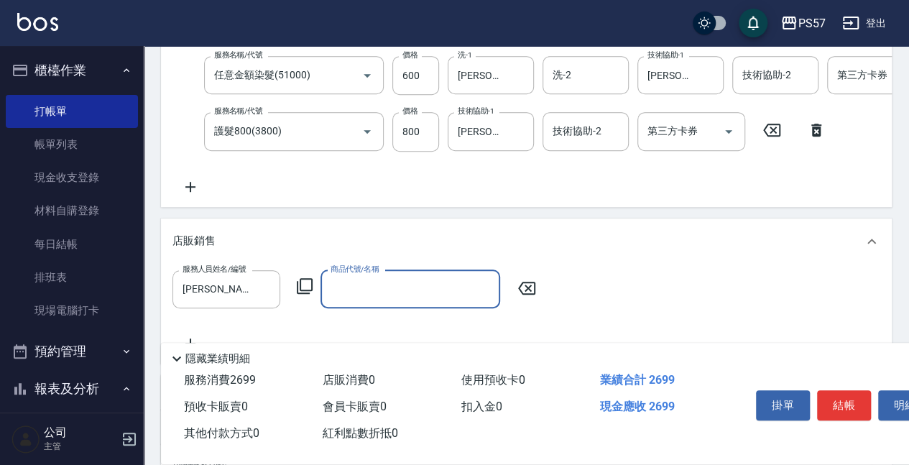
click at [360, 302] on input "商品代號/名稱" at bounding box center [410, 289] width 167 height 25
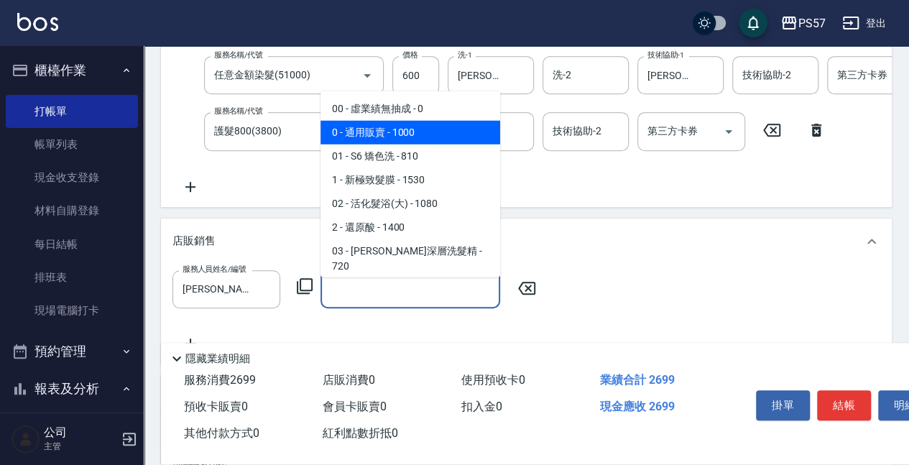
click at [421, 128] on span "0 - 通用販賣 - 1000" at bounding box center [411, 133] width 180 height 24
type input "通用販賣"
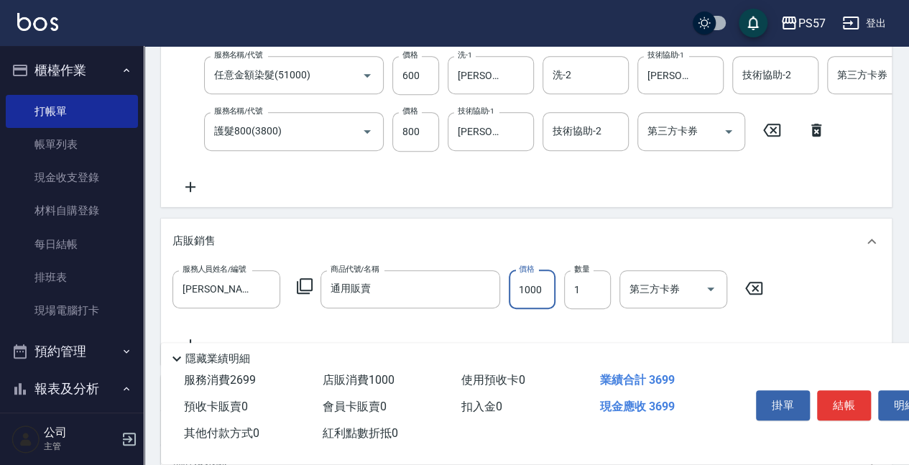
click at [523, 293] on input "1000" at bounding box center [532, 289] width 47 height 39
type input "550"
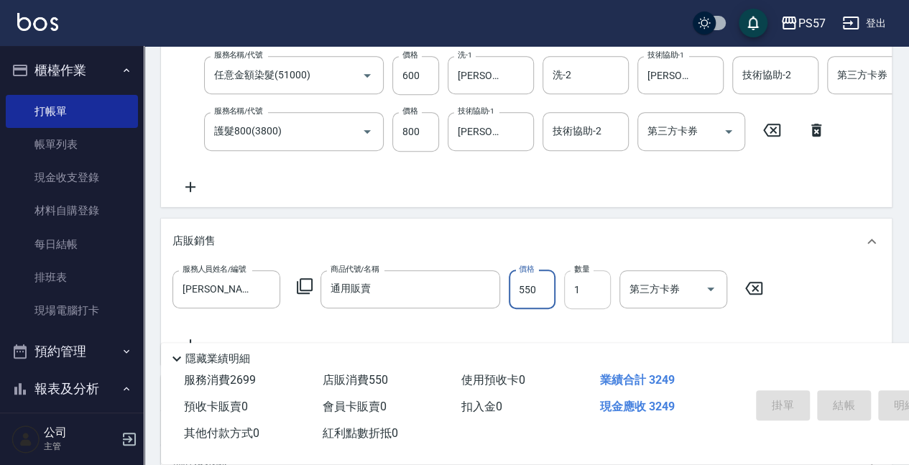
type input "[DATE] 19:42"
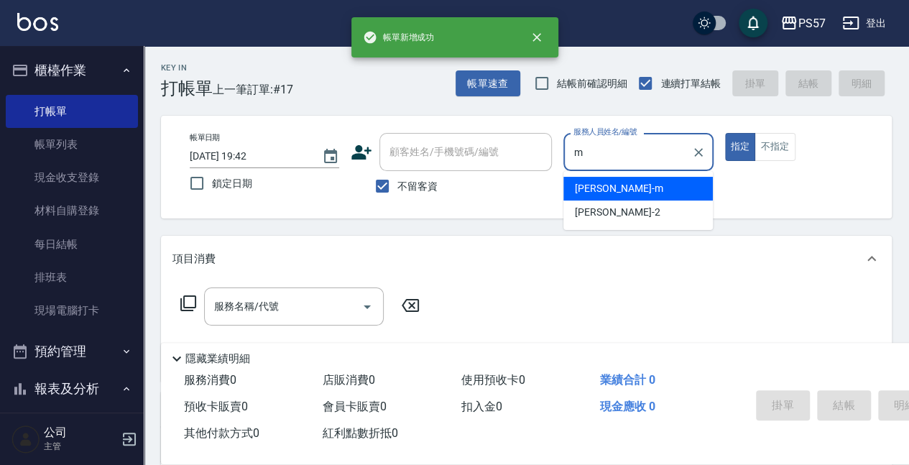
type input "[PERSON_NAME]-m"
type button "true"
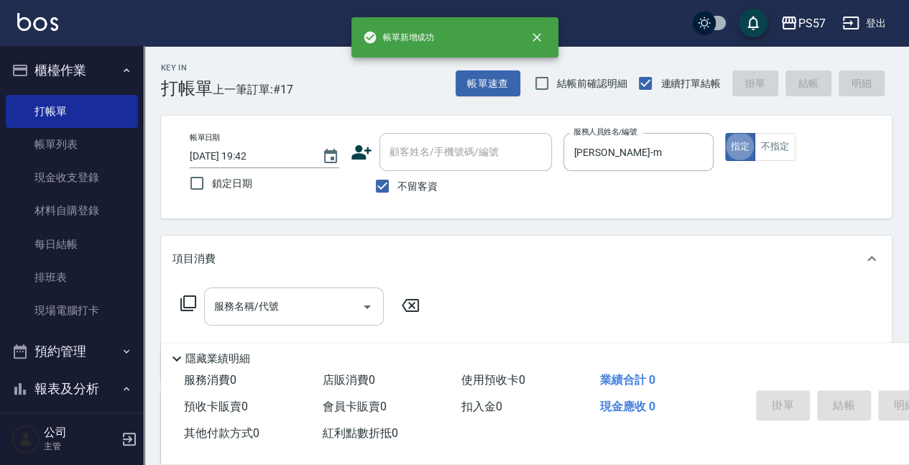
click at [286, 312] on input "服務名稱/代號" at bounding box center [283, 306] width 145 height 25
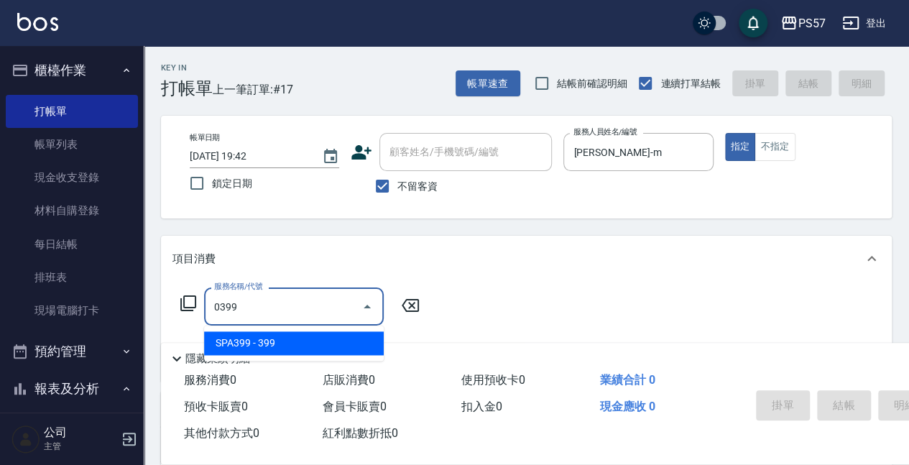
type input "SPA399(0399)"
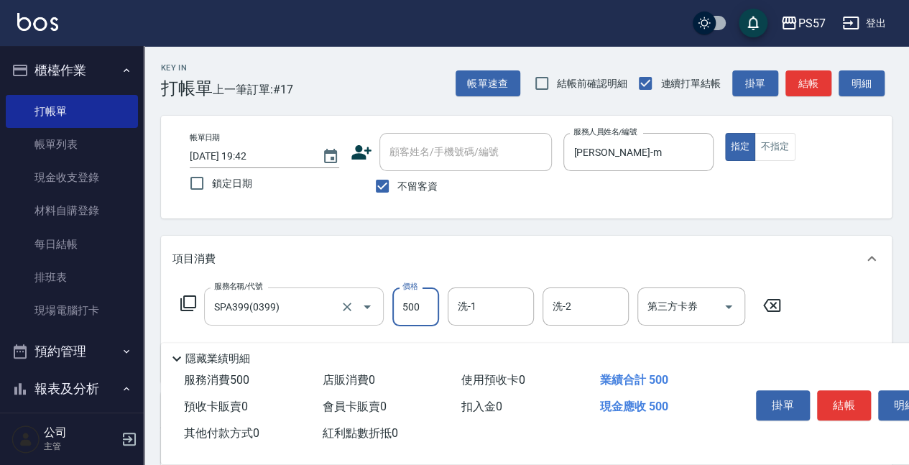
type input "500"
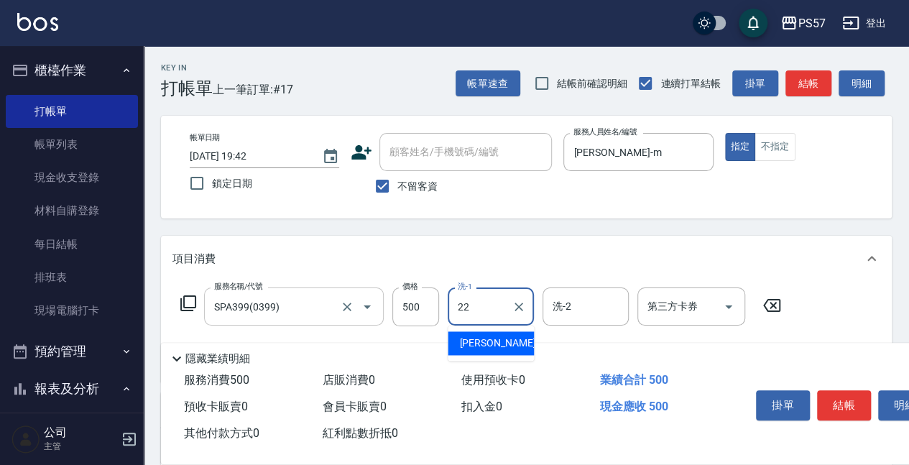
type input "[PERSON_NAME]-22"
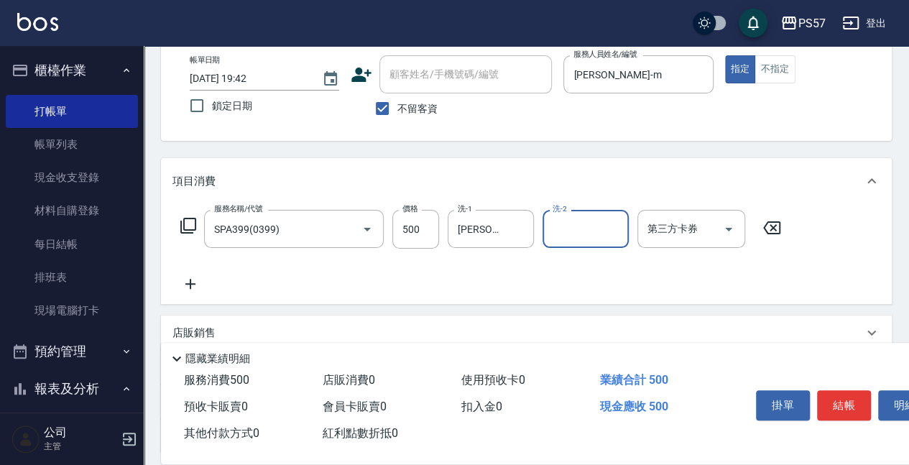
scroll to position [191, 0]
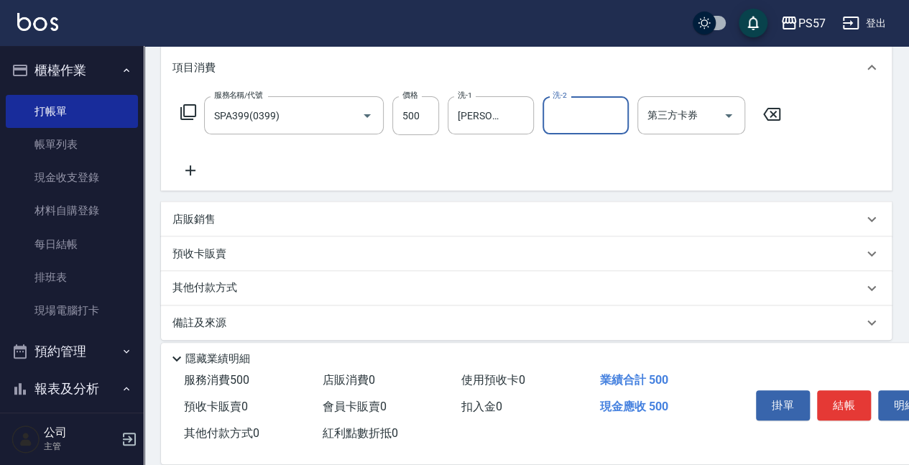
click at [208, 210] on div "店販銷售" at bounding box center [526, 219] width 731 height 35
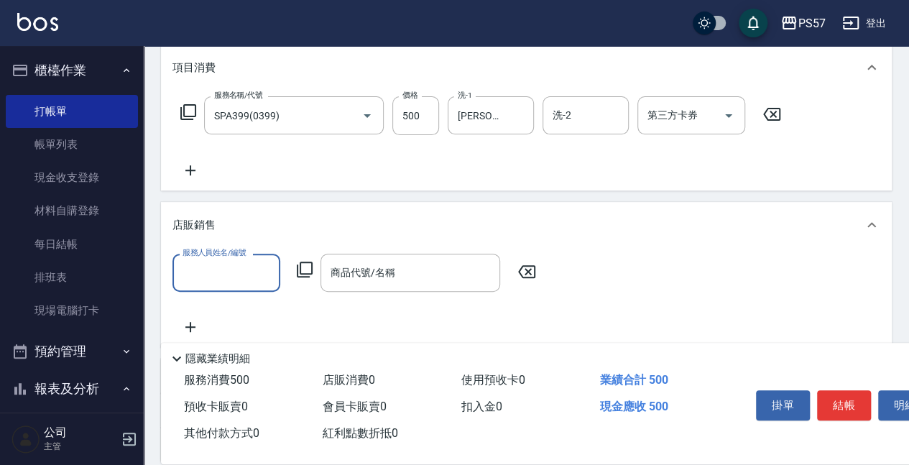
scroll to position [0, 0]
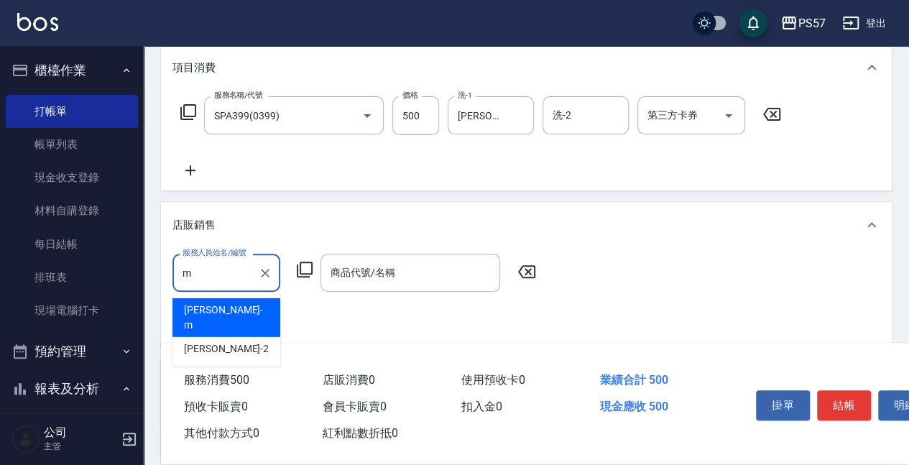
type input "[PERSON_NAME]-m"
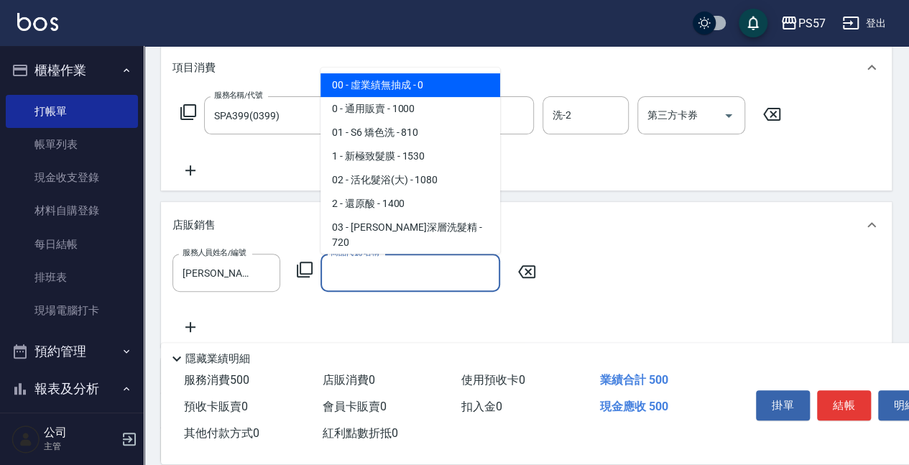
click at [329, 276] on input "商品代號/名稱" at bounding box center [410, 272] width 167 height 25
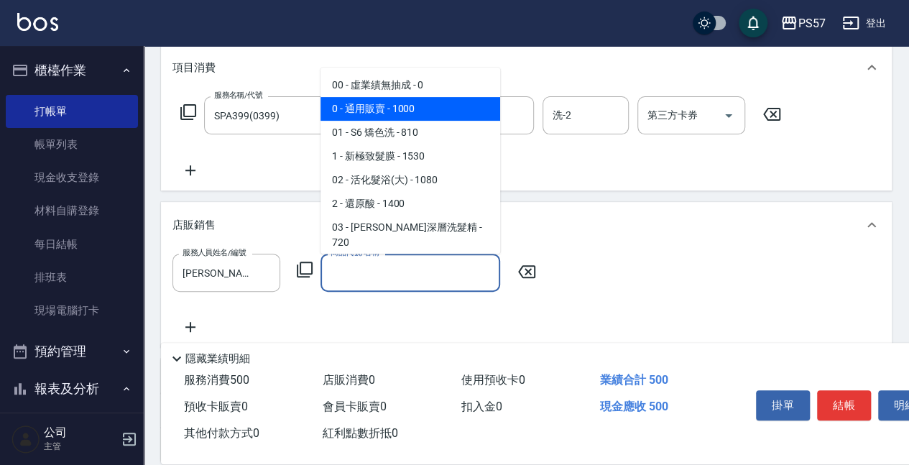
click at [409, 115] on span "0 - 通用販賣 - 1000" at bounding box center [411, 109] width 180 height 24
type input "通用販賣"
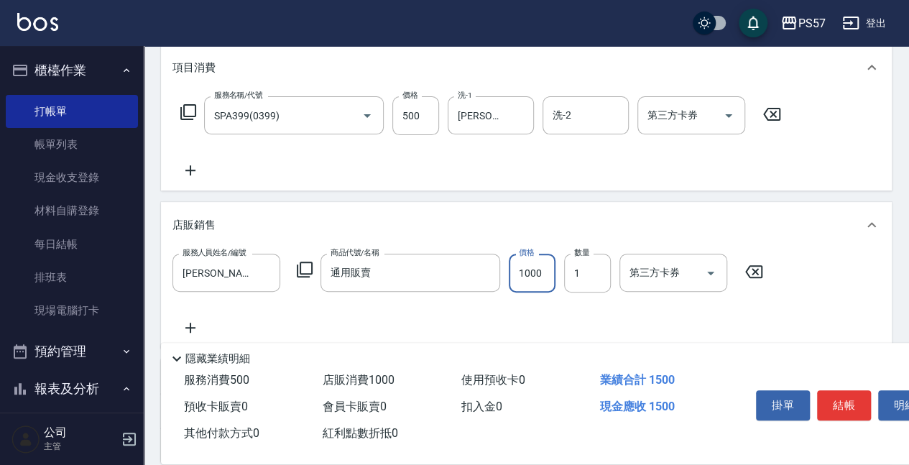
click at [538, 273] on input "1000" at bounding box center [532, 273] width 47 height 39
type input "600"
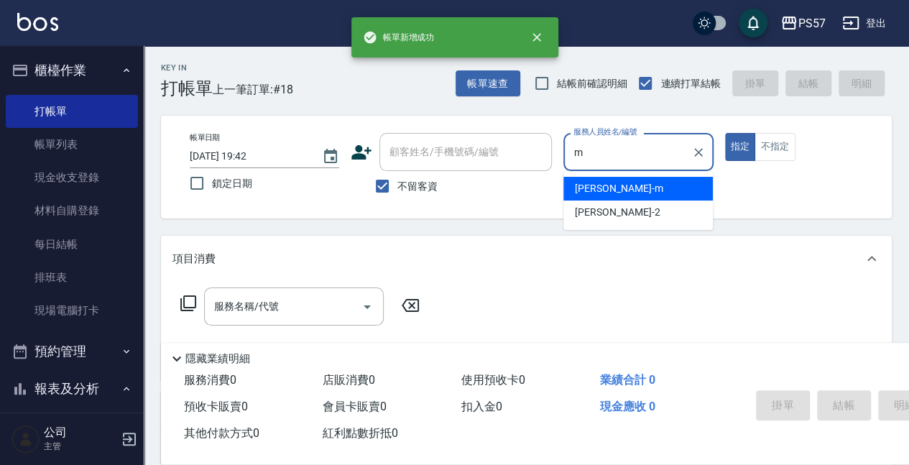
type input "[PERSON_NAME]-m"
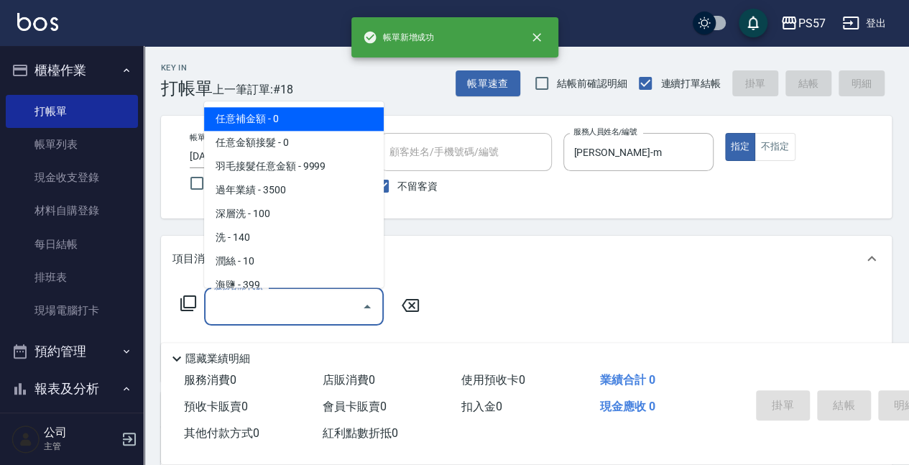
click at [237, 304] on input "服務名稱/代號" at bounding box center [283, 306] width 145 height 25
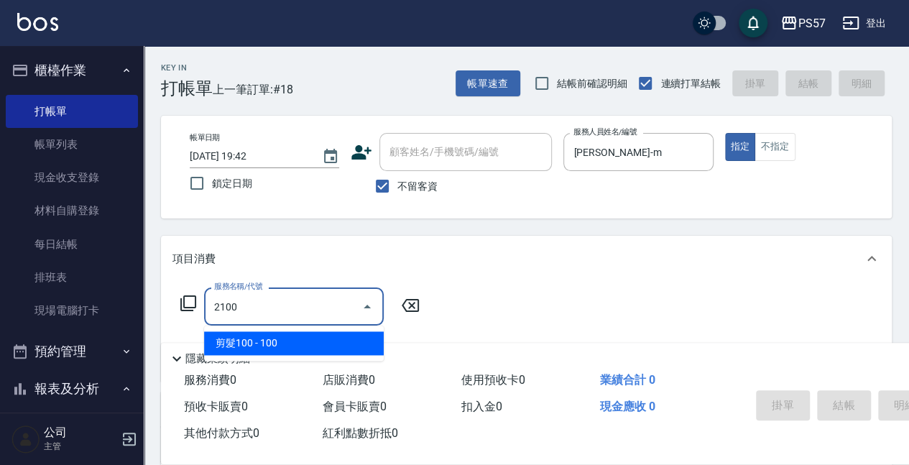
type input "剪髮100(2100)"
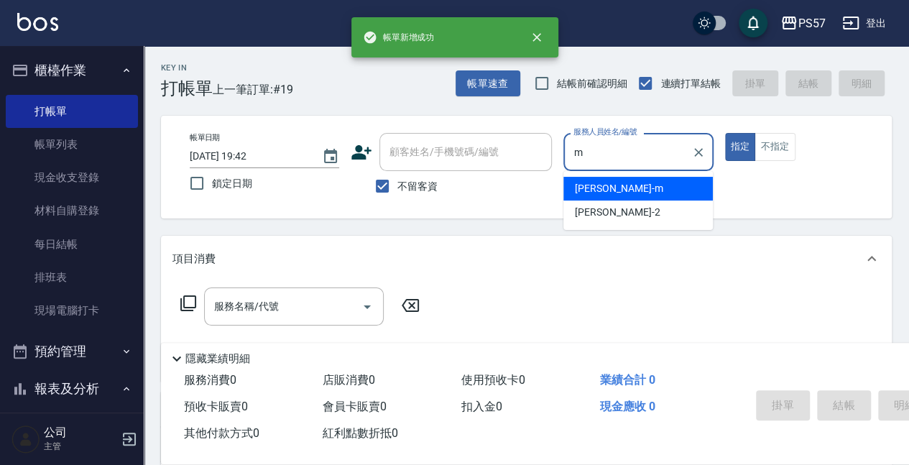
type input "[PERSON_NAME]-m"
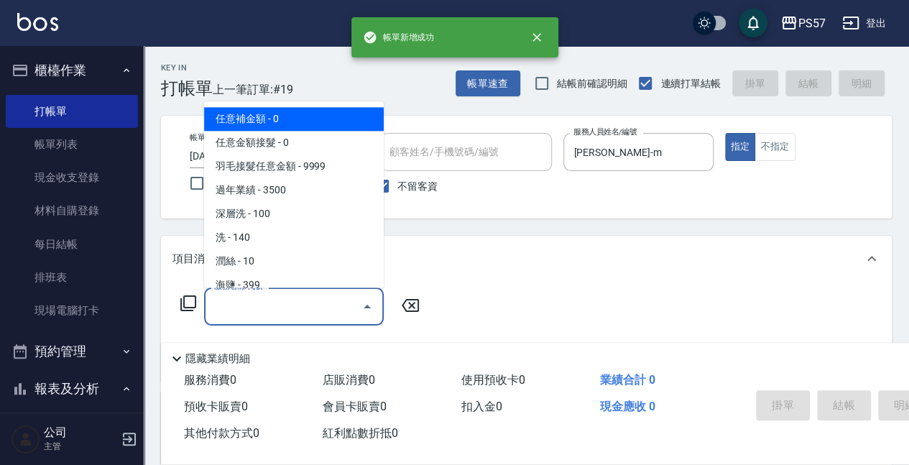
click at [230, 316] on input "服務名稱/代號" at bounding box center [283, 306] width 145 height 25
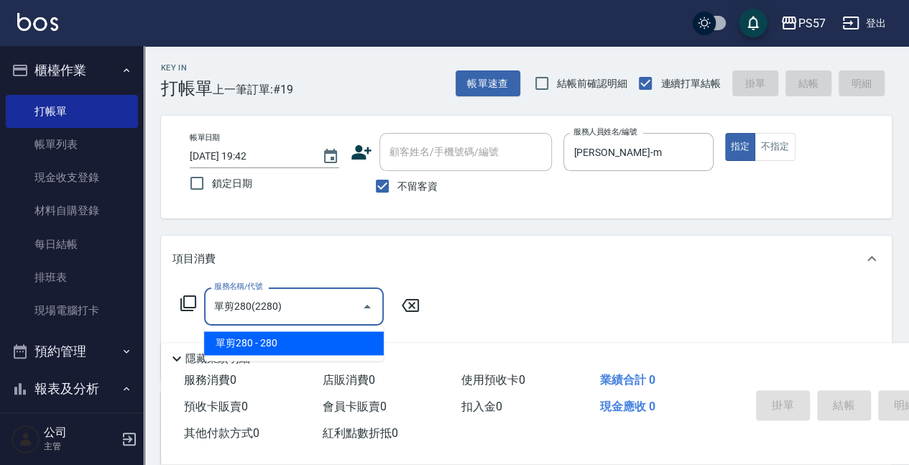
type input "單剪280(2280)"
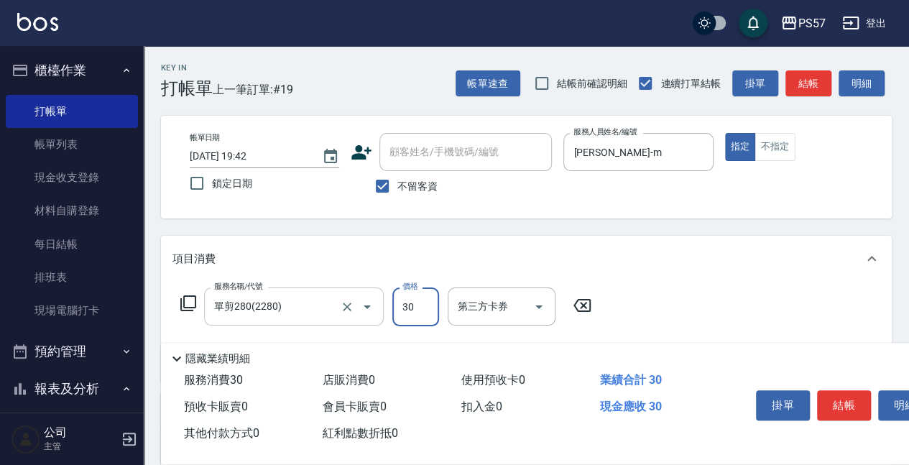
type input "300"
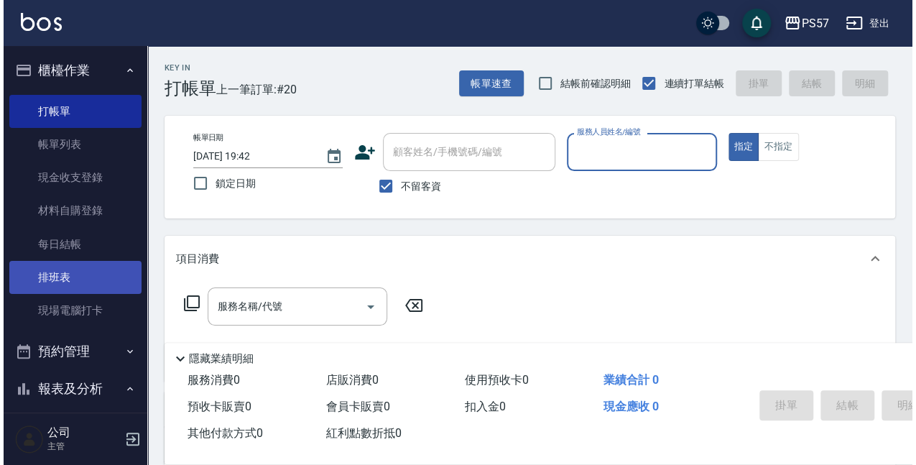
scroll to position [335, 0]
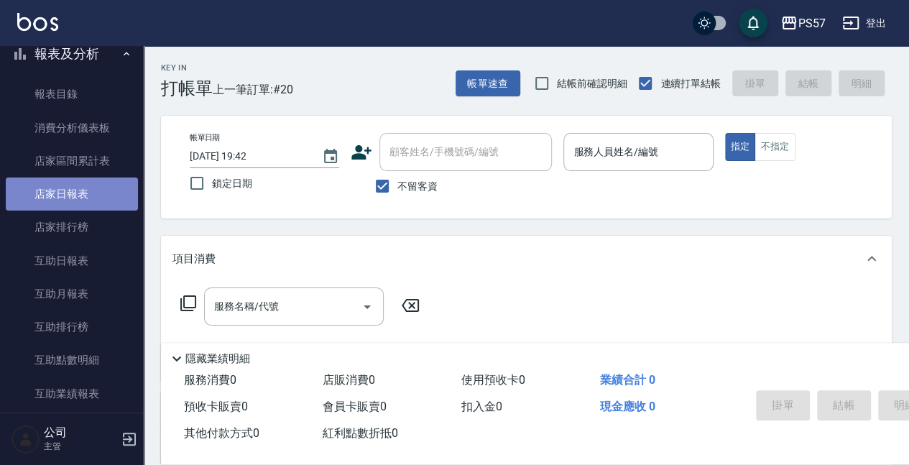
click at [73, 205] on link "店家日報表" at bounding box center [72, 194] width 132 height 33
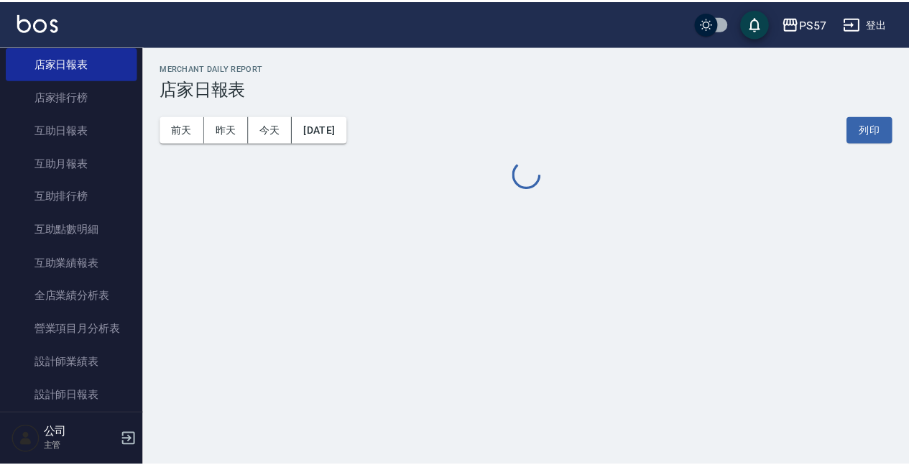
scroll to position [622, 0]
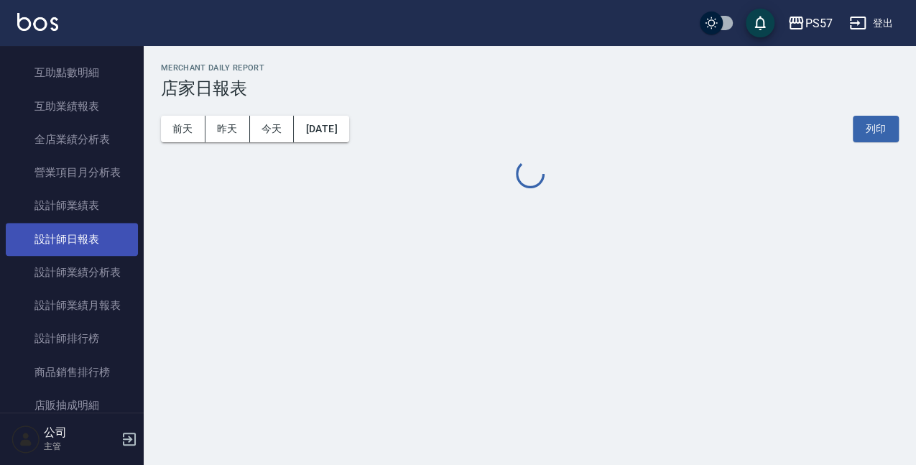
click at [65, 234] on link "設計師日報表" at bounding box center [72, 239] width 132 height 33
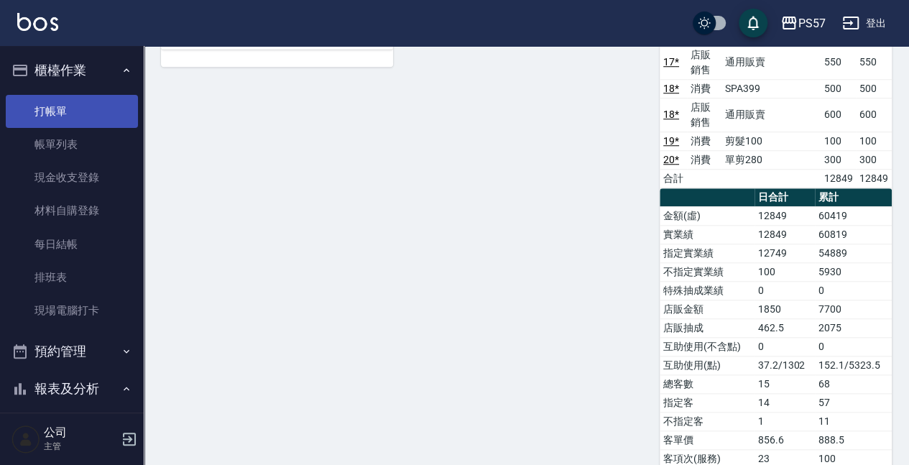
click at [42, 96] on link "打帳單" at bounding box center [72, 111] width 132 height 33
